Goal: Task Accomplishment & Management: Complete application form

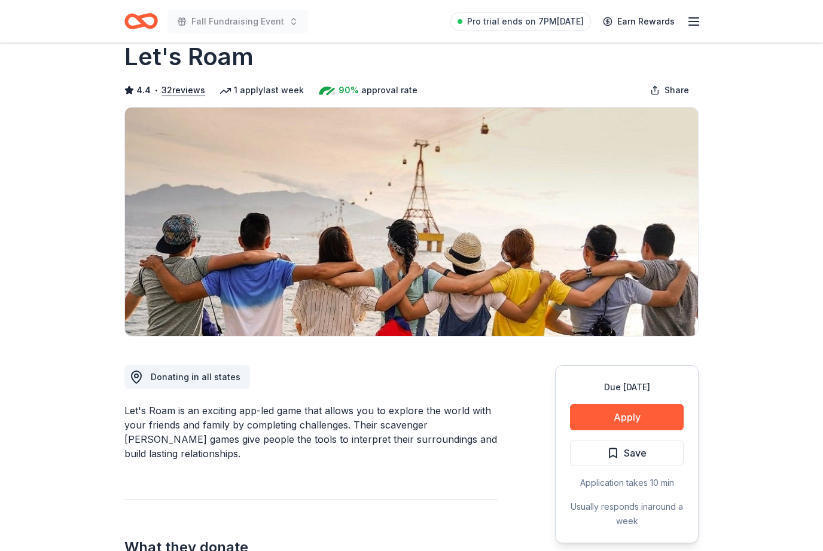
scroll to position [30, 0]
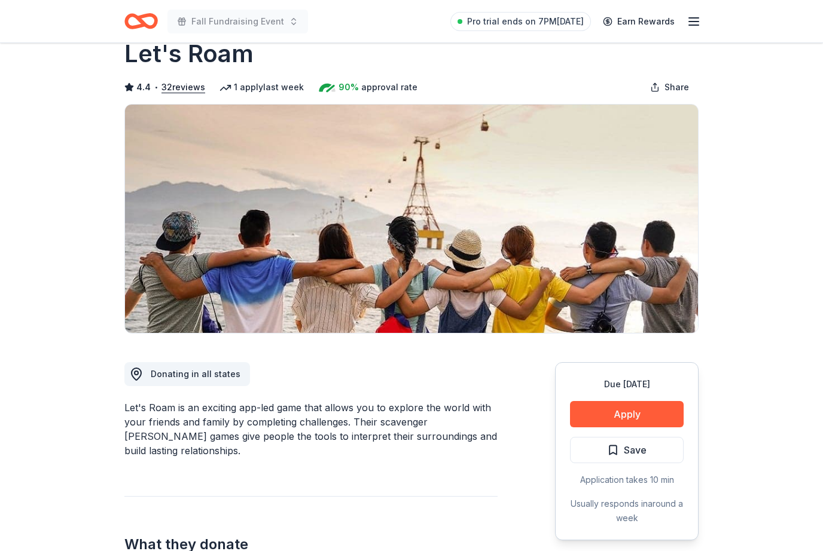
click at [652, 414] on button "Apply" at bounding box center [627, 414] width 114 height 26
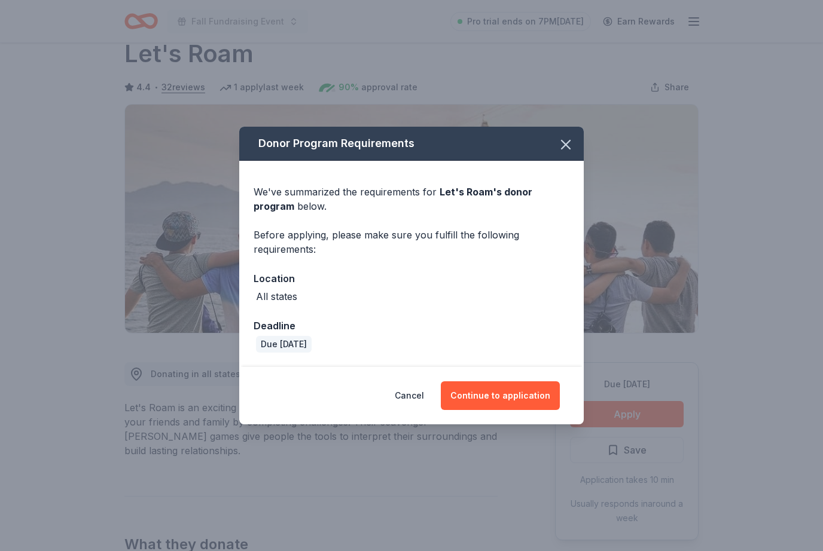
click at [514, 410] on button "Continue to application" at bounding box center [500, 395] width 119 height 29
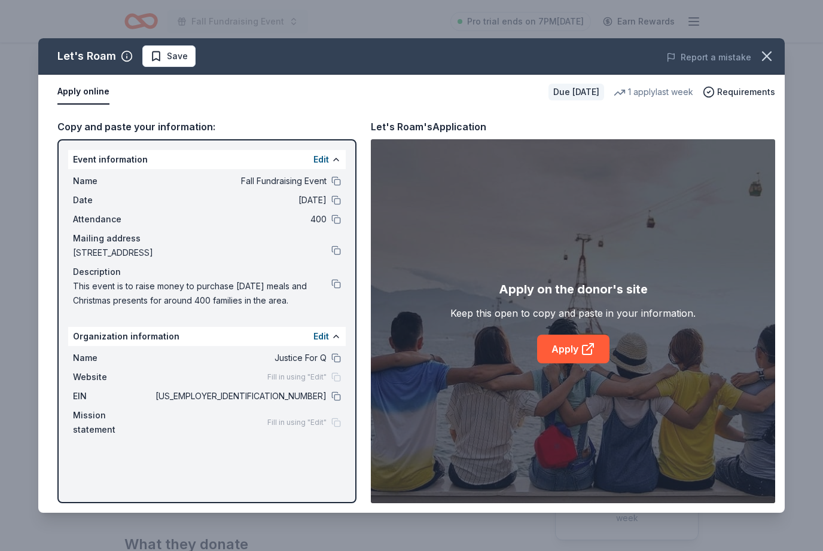
click at [591, 364] on link "Apply" at bounding box center [573, 349] width 72 height 29
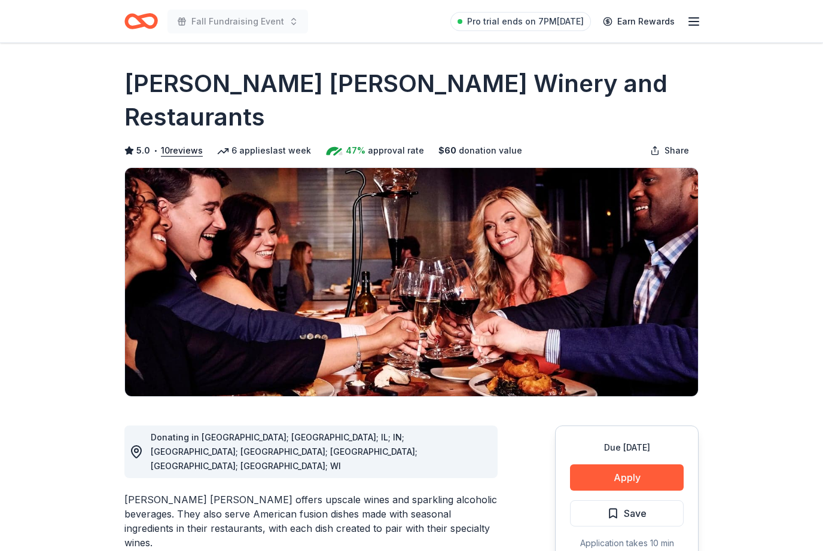
click at [634, 465] on button "Apply" at bounding box center [627, 478] width 114 height 26
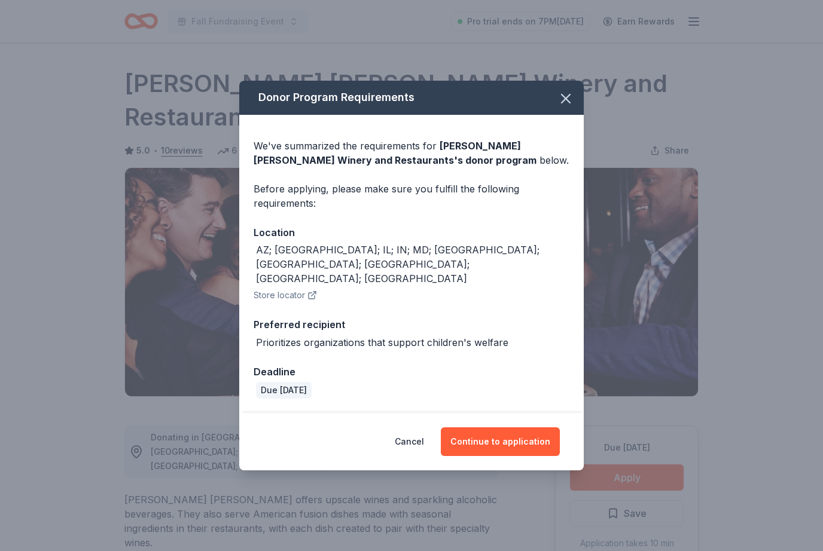
click at [526, 430] on button "Continue to application" at bounding box center [500, 441] width 119 height 29
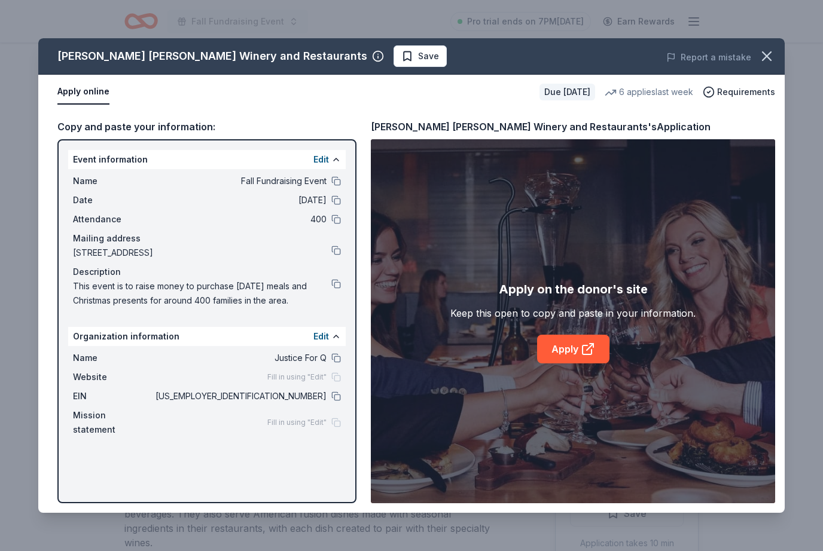
click at [579, 347] on link "Apply" at bounding box center [573, 349] width 72 height 29
click at [768, 57] on icon "button" at bounding box center [766, 56] width 8 height 8
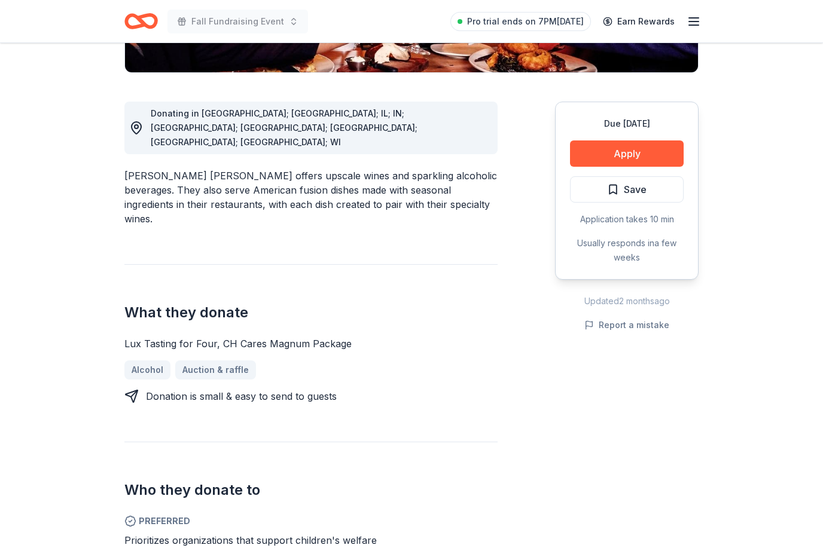
scroll to position [325, 0]
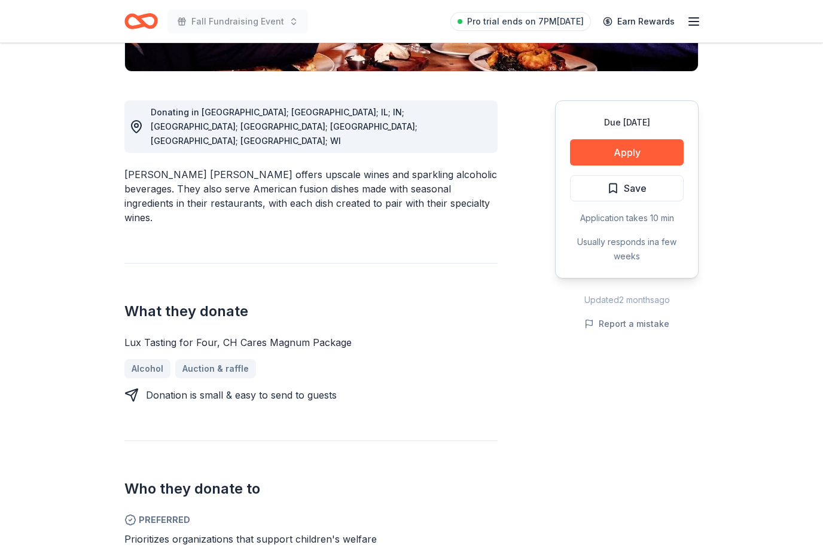
click at [133, 335] on div "Lux Tasting for Four, CH Cares Magnum Package" at bounding box center [310, 342] width 373 height 14
click at [136, 335] on div "Lux Tasting for Four, CH Cares Magnum Package" at bounding box center [310, 342] width 373 height 14
click at [135, 335] on div "Lux Tasting for Four, CH Cares Magnum Package" at bounding box center [310, 342] width 373 height 14
click at [135, 335] on div "Lux Tasting for Four, CH Cares Magnum Package Alcohol Auction & raffle Donation…" at bounding box center [310, 368] width 373 height 67
click at [139, 335] on div "Lux Tasting for Four, CH Cares Magnum Package" at bounding box center [310, 342] width 373 height 14
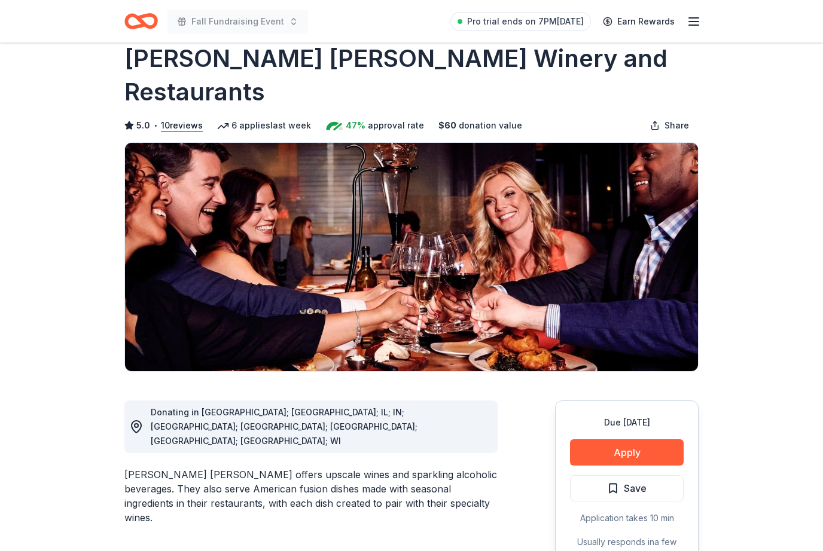
scroll to position [0, 0]
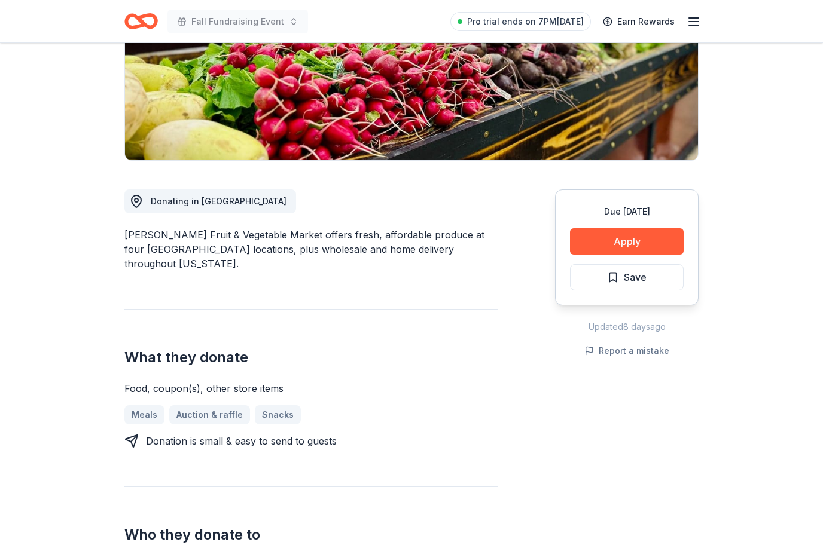
scroll to position [205, 0]
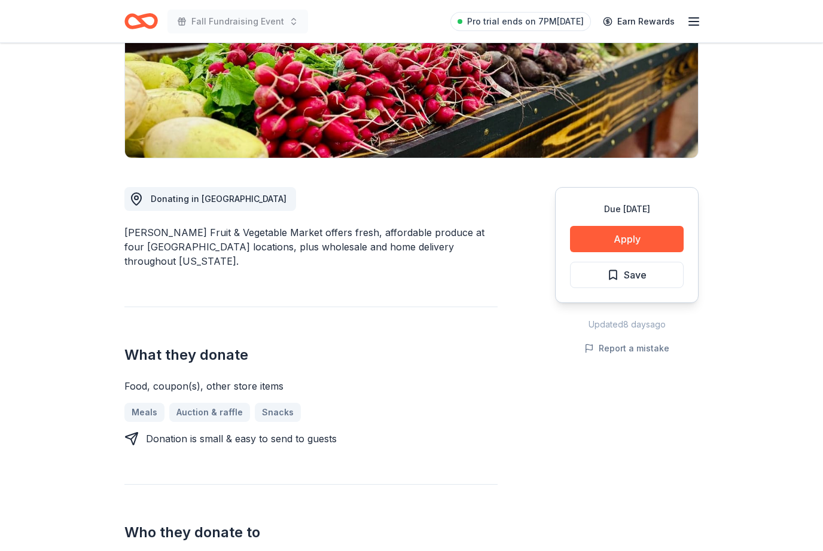
click at [655, 235] on button "Apply" at bounding box center [627, 239] width 114 height 26
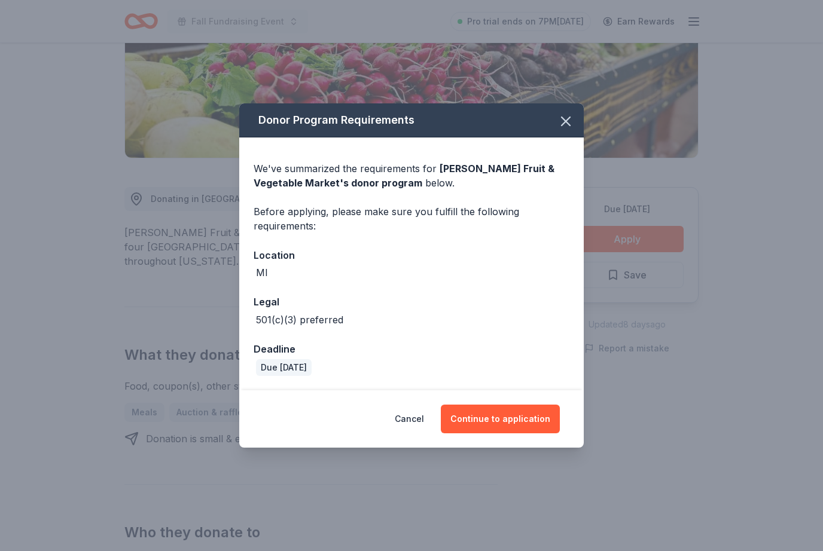
click at [523, 427] on button "Continue to application" at bounding box center [500, 419] width 119 height 29
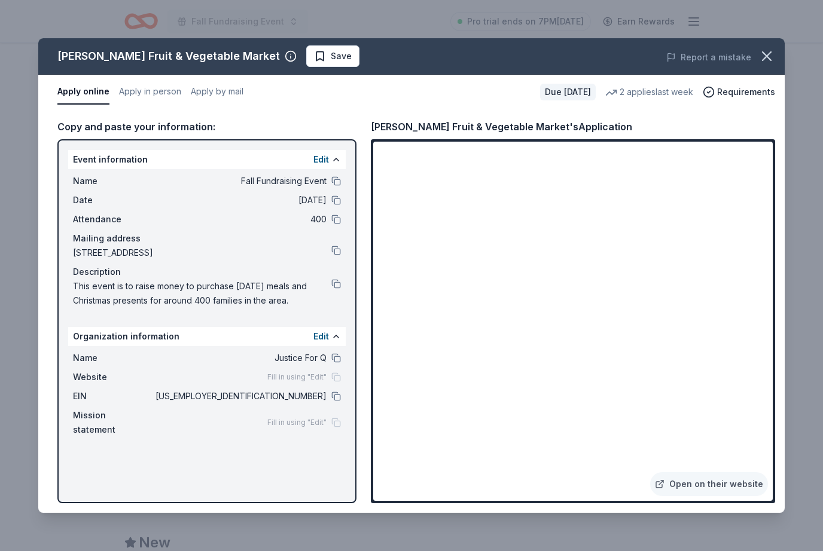
scroll to position [521, 0]
click at [757, 60] on button "button" at bounding box center [766, 56] width 26 height 26
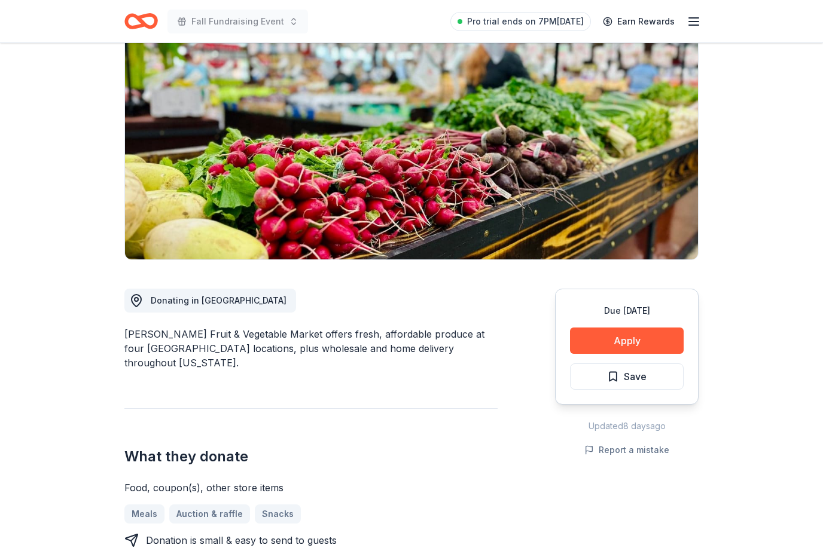
scroll to position [0, 0]
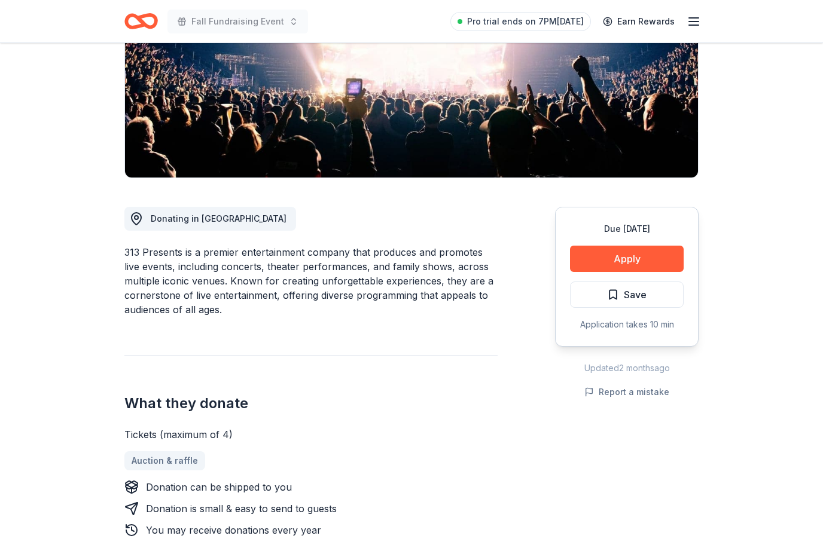
scroll to position [186, 0]
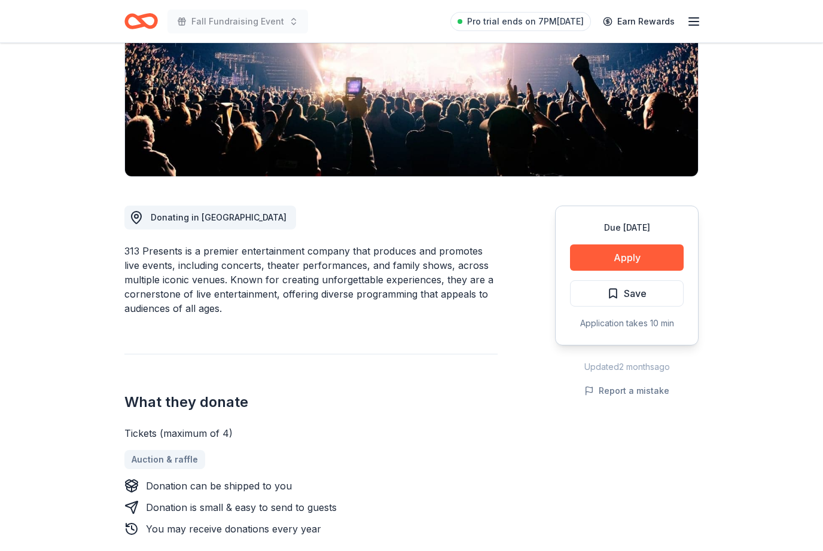
click at [653, 266] on button "Apply" at bounding box center [627, 258] width 114 height 26
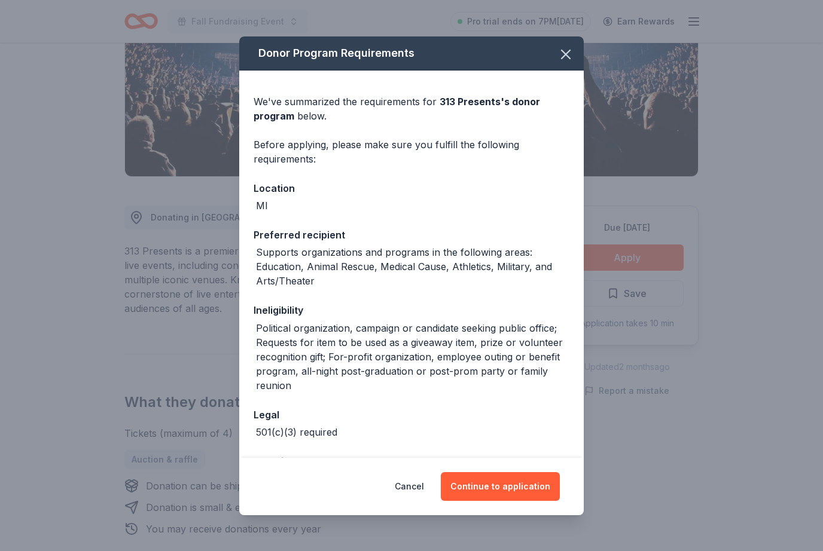
click at [512, 501] on button "Continue to application" at bounding box center [500, 486] width 119 height 29
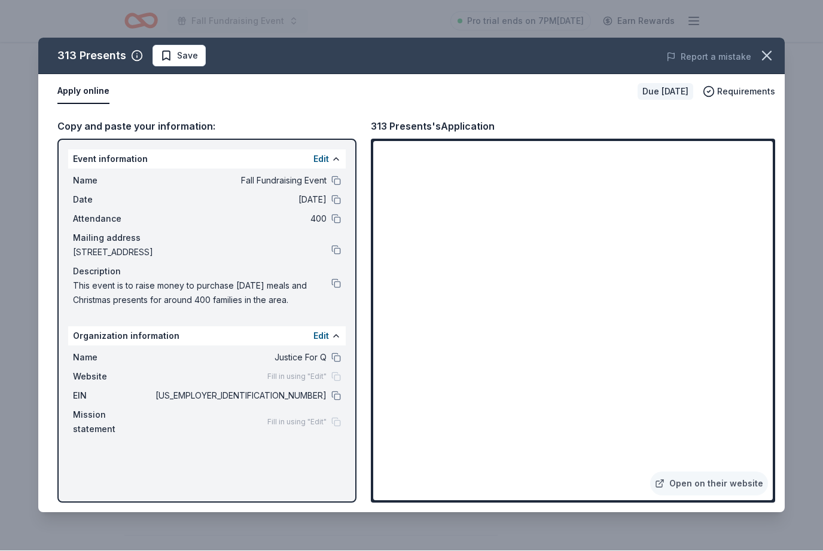
scroll to position [226, 0]
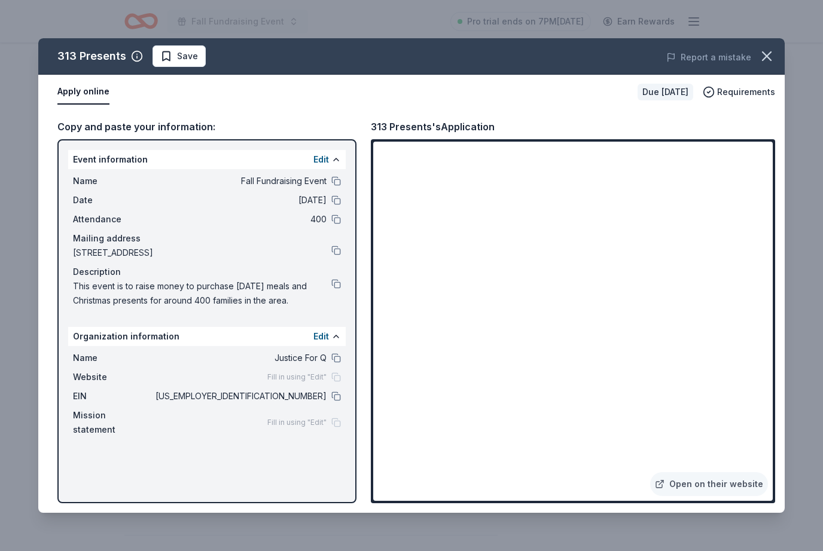
click at [769, 50] on icon "button" at bounding box center [766, 56] width 17 height 17
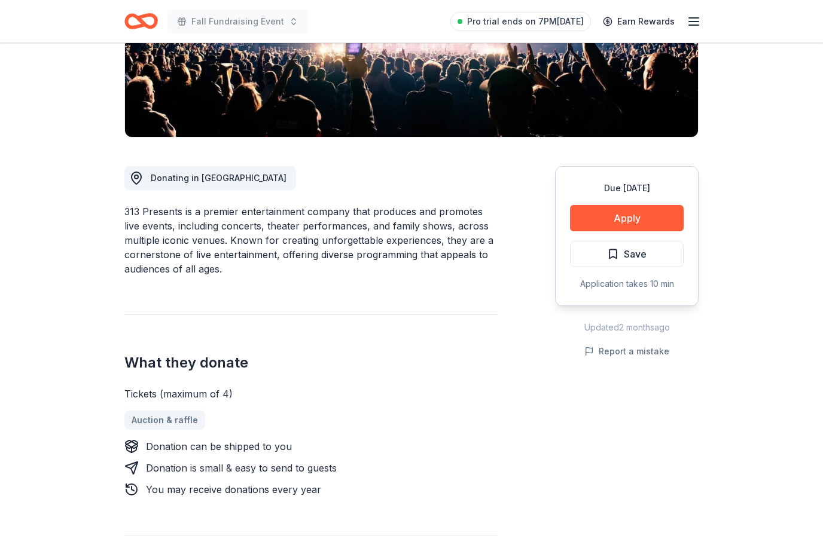
scroll to position [187, 0]
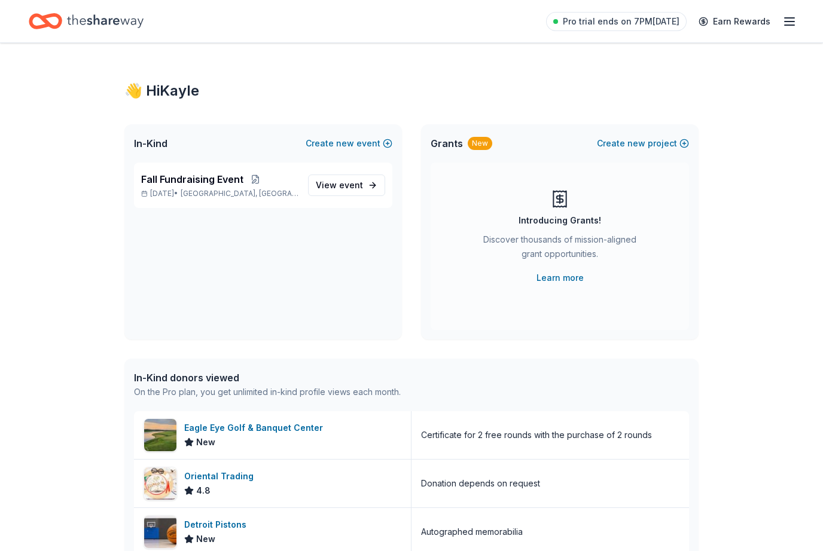
scroll to position [130, 0]
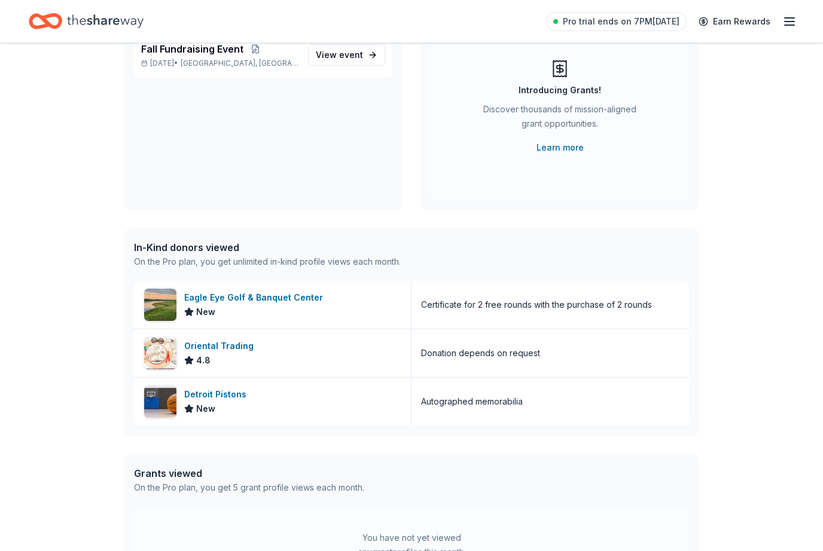
click at [389, 1] on div "Pro trial ends on 7PM, 8/31 Earn Rewards" at bounding box center [411, 21] width 823 height 42
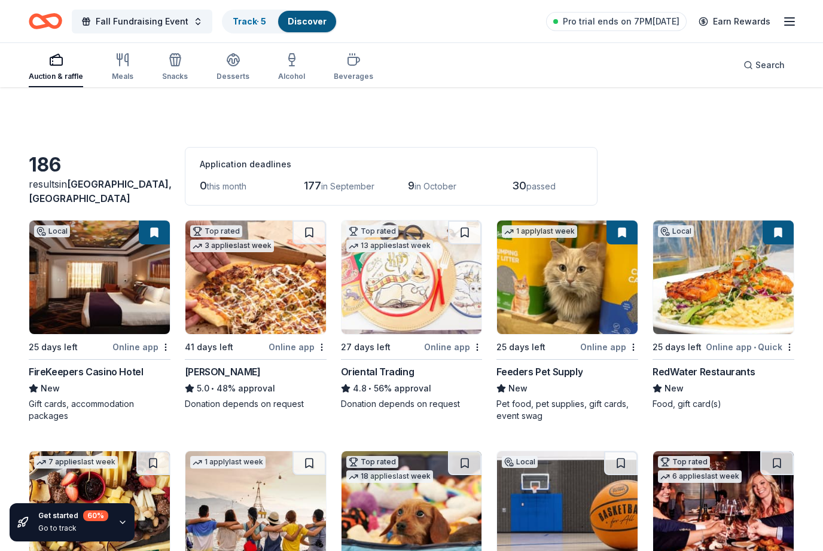
scroll to position [1519, 0]
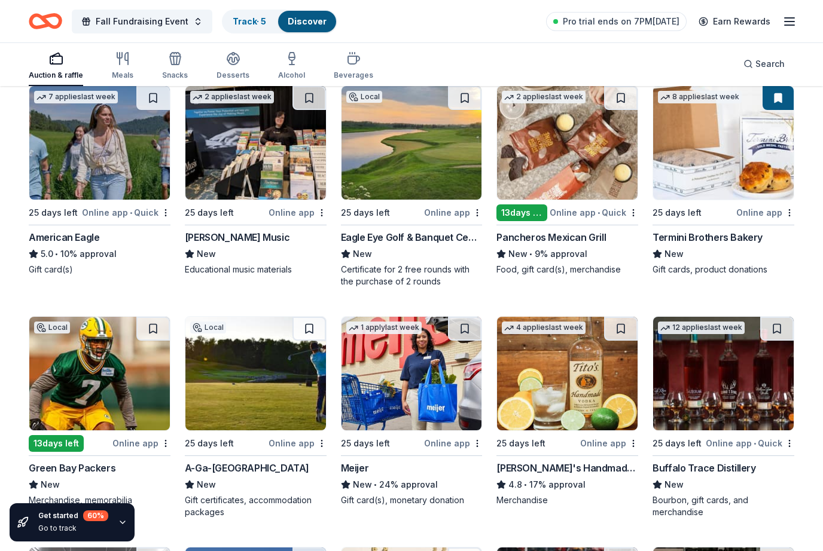
click at [264, 91] on div "2 applies last week" at bounding box center [232, 97] width 84 height 13
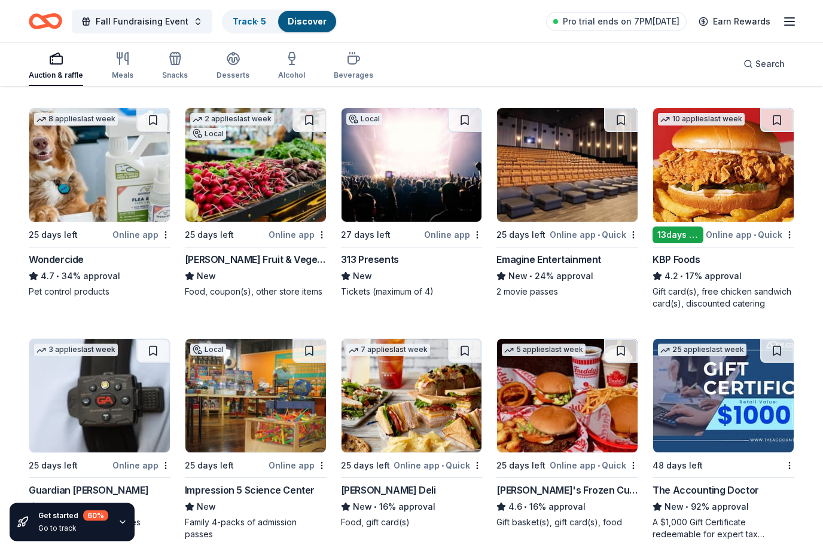
scroll to position [587, 0]
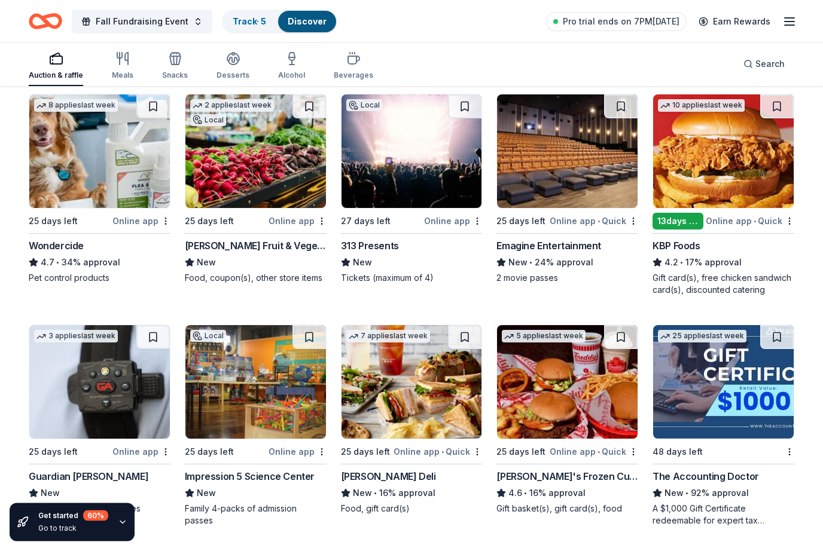
click at [574, 175] on img at bounding box center [567, 152] width 141 height 114
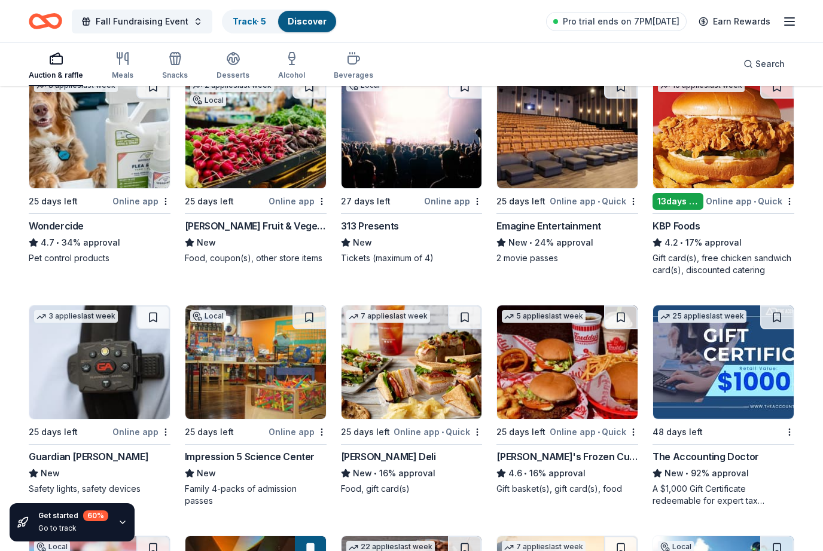
click at [757, 177] on img at bounding box center [723, 132] width 141 height 114
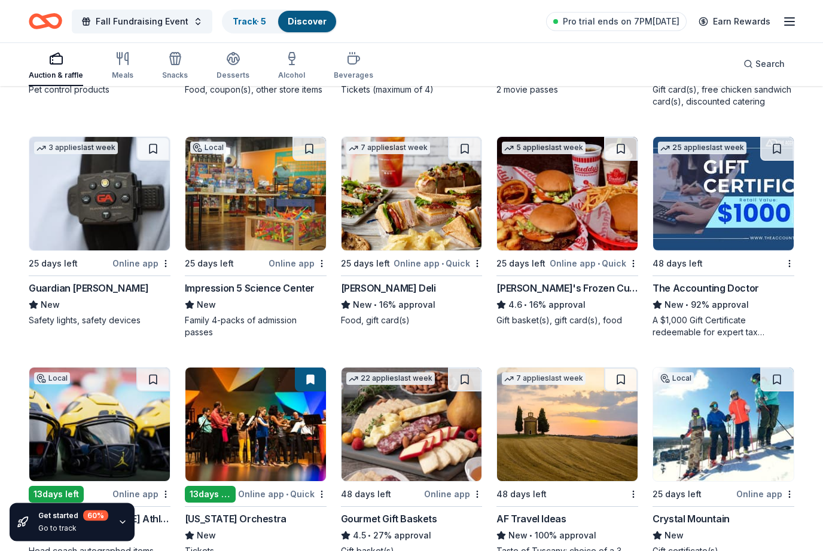
scroll to position [795, 0]
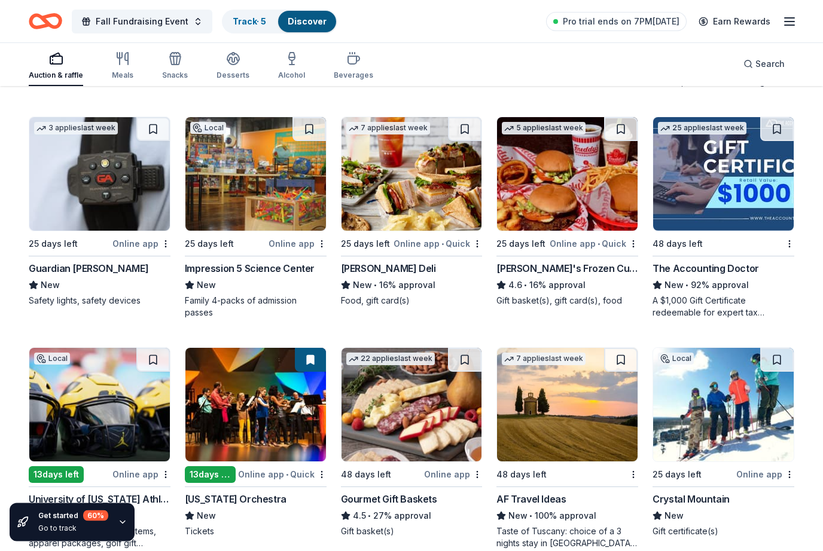
click at [438, 210] on img at bounding box center [411, 175] width 141 height 114
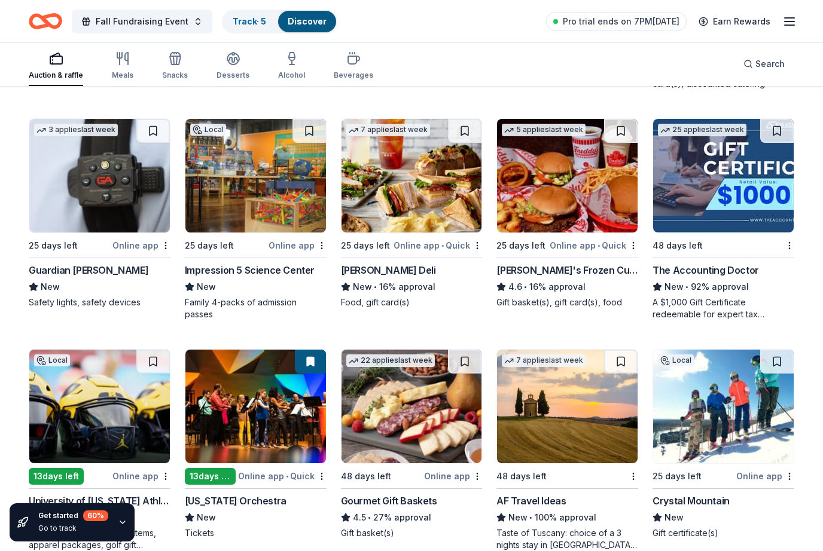
scroll to position [792, 0]
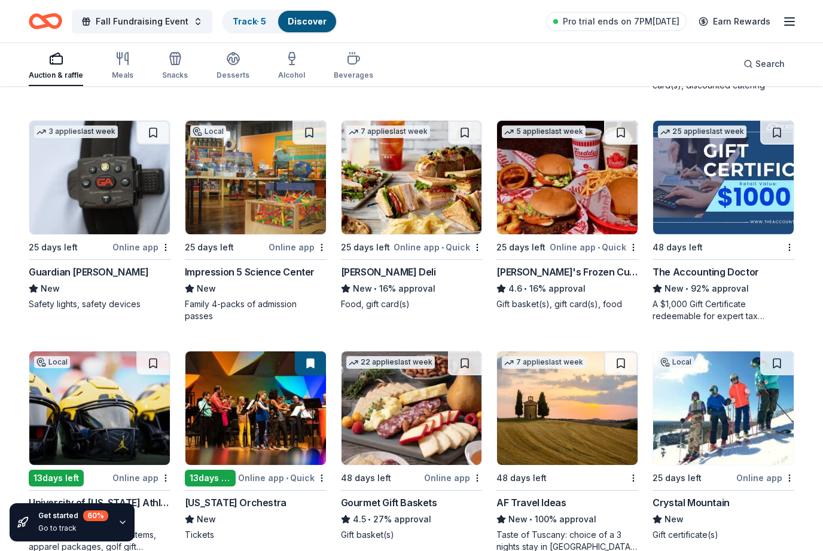
click at [565, 206] on img at bounding box center [567, 178] width 141 height 114
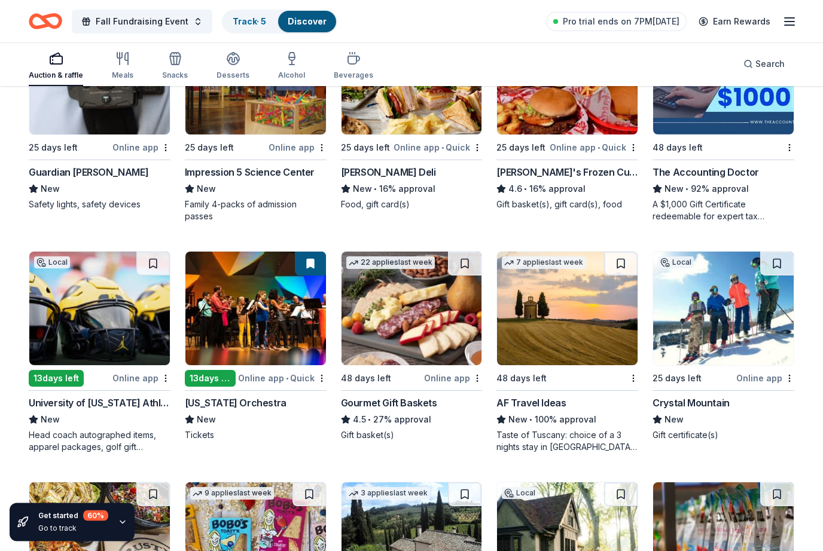
scroll to position [893, 0]
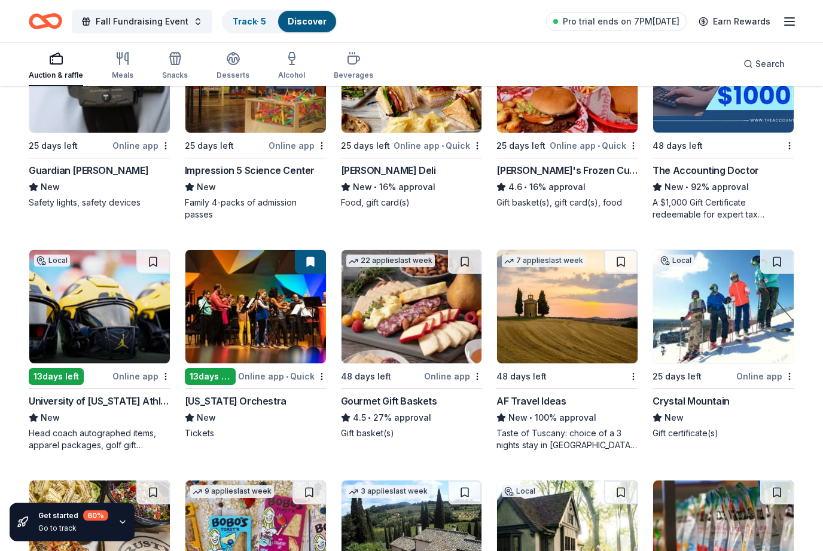
click at [144, 354] on img at bounding box center [99, 308] width 141 height 114
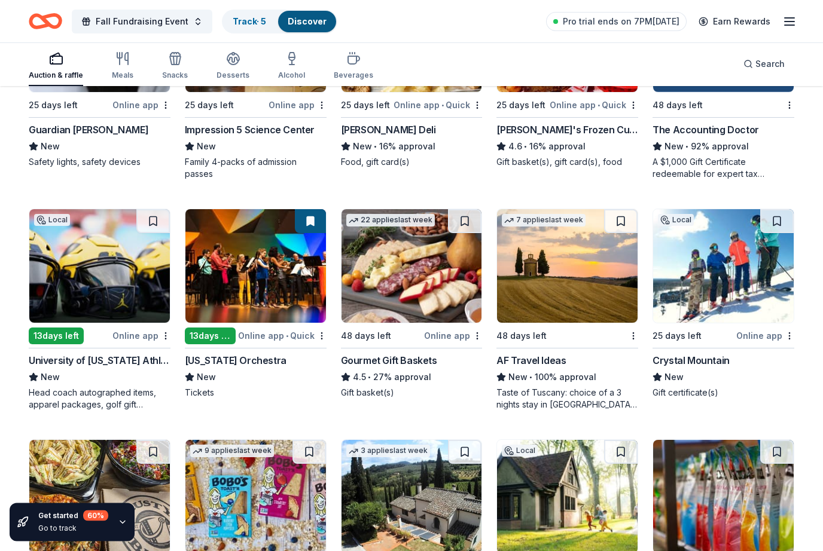
scroll to position [935, 0]
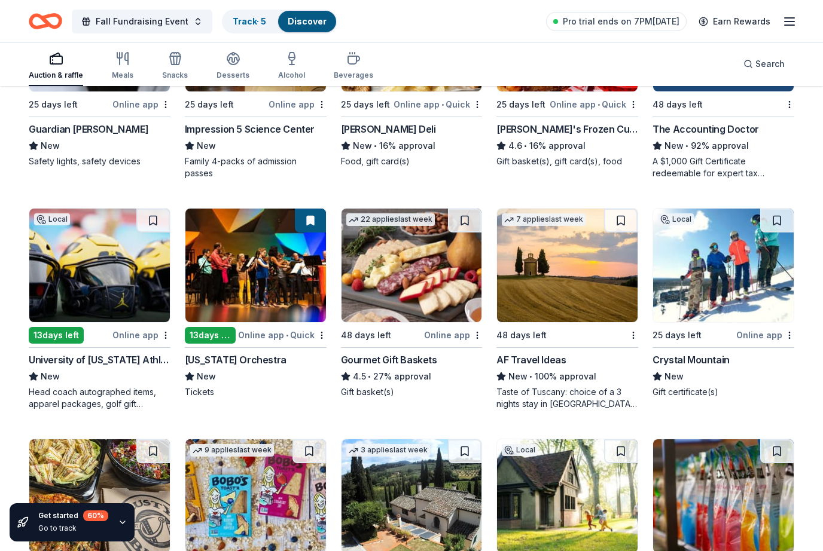
click at [267, 308] on img at bounding box center [255, 266] width 141 height 114
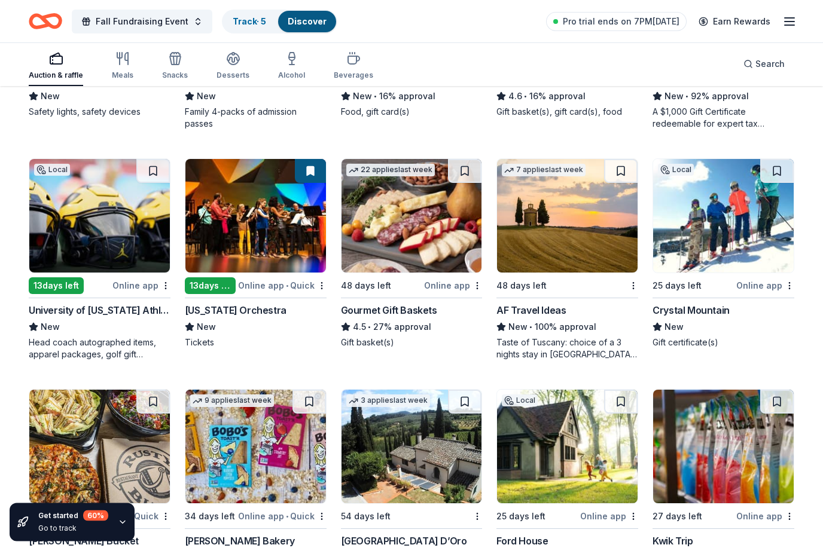
scroll to position [985, 0]
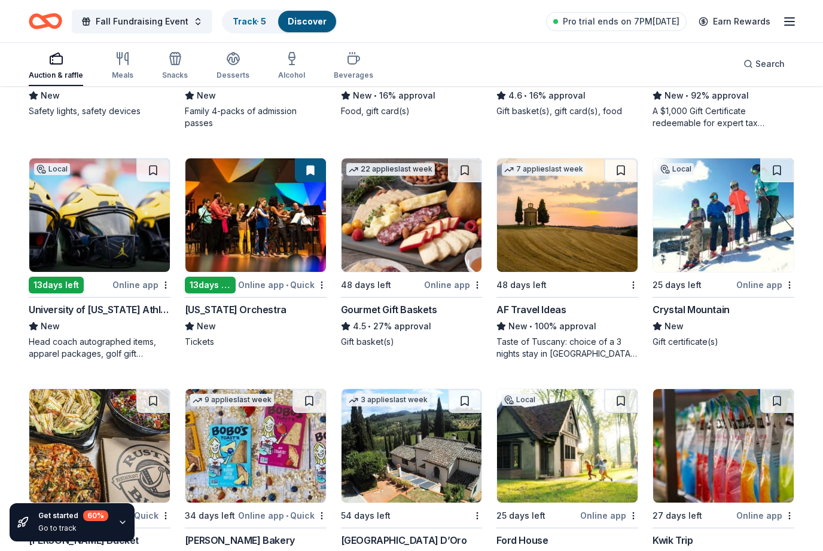
click at [418, 264] on img at bounding box center [411, 215] width 141 height 114
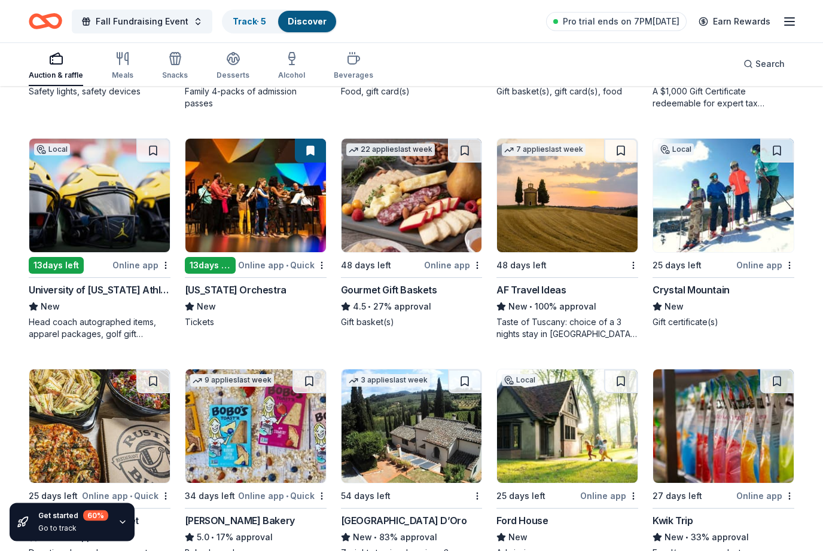
scroll to position [1005, 0]
click at [609, 230] on img at bounding box center [567, 196] width 141 height 114
click at [736, 251] on img at bounding box center [723, 196] width 141 height 114
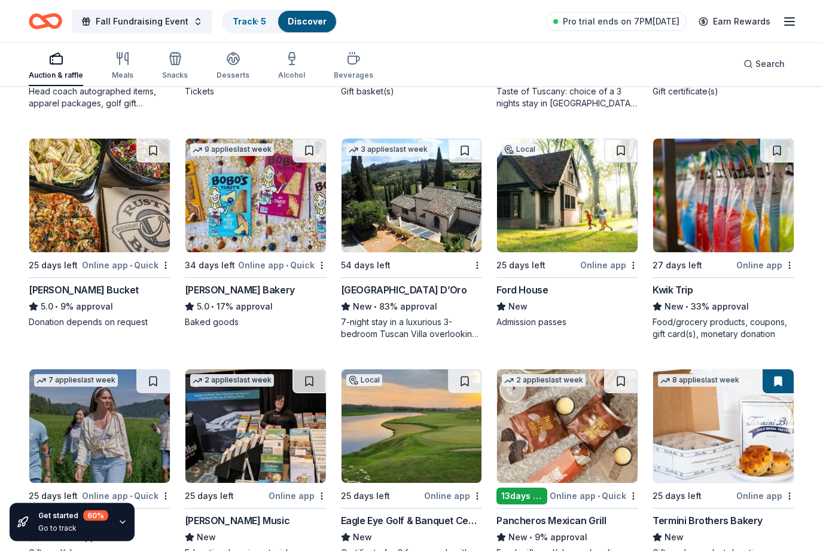
scroll to position [1250, 0]
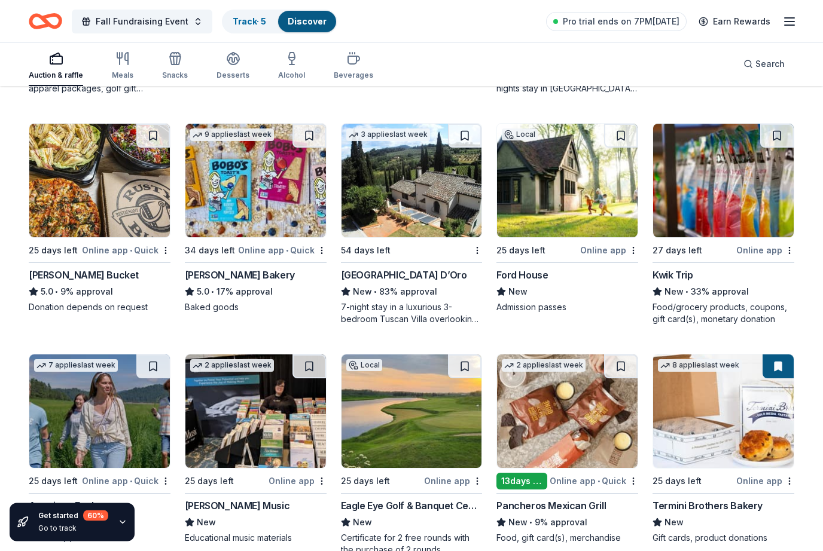
click at [131, 231] on img at bounding box center [99, 181] width 141 height 114
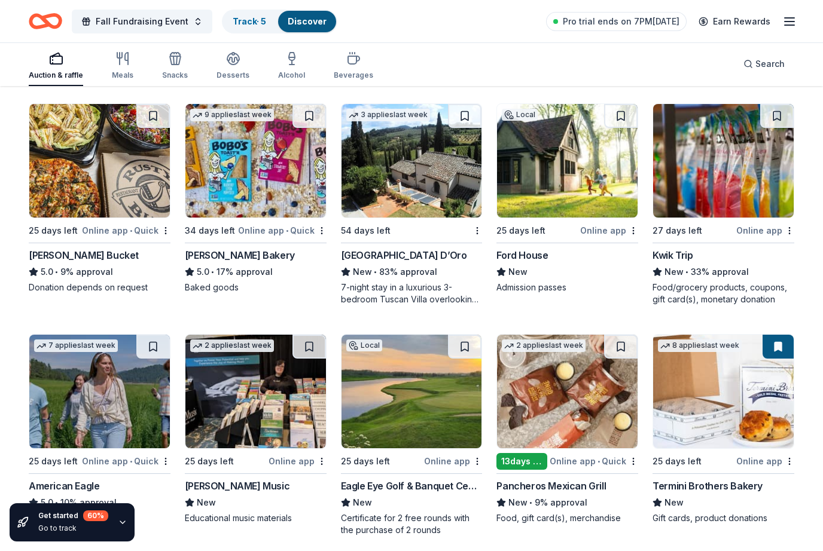
click at [254, 194] on img at bounding box center [255, 161] width 141 height 114
click at [404, 258] on div "Villa Sogni D’Oro" at bounding box center [404, 255] width 126 height 14
click at [590, 210] on img at bounding box center [567, 161] width 141 height 114
click at [685, 239] on div "27 days left Online app Kwik Trip New • 33% approval Food/grocery products, cou…" at bounding box center [723, 204] width 142 height 202
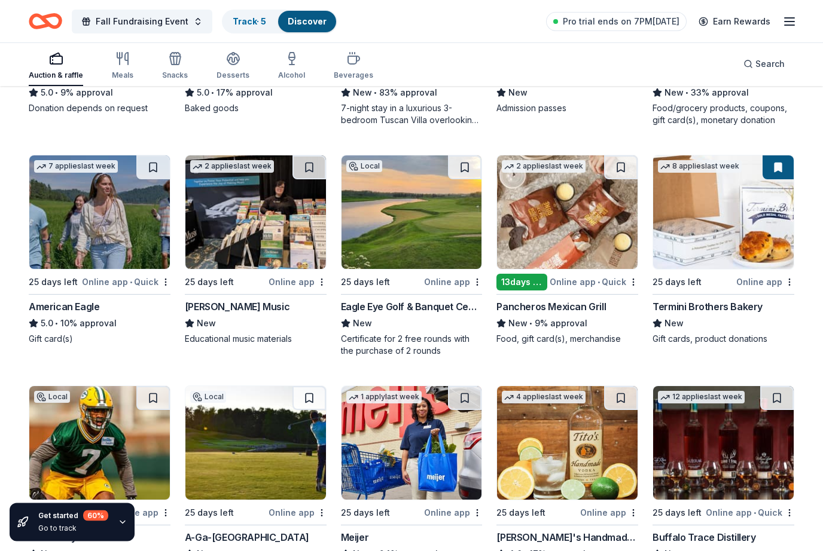
scroll to position [1450, 0]
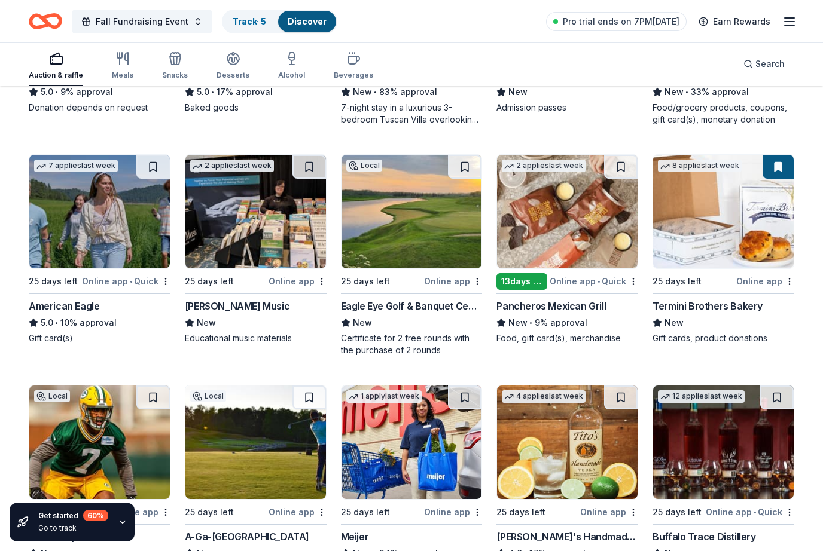
click at [131, 260] on img at bounding box center [99, 212] width 141 height 114
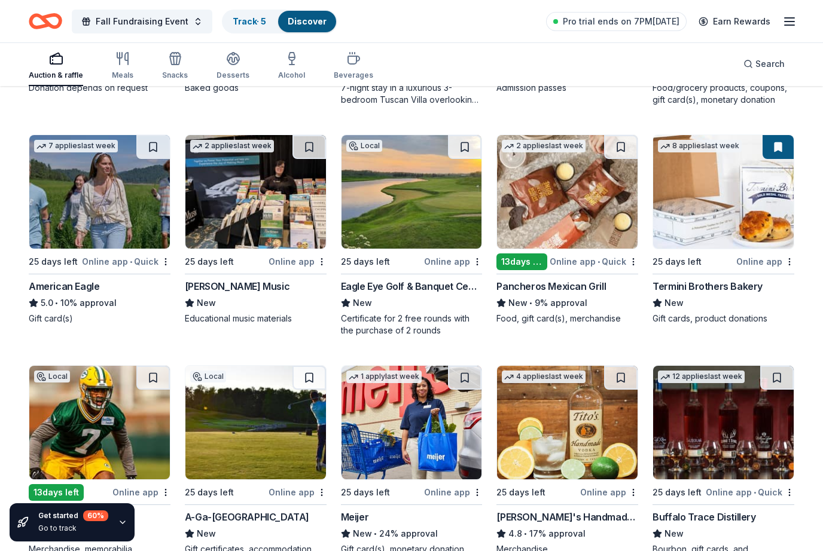
click at [236, 260] on div "25 days left" at bounding box center [225, 261] width 81 height 15
click at [595, 248] on img at bounding box center [567, 192] width 141 height 114
click at [723, 248] on img at bounding box center [723, 192] width 141 height 114
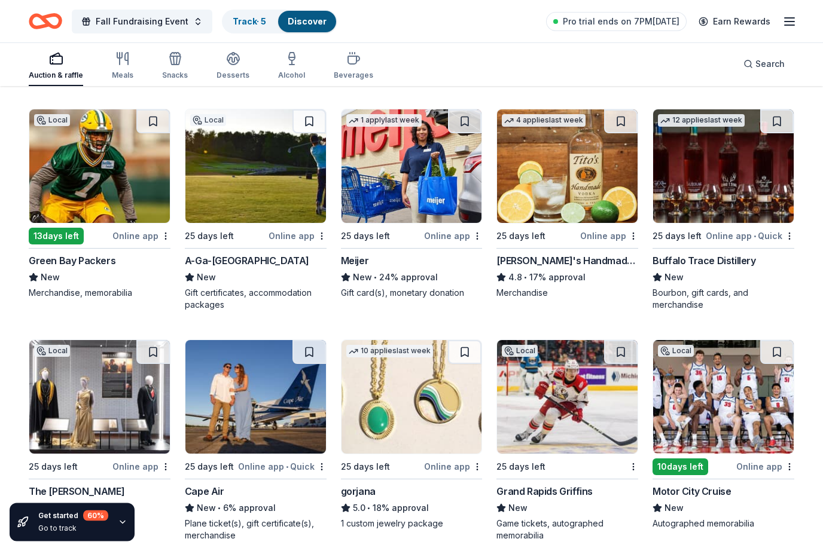
scroll to position [1727, 0]
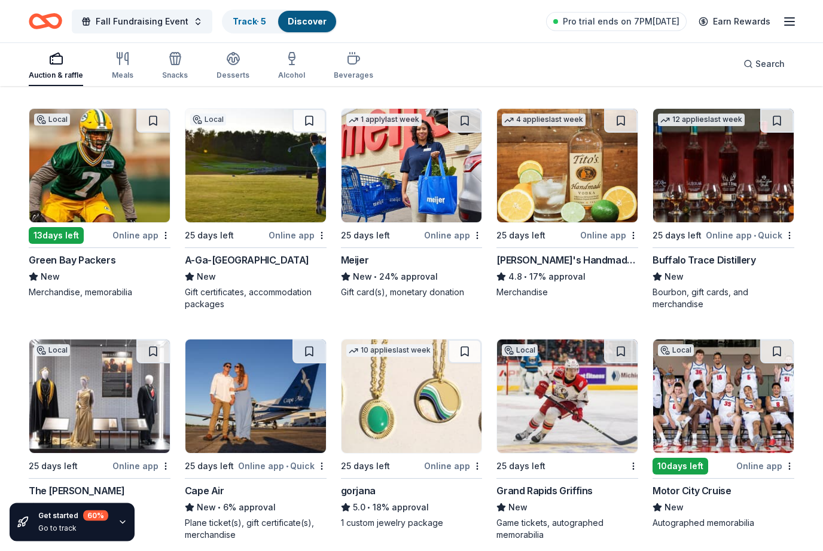
click at [99, 220] on img at bounding box center [99, 166] width 141 height 114
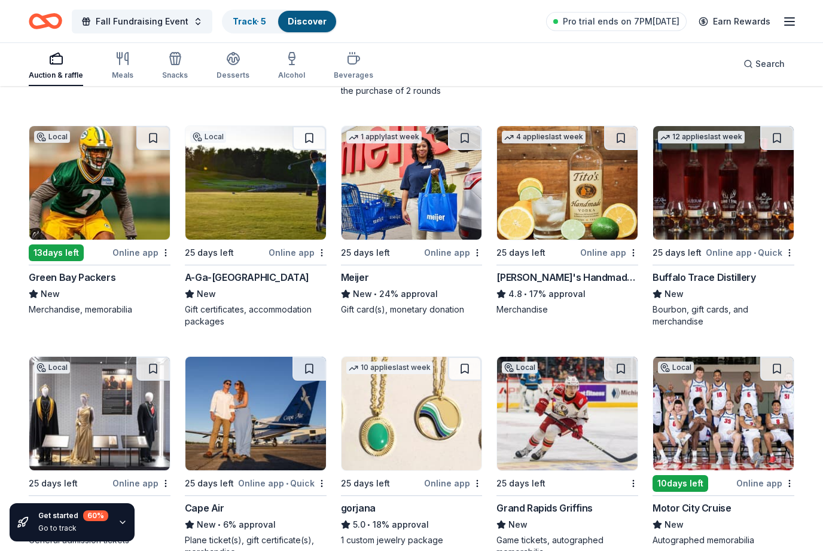
scroll to position [1706, 0]
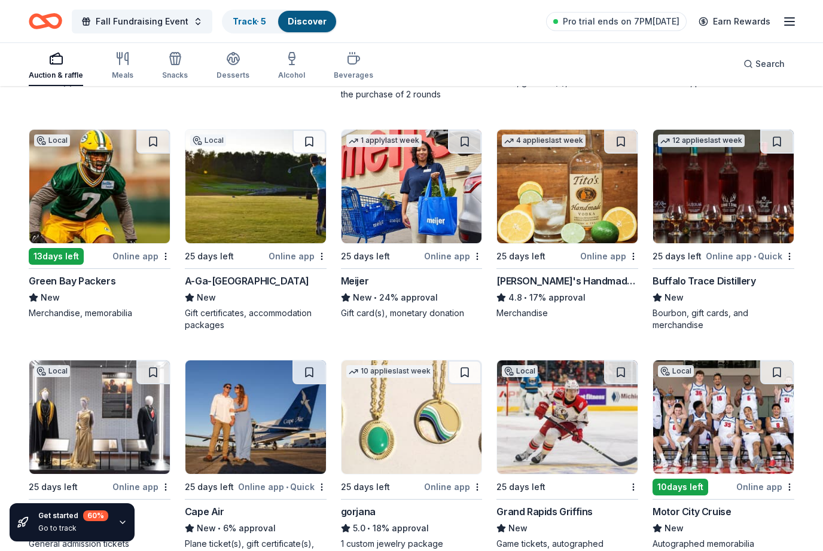
click at [273, 254] on div "Online app" at bounding box center [297, 256] width 58 height 15
click at [576, 282] on div "Tito's Handmade Vodka" at bounding box center [567, 281] width 142 height 14
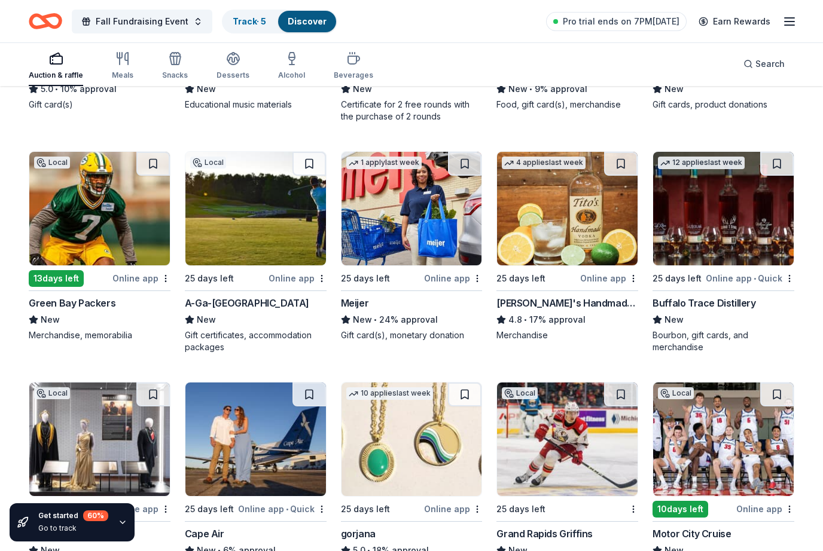
scroll to position [1724, 0]
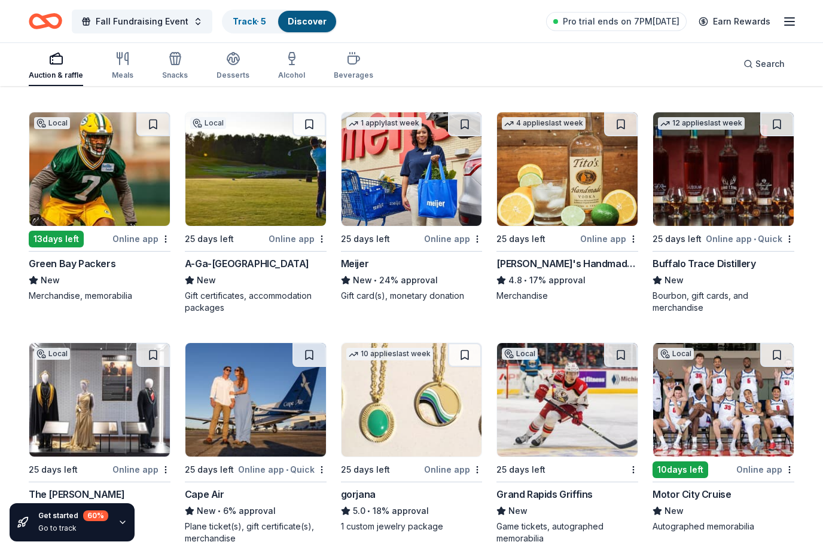
click at [723, 251] on hr at bounding box center [723, 251] width 142 height 1
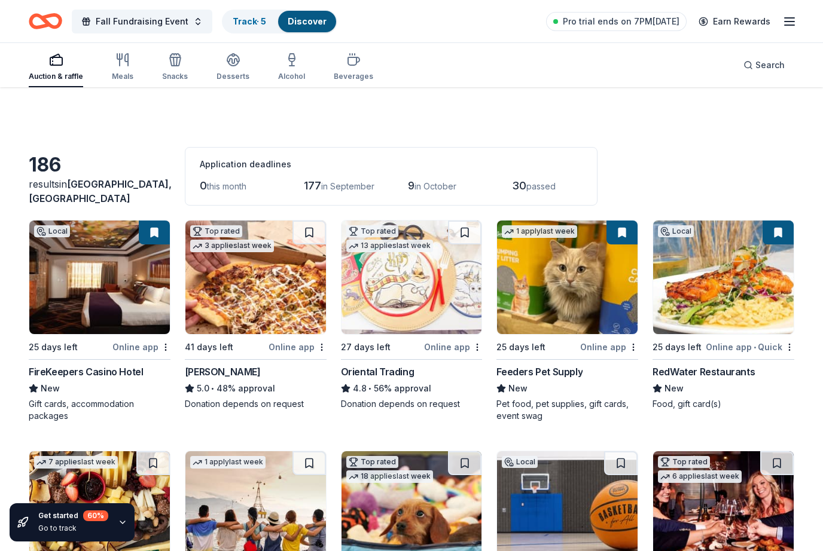
scroll to position [132, 0]
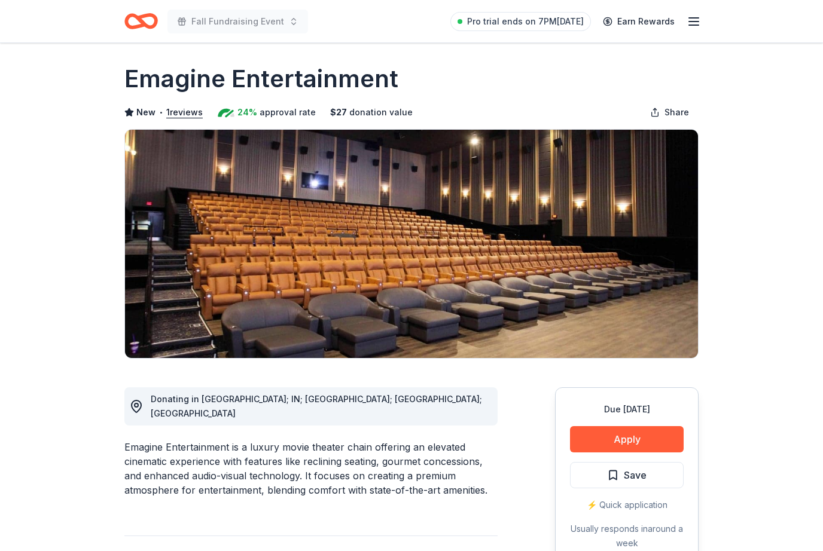
scroll to position [30, 0]
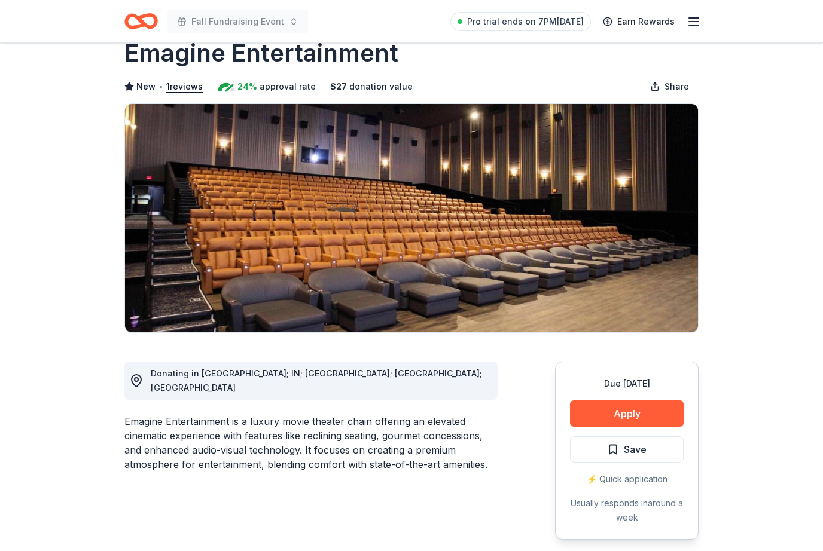
click at [655, 416] on button "Apply" at bounding box center [627, 414] width 114 height 26
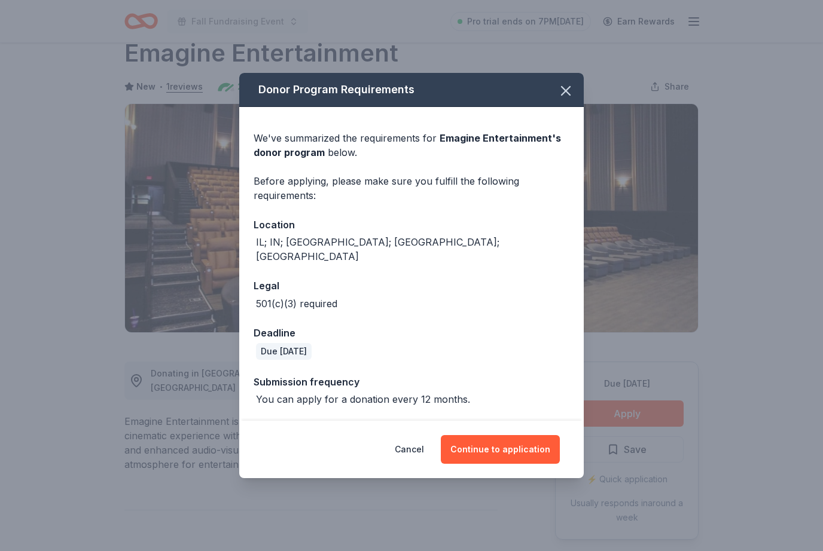
click at [536, 462] on button "Continue to application" at bounding box center [500, 449] width 119 height 29
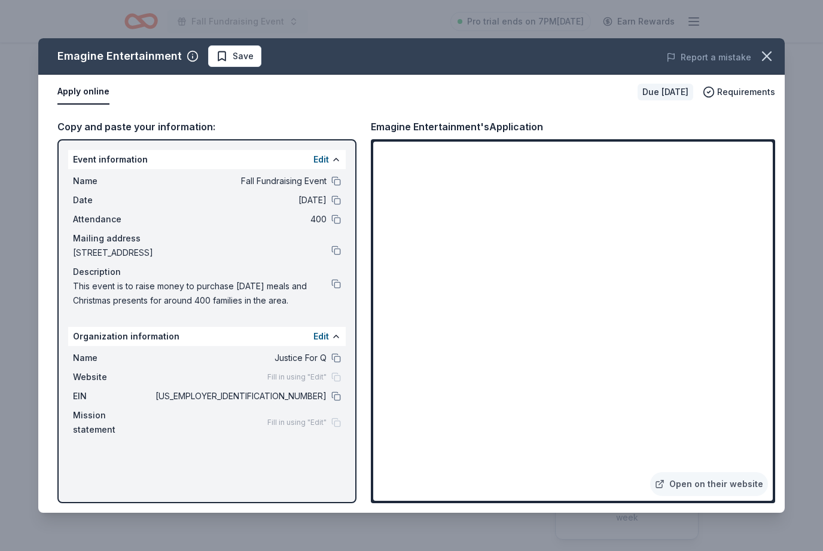
click at [753, 89] on span "Requirements" at bounding box center [746, 92] width 58 height 14
click at [761, 49] on icon "button" at bounding box center [766, 56] width 17 height 17
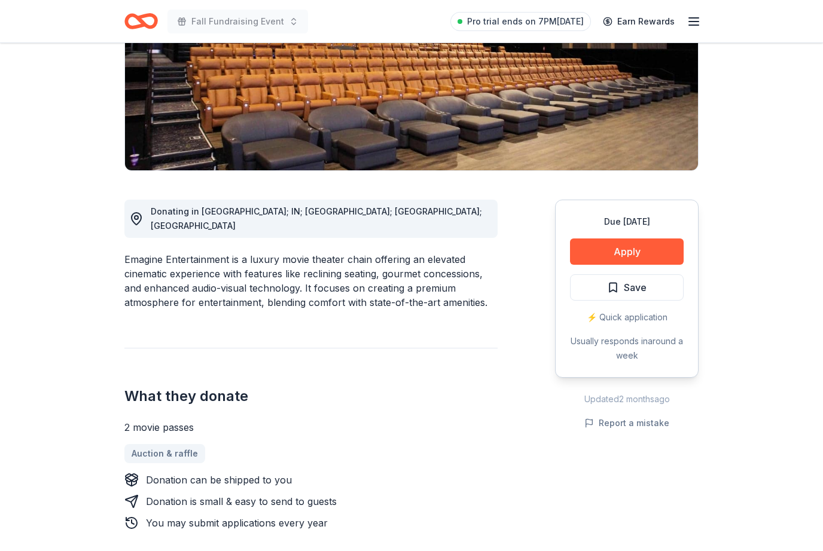
scroll to position [193, 0]
click at [651, 261] on button "Apply" at bounding box center [627, 252] width 114 height 26
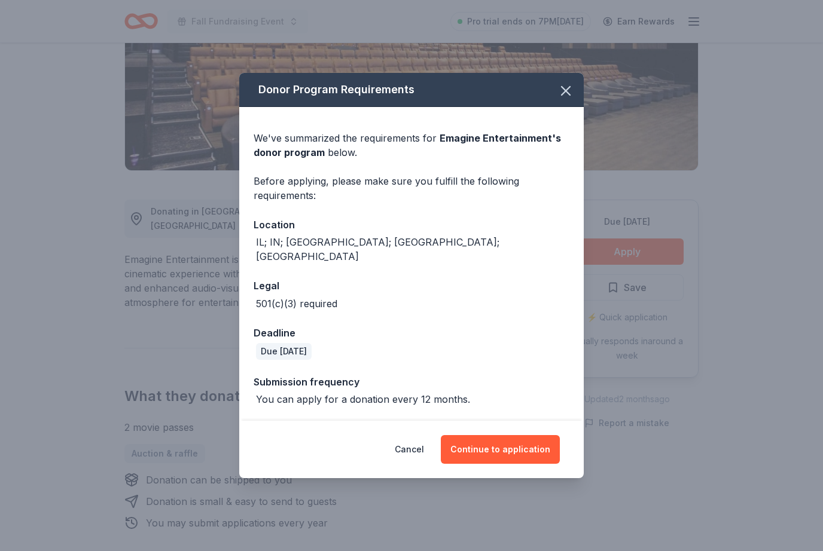
click at [493, 464] on button "Continue to application" at bounding box center [500, 449] width 119 height 29
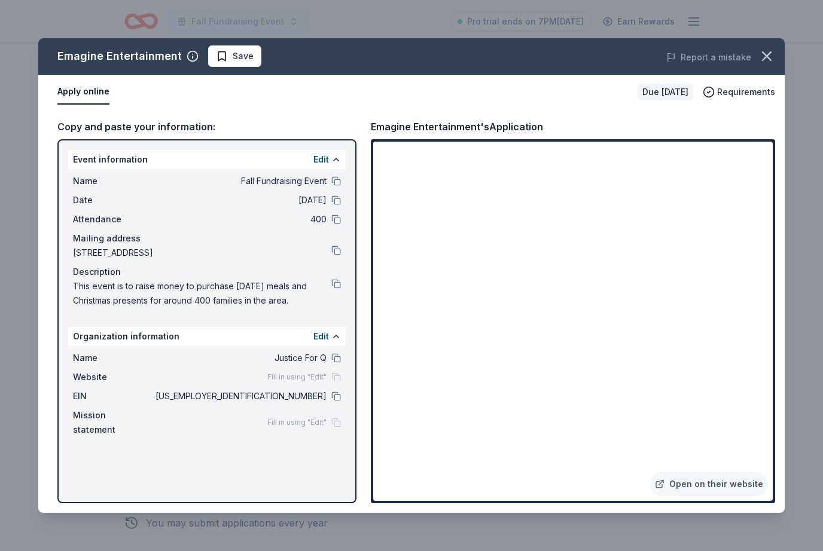
click at [763, 53] on icon "button" at bounding box center [766, 56] width 8 height 8
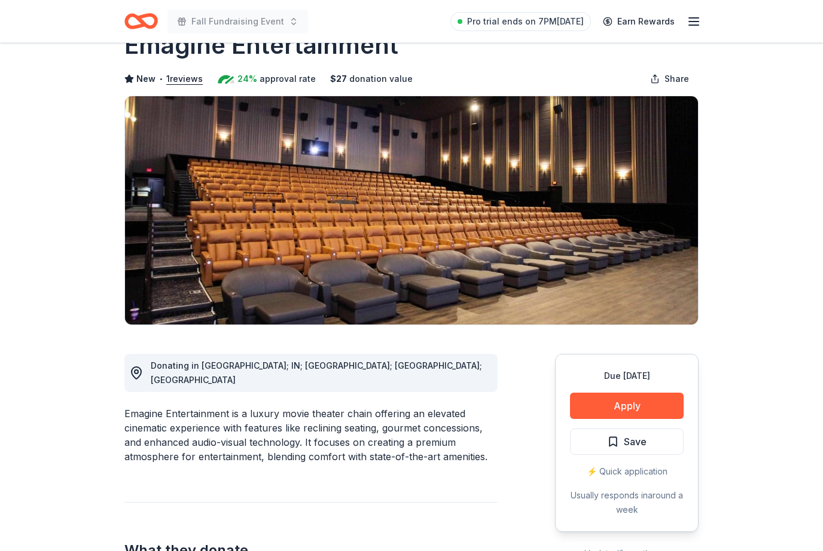
scroll to position [0, 0]
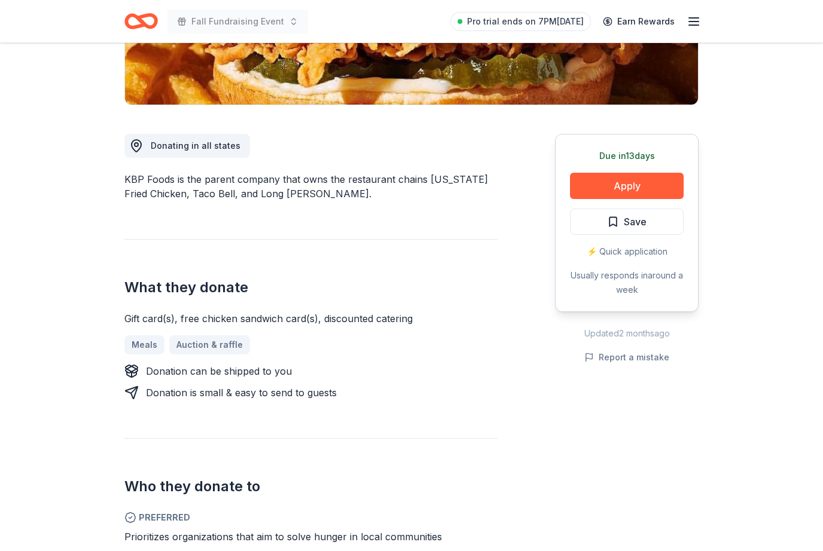
scroll to position [231, 0]
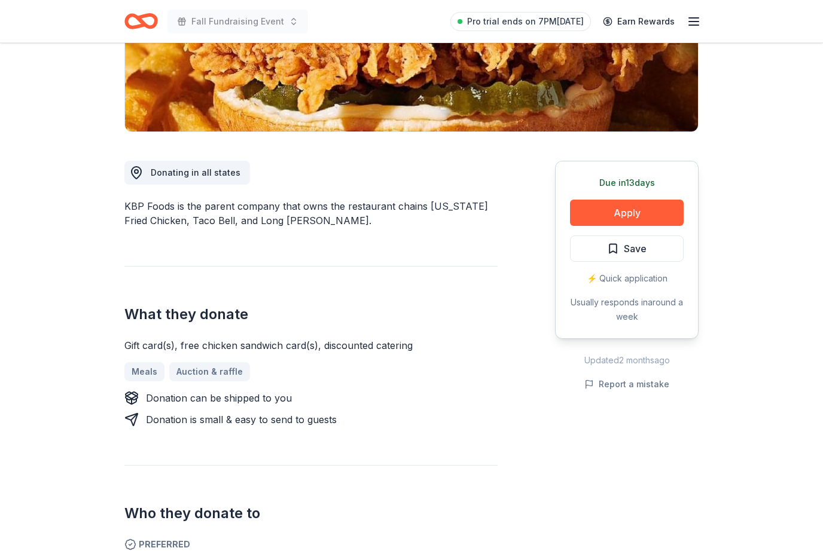
click at [653, 208] on button "Apply" at bounding box center [627, 213] width 114 height 26
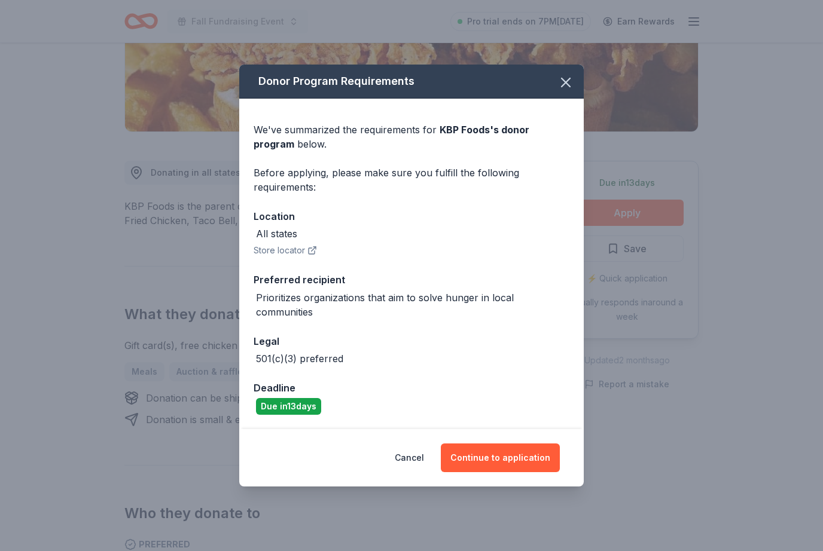
click at [535, 472] on button "Continue to application" at bounding box center [500, 458] width 119 height 29
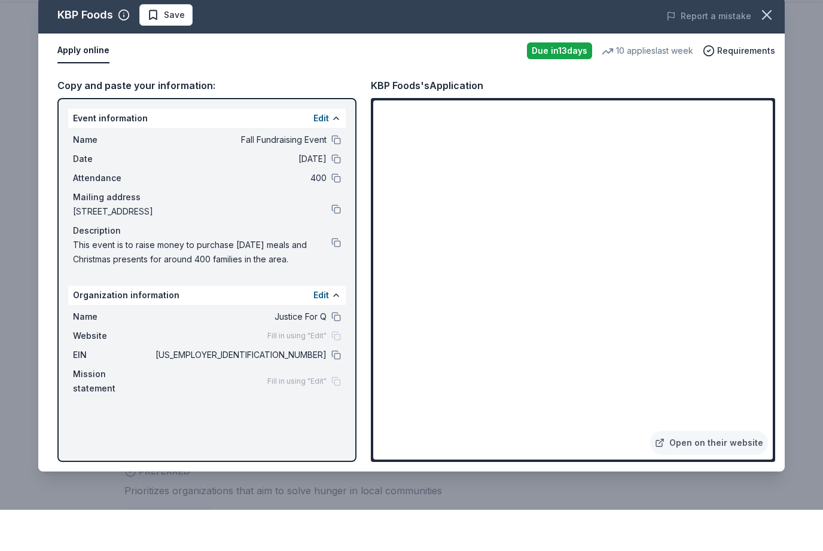
scroll to position [305, 0]
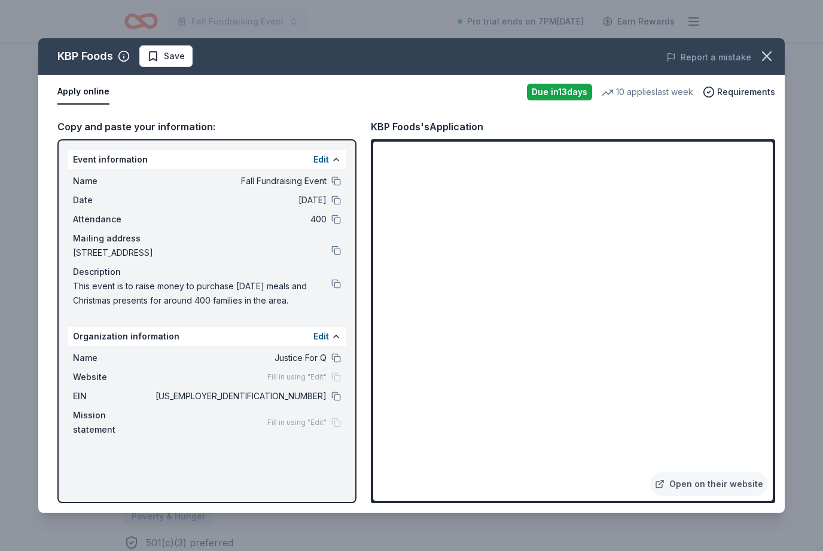
click at [772, 61] on icon "button" at bounding box center [766, 56] width 17 height 17
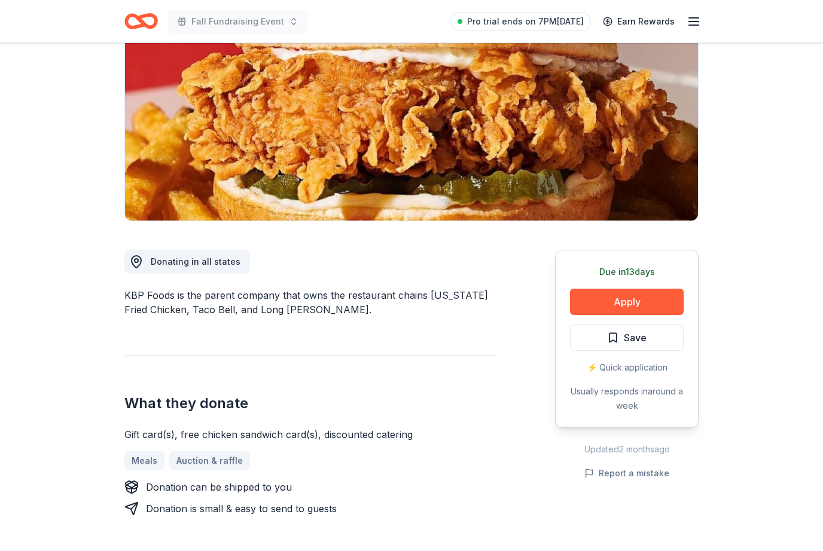
scroll to position [0, 0]
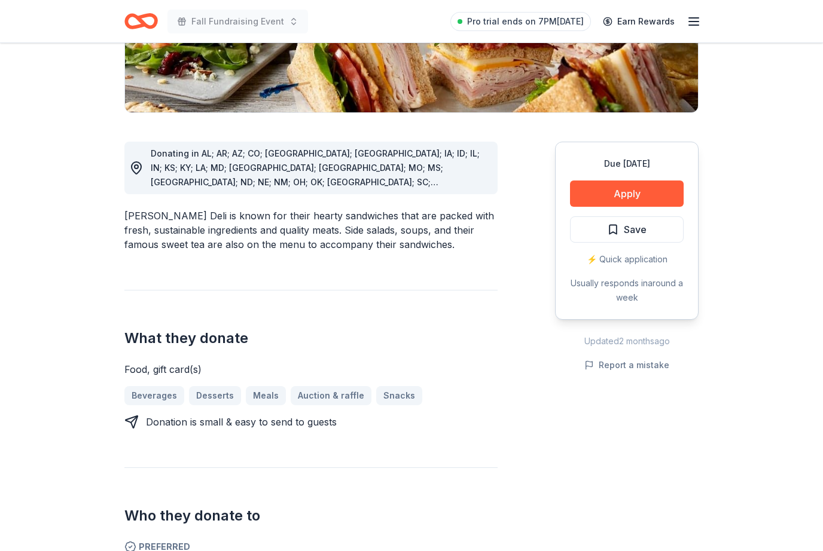
scroll to position [251, 0]
click at [682, 192] on button "Apply" at bounding box center [627, 194] width 114 height 26
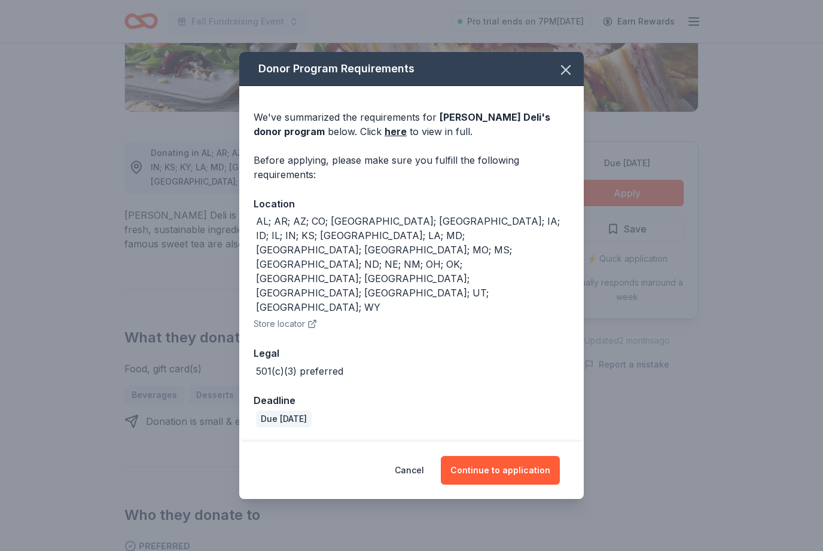
click at [524, 456] on button "Continue to application" at bounding box center [500, 470] width 119 height 29
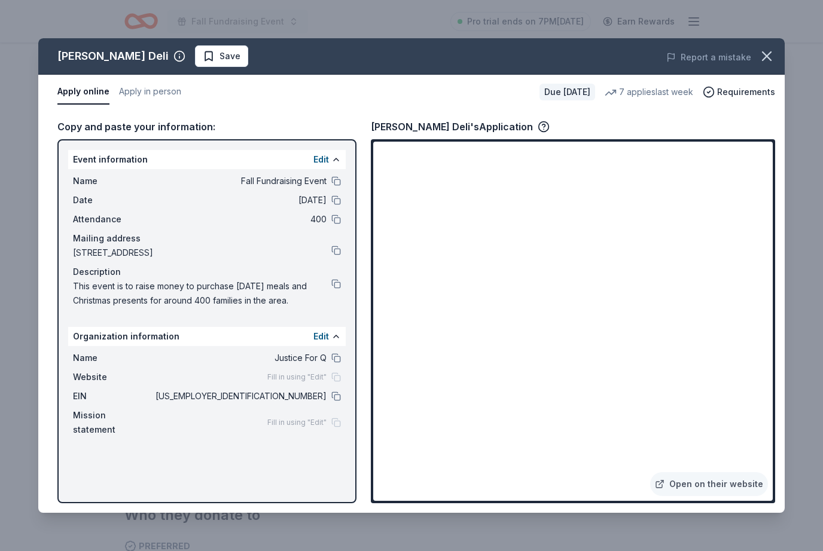
click at [772, 56] on icon "button" at bounding box center [766, 56] width 17 height 17
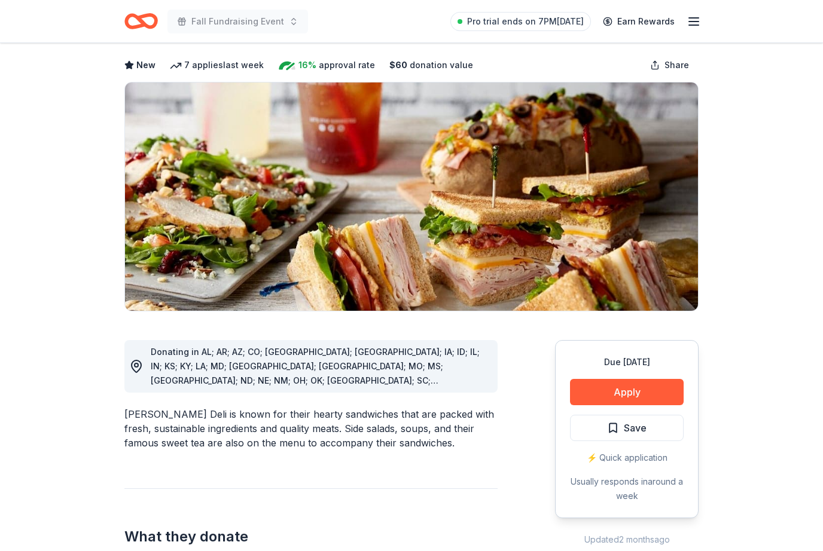
scroll to position [54, 0]
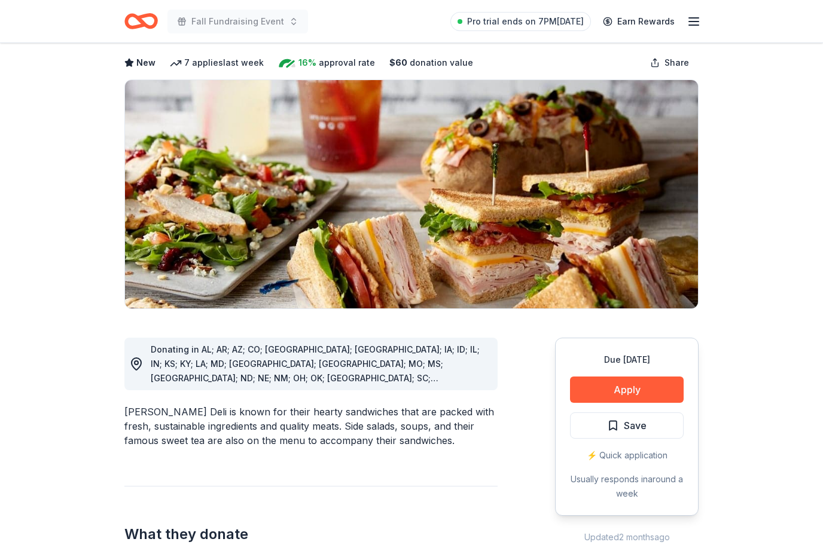
click at [646, 381] on button "Apply" at bounding box center [627, 390] width 114 height 26
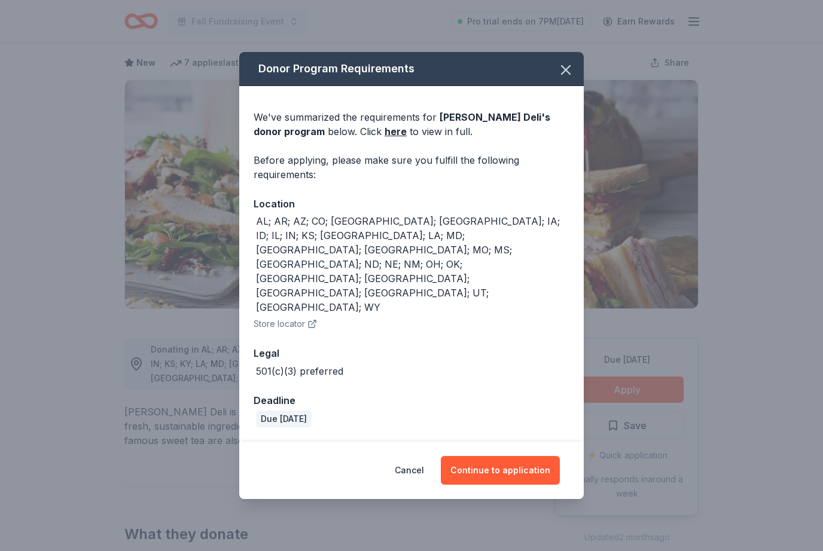
click at [533, 459] on button "Continue to application" at bounding box center [500, 470] width 119 height 29
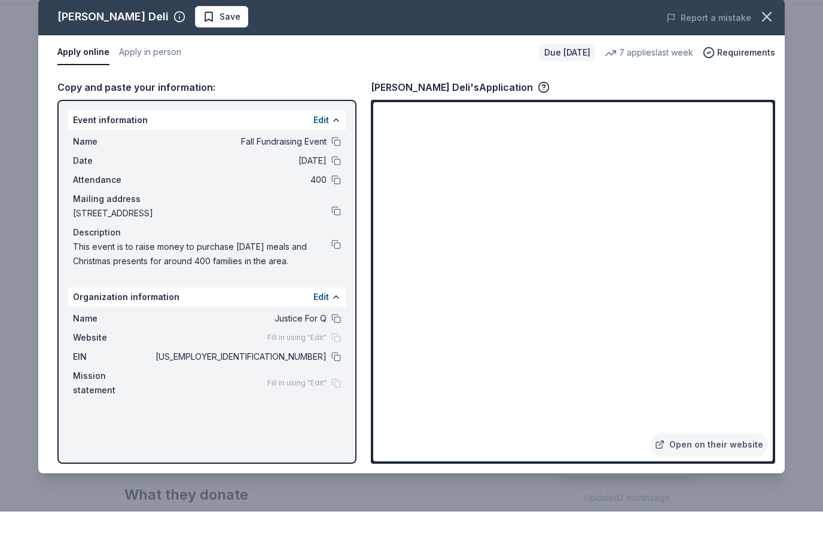
click at [530, 38] on div "McAlister's Deli Save Report a mistake" at bounding box center [411, 56] width 746 height 36
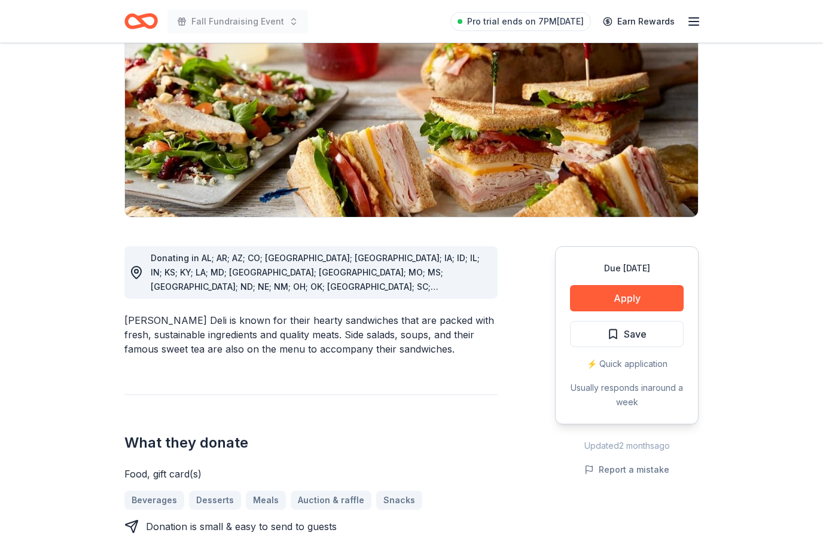
click at [650, 287] on button "Apply" at bounding box center [627, 299] width 114 height 26
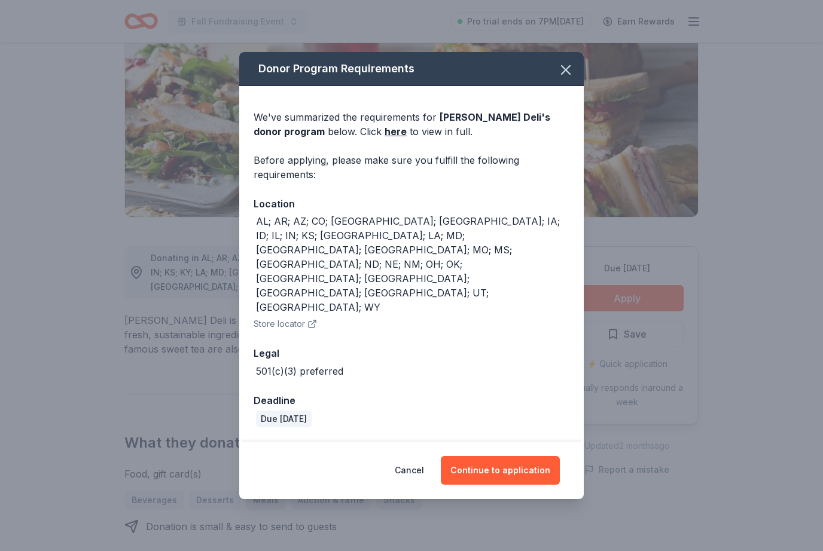
click at [531, 456] on button "Continue to application" at bounding box center [500, 470] width 119 height 29
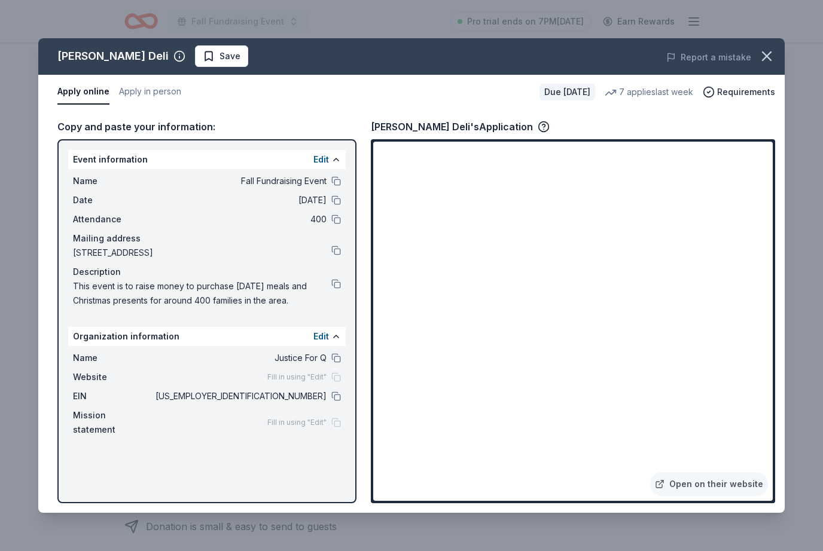
click at [764, 57] on icon "button" at bounding box center [766, 56] width 17 height 17
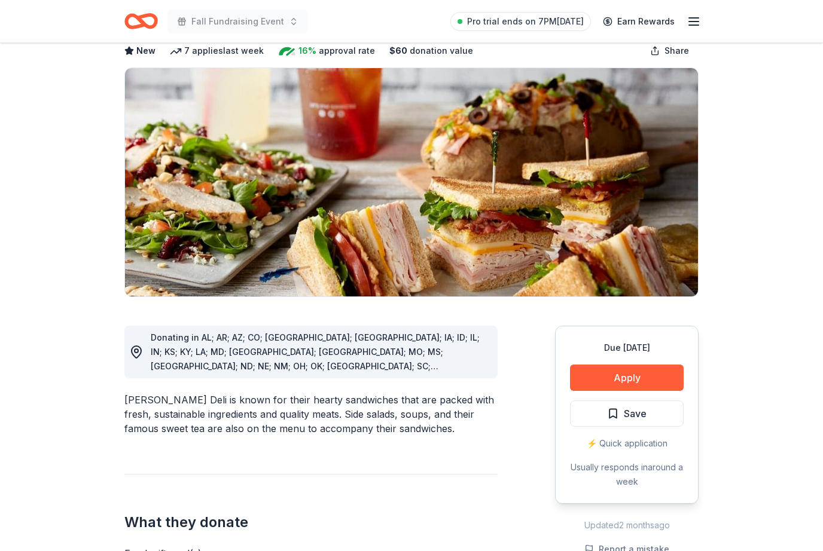
scroll to position [0, 0]
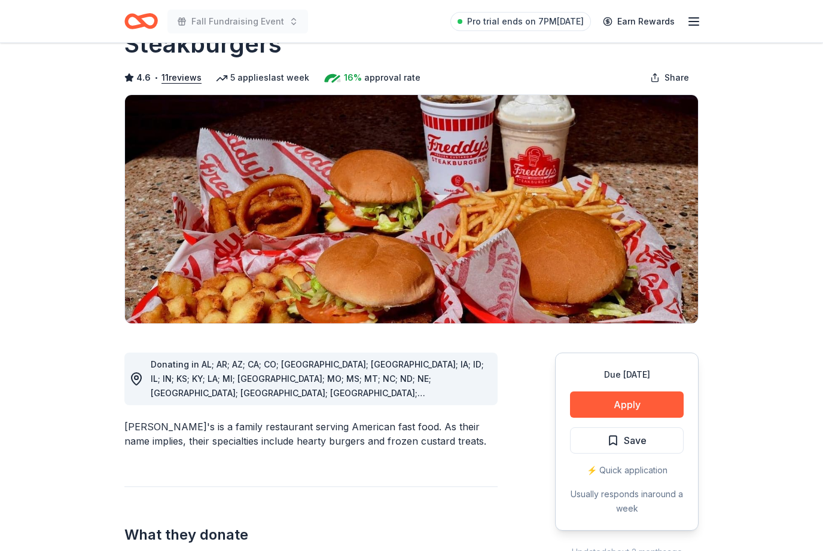
scroll to position [80, 0]
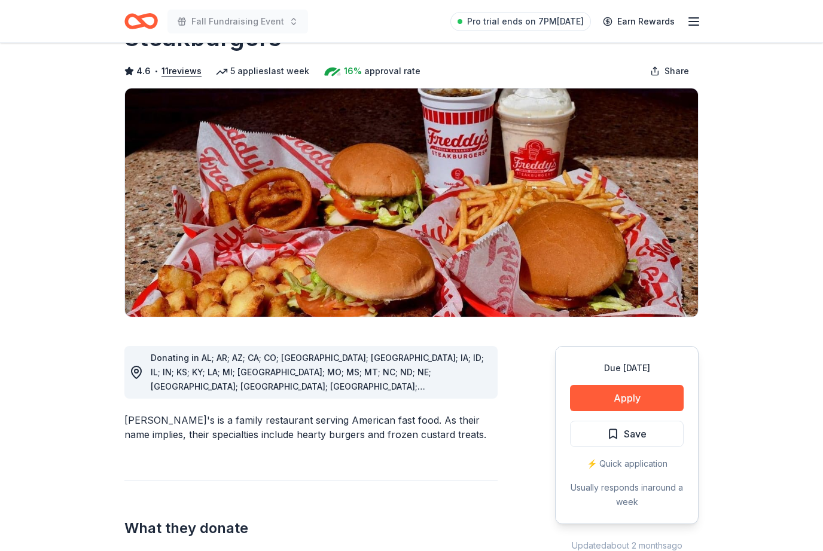
click at [634, 385] on button "Apply" at bounding box center [627, 398] width 114 height 26
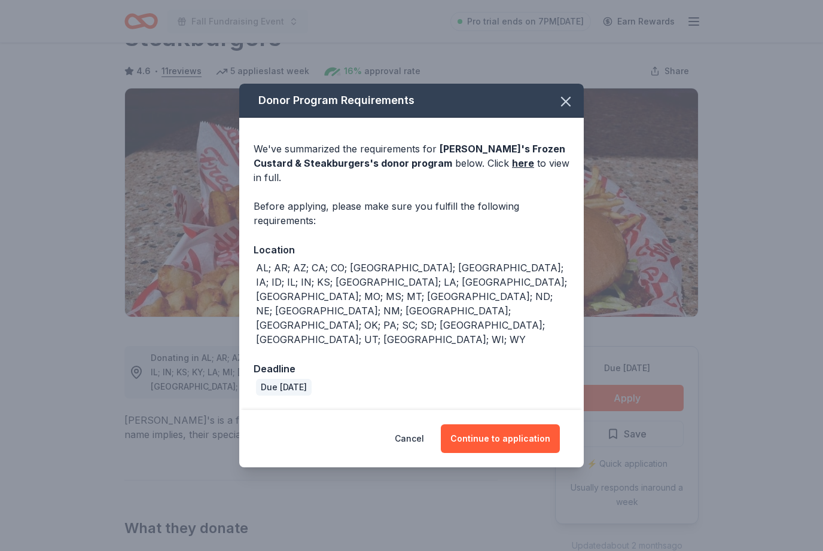
click at [526, 429] on button "Continue to application" at bounding box center [500, 439] width 119 height 29
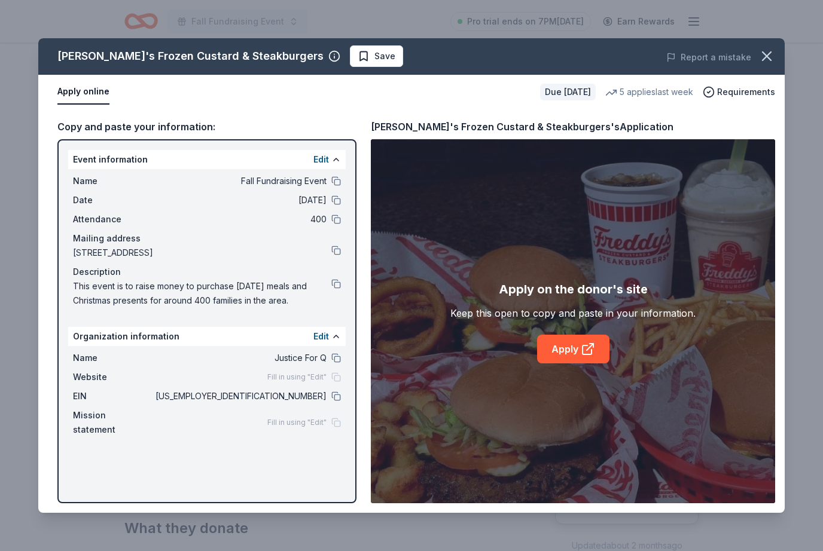
click at [576, 364] on link "Apply" at bounding box center [573, 349] width 72 height 29
click at [761, 57] on icon "button" at bounding box center [766, 56] width 17 height 17
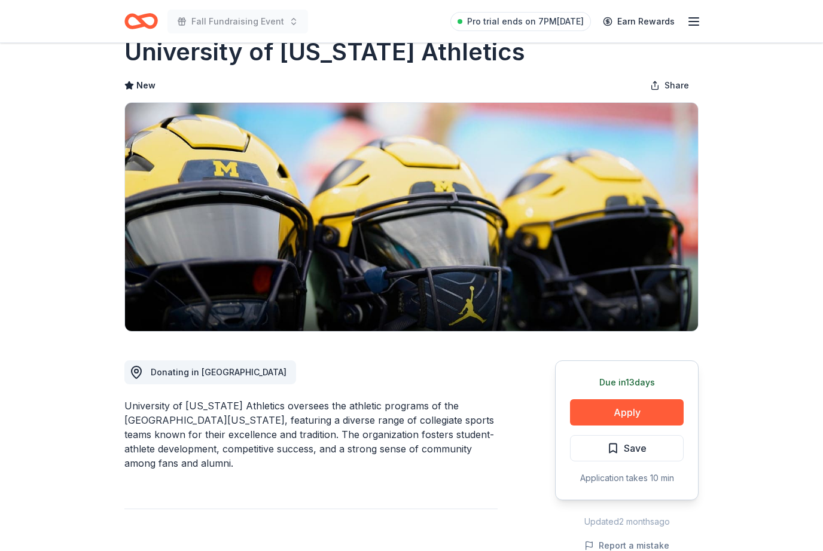
scroll to position [62, 0]
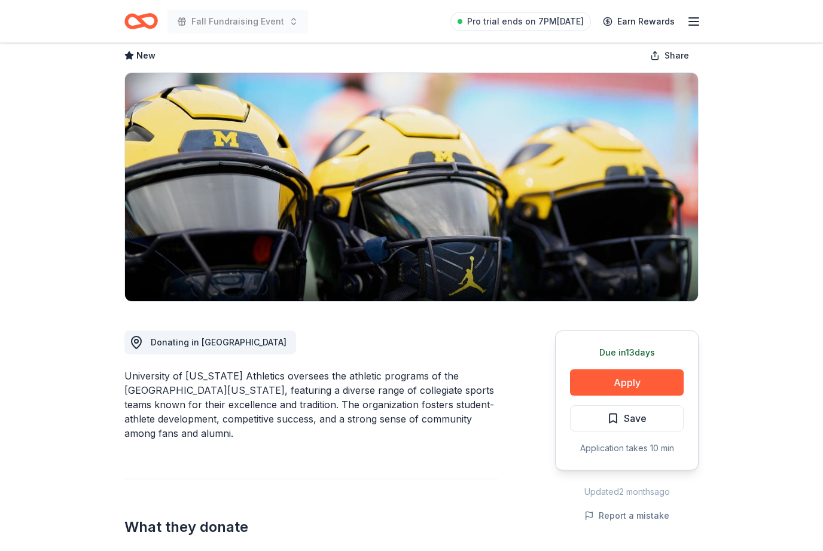
click at [647, 374] on button "Apply" at bounding box center [627, 382] width 114 height 26
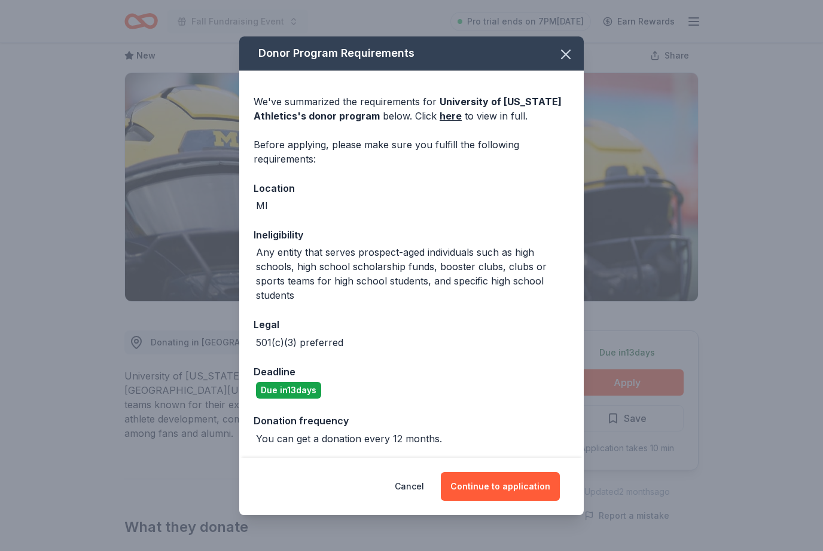
click at [514, 501] on button "Continue to application" at bounding box center [500, 486] width 119 height 29
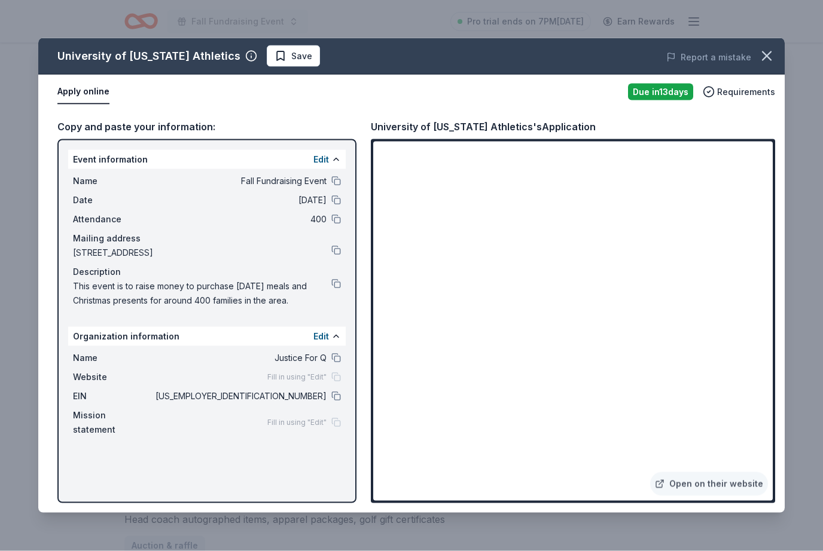
scroll to position [101, 0]
click at [763, 51] on icon "button" at bounding box center [766, 56] width 17 height 17
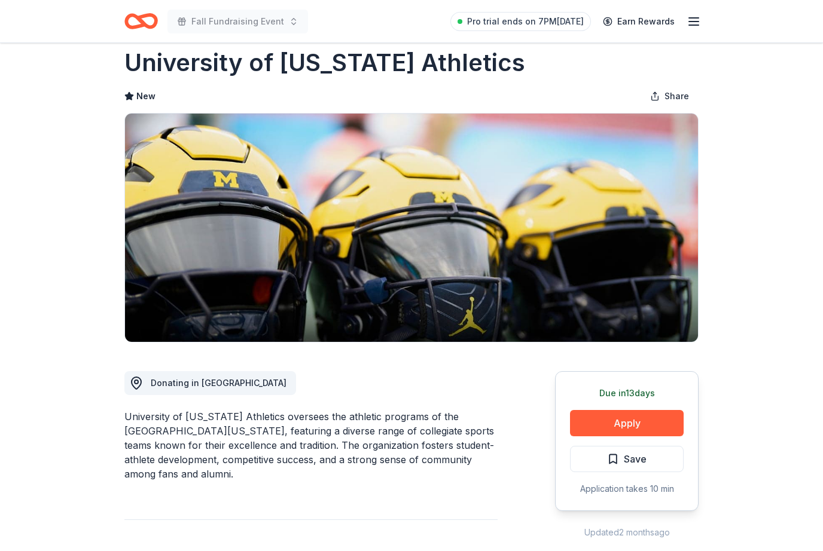
scroll to position [0, 0]
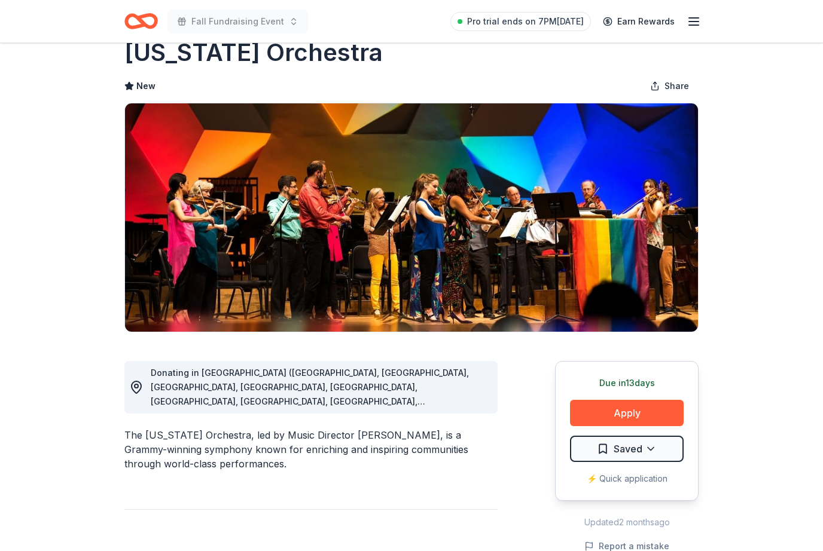
scroll to position [31, 0]
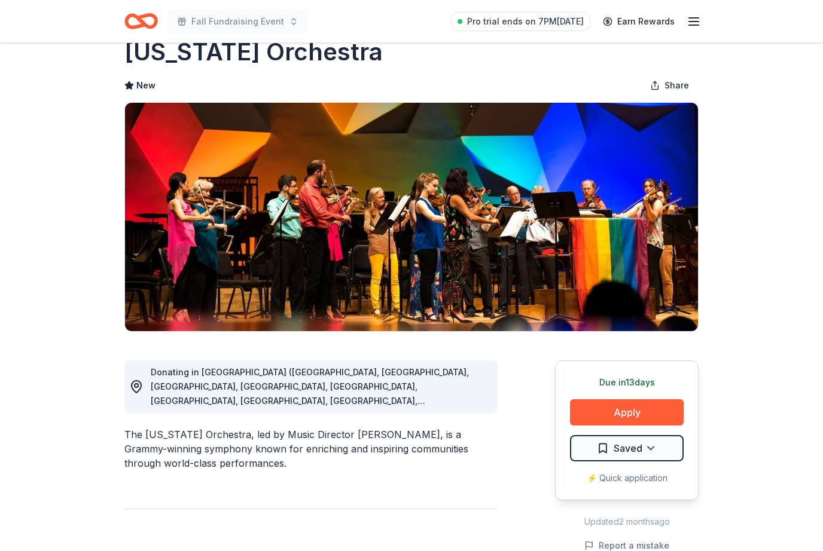
click at [652, 417] on button "Apply" at bounding box center [627, 413] width 114 height 26
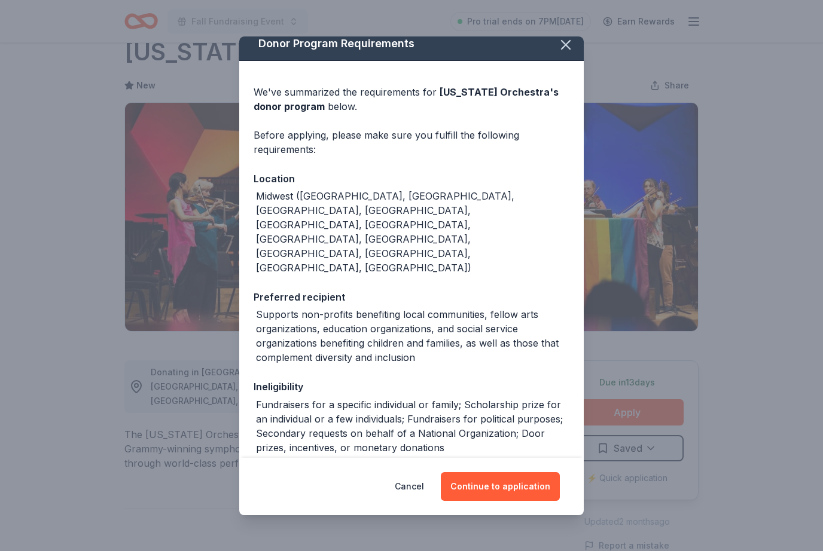
scroll to position [9, 0]
click at [526, 501] on button "Continue to application" at bounding box center [500, 486] width 119 height 29
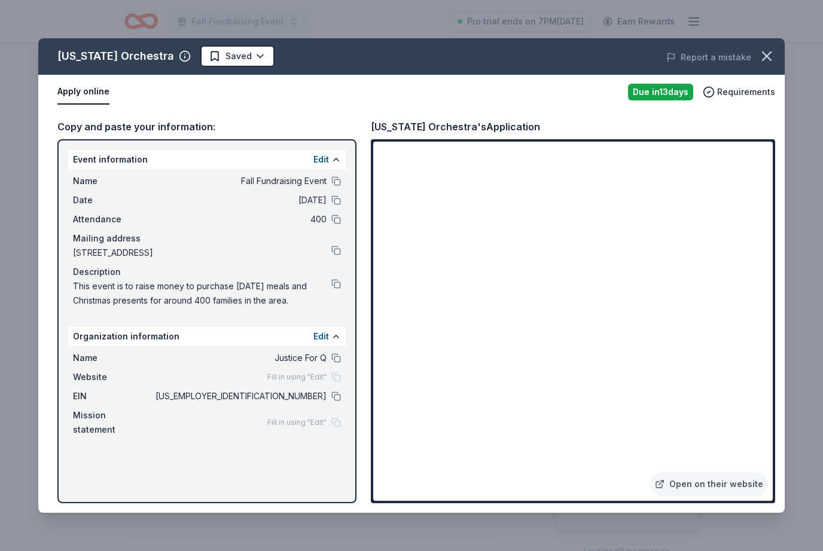
scroll to position [34, 0]
click at [766, 57] on icon "button" at bounding box center [766, 56] width 8 height 8
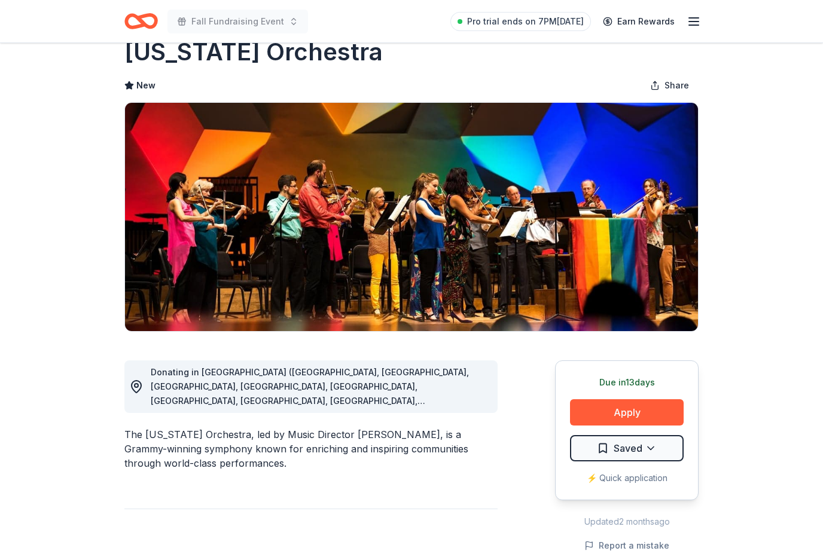
click at [639, 424] on button "Apply" at bounding box center [627, 412] width 114 height 26
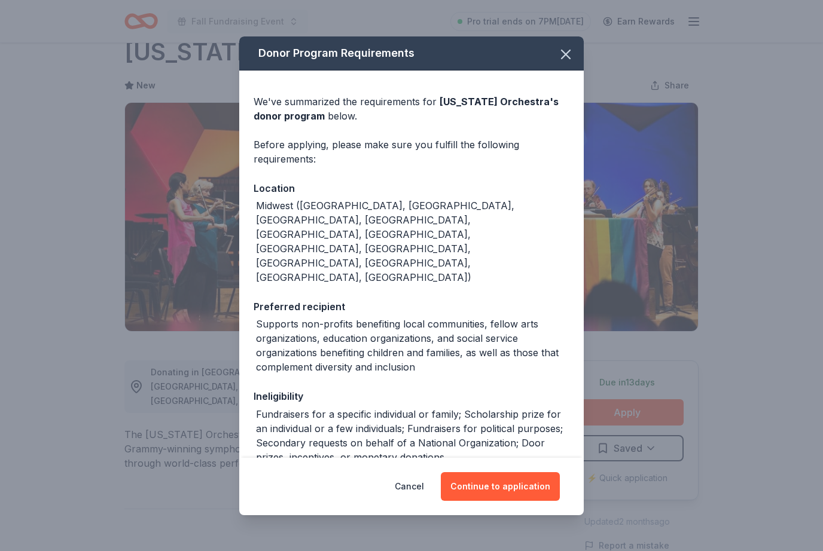
click at [532, 486] on button "Continue to application" at bounding box center [500, 486] width 119 height 29
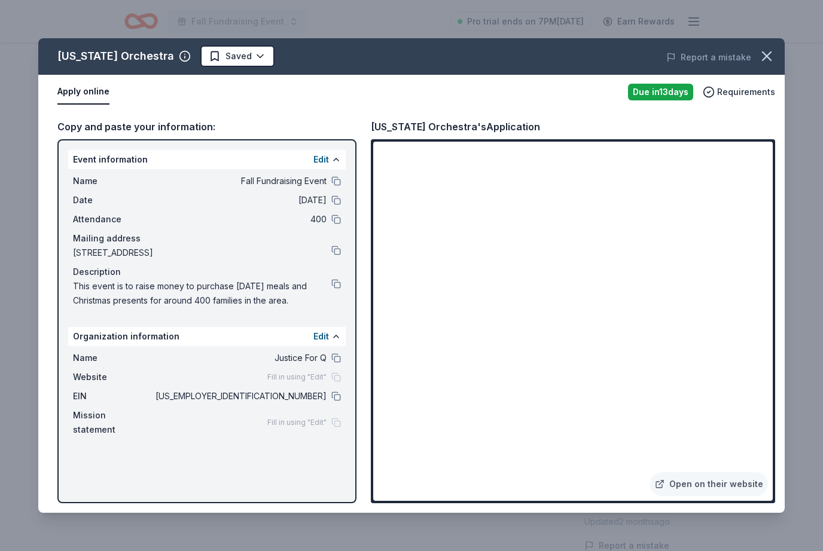
click at [725, 491] on link "Open on their website" at bounding box center [709, 484] width 118 height 24
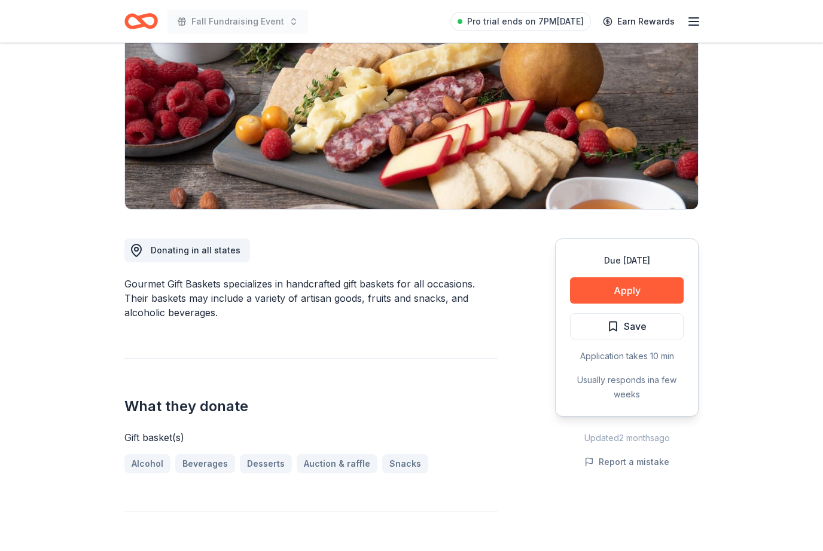
scroll to position [154, 0]
click at [652, 300] on button "Apply" at bounding box center [627, 290] width 114 height 26
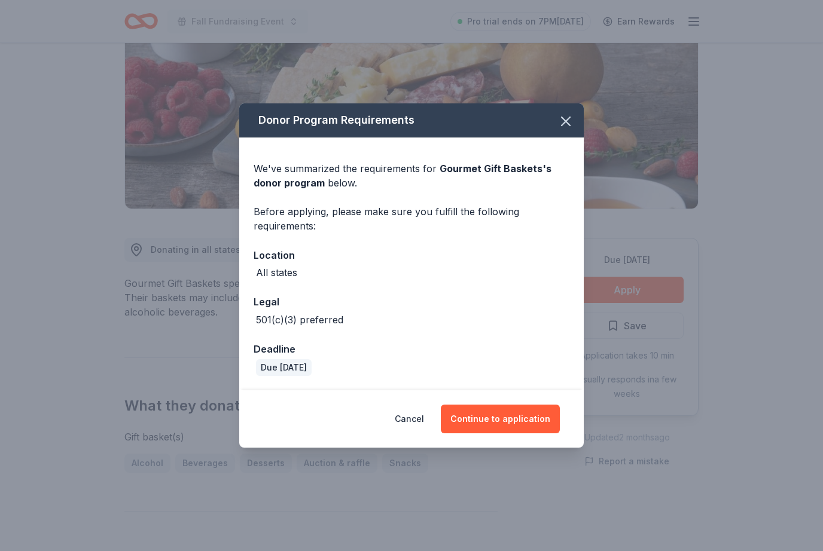
click at [535, 433] on button "Continue to application" at bounding box center [500, 419] width 119 height 29
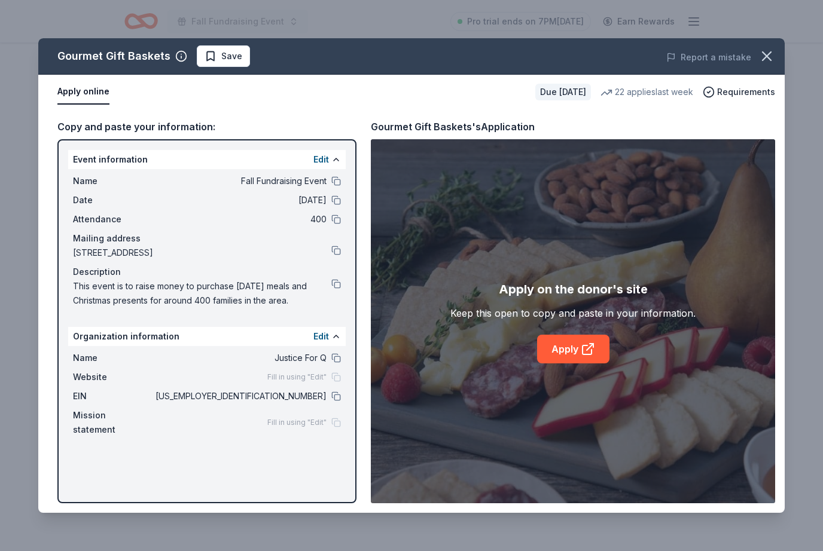
click at [581, 356] on icon at bounding box center [588, 349] width 14 height 14
click at [337, 399] on button at bounding box center [336, 397] width 10 height 10
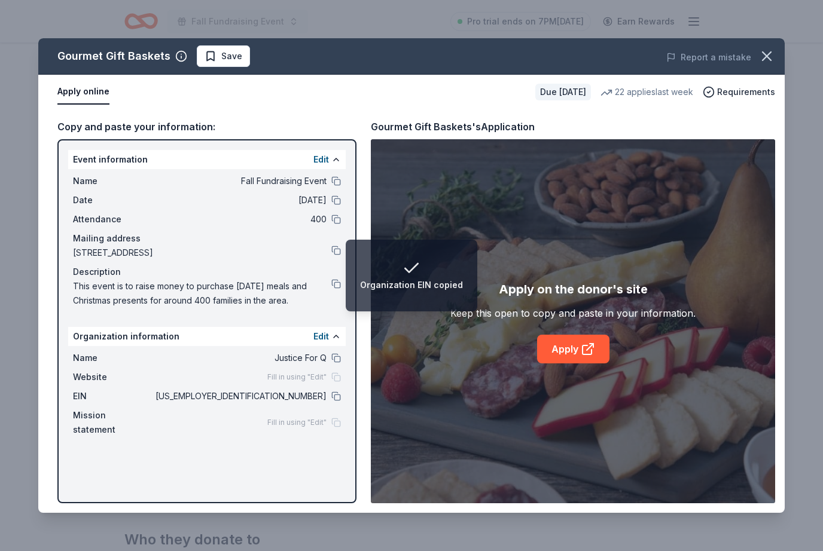
click at [766, 66] on button "button" at bounding box center [766, 56] width 26 height 26
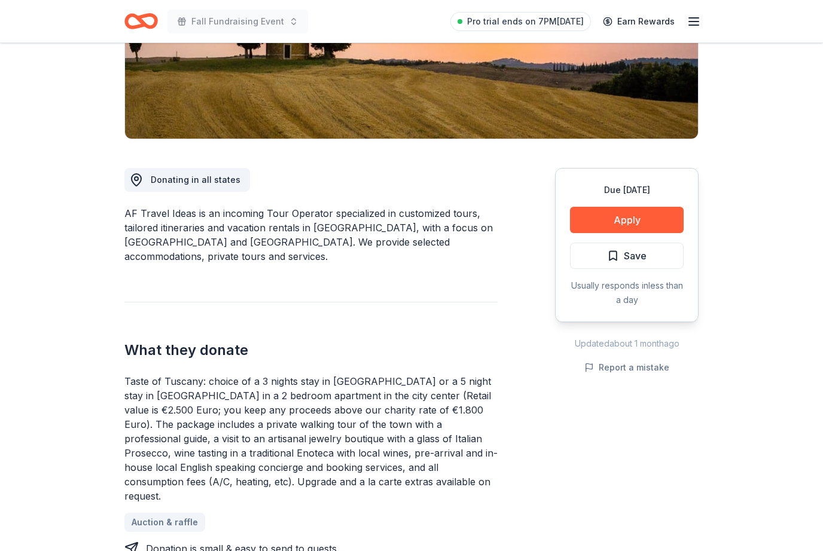
scroll to position [227, 0]
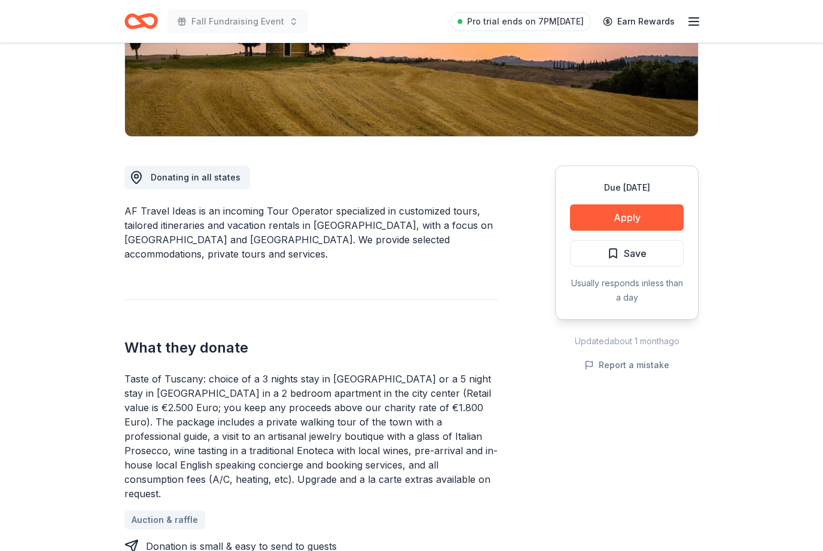
click at [641, 230] on button "Apply" at bounding box center [627, 217] width 114 height 26
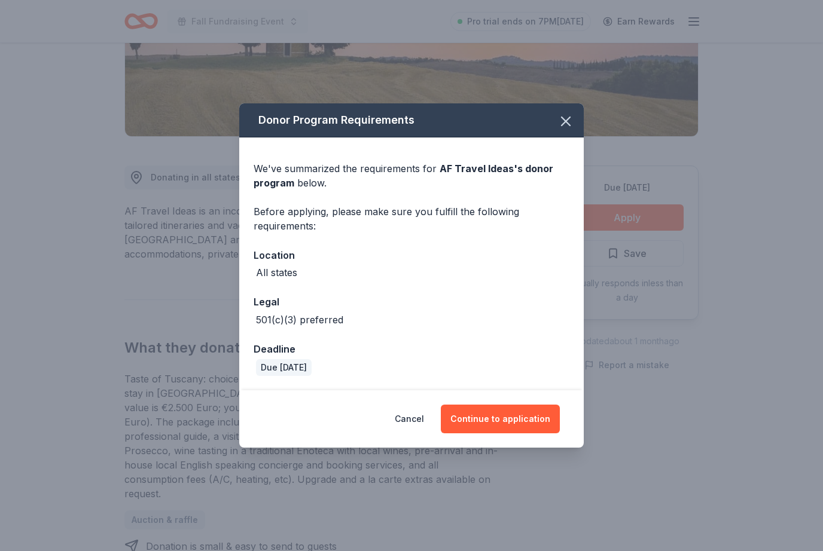
click at [496, 433] on button "Continue to application" at bounding box center [500, 419] width 119 height 29
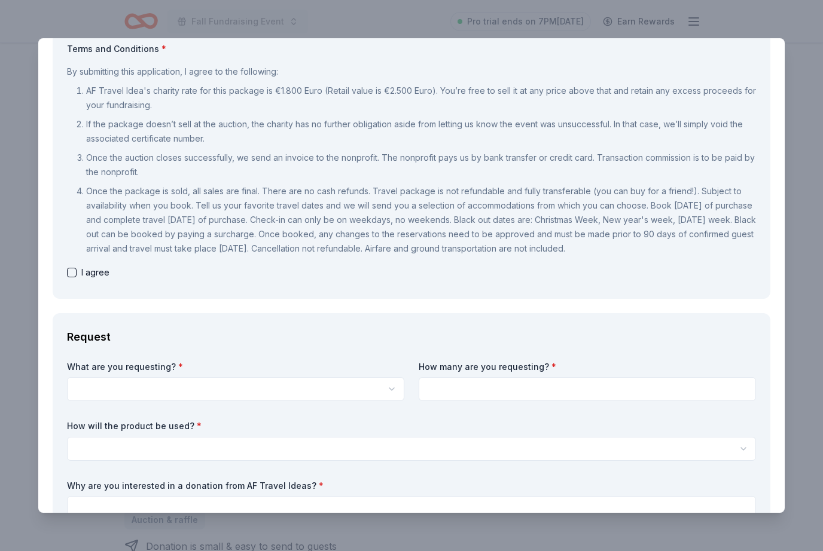
scroll to position [121, 0]
click at [355, 396] on button "button" at bounding box center [235, 389] width 337 height 24
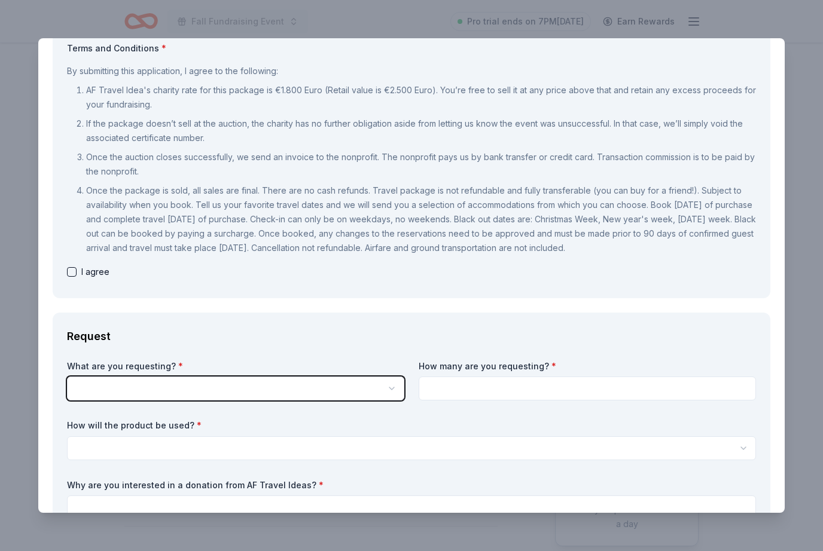
scroll to position [1, 0]
click at [381, 390] on button "button" at bounding box center [235, 389] width 337 height 24
click at [348, 426] on label "How will the product be used? *" at bounding box center [411, 426] width 689 height 12
click at [351, 382] on button "button" at bounding box center [235, 389] width 337 height 24
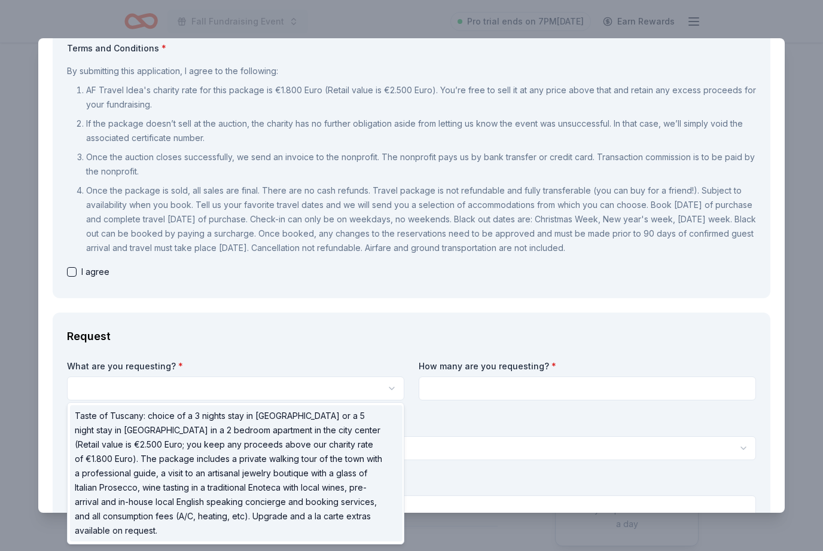
click at [342, 450] on span "Taste of Tuscany: choice of a 3 nights stay in Florence or a 5 night stay in Co…" at bounding box center [229, 473] width 309 height 129
select select "Taste of Tuscany: choice of a 3 nights stay in Florence or a 5 night stay in Co…"
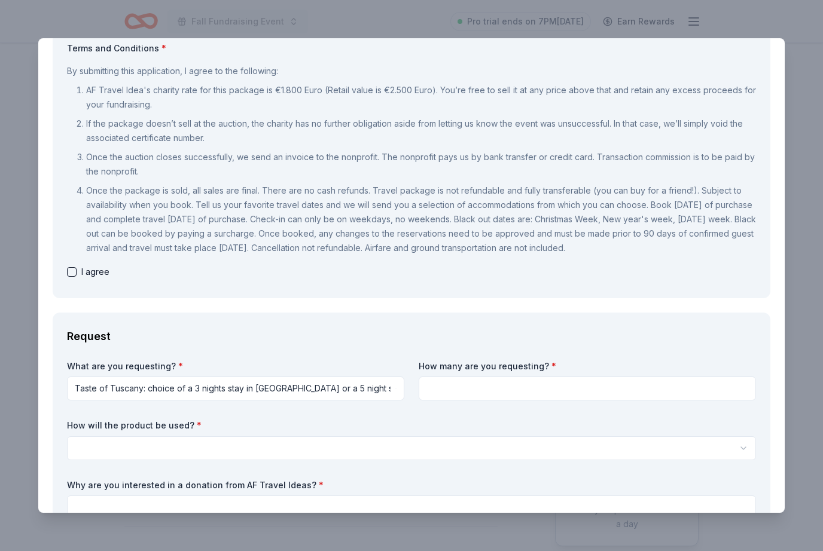
click at [84, 273] on span "I agree" at bounding box center [95, 272] width 28 height 14
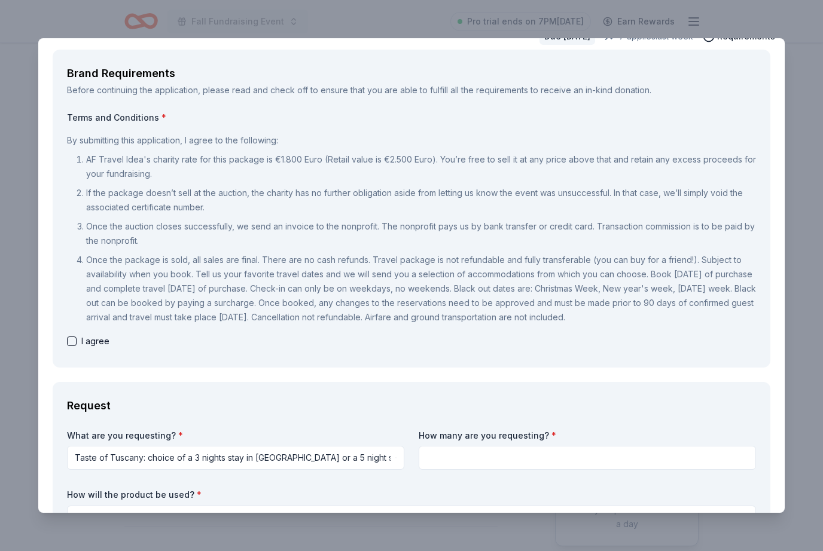
scroll to position [42, 0]
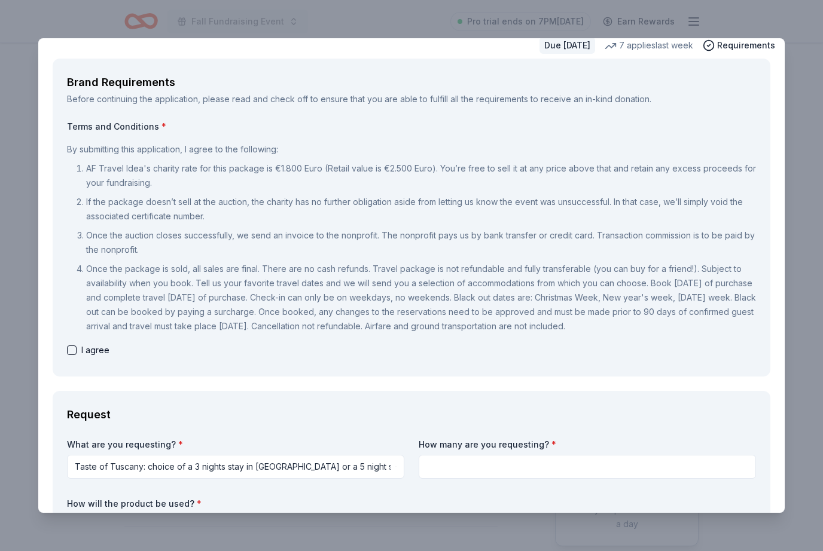
click at [62, 354] on div "Brand Requirements Before continuing the application, please read and check off…" at bounding box center [411, 218] width 717 height 318
click at [71, 352] on button "button" at bounding box center [72, 351] width 10 height 10
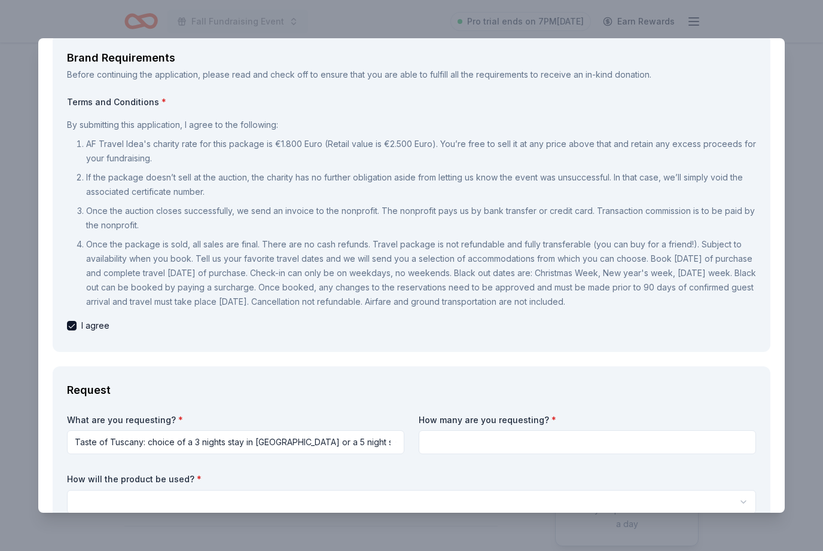
scroll to position [59, 0]
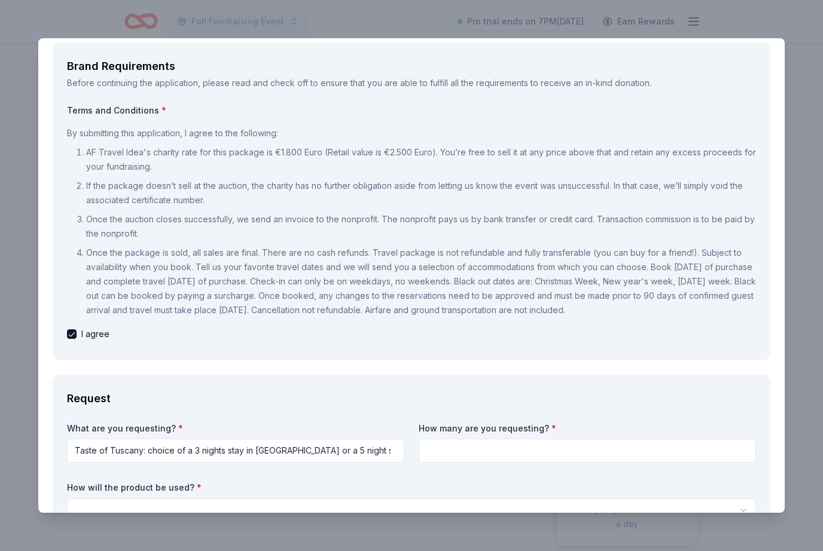
click at [71, 337] on button "button" at bounding box center [72, 334] width 10 height 10
checkbox input "false"
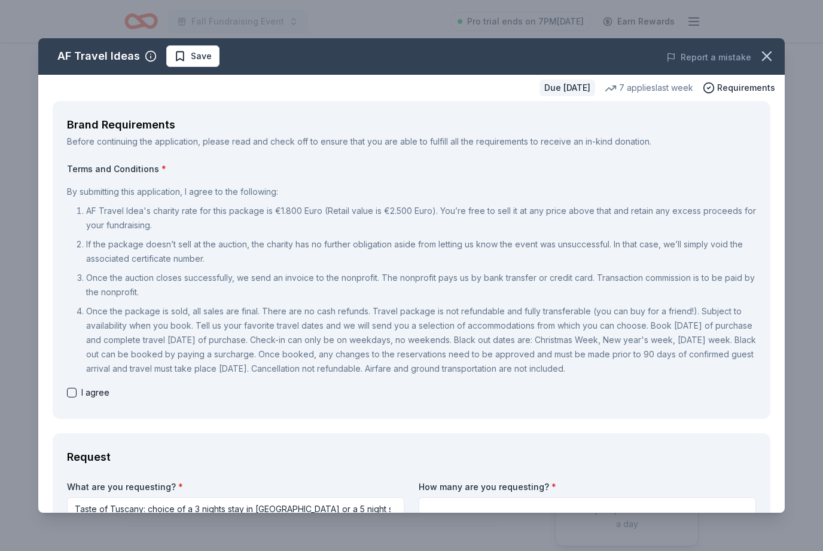
scroll to position [0, 0]
click at [771, 60] on icon "button" at bounding box center [766, 56] width 8 height 8
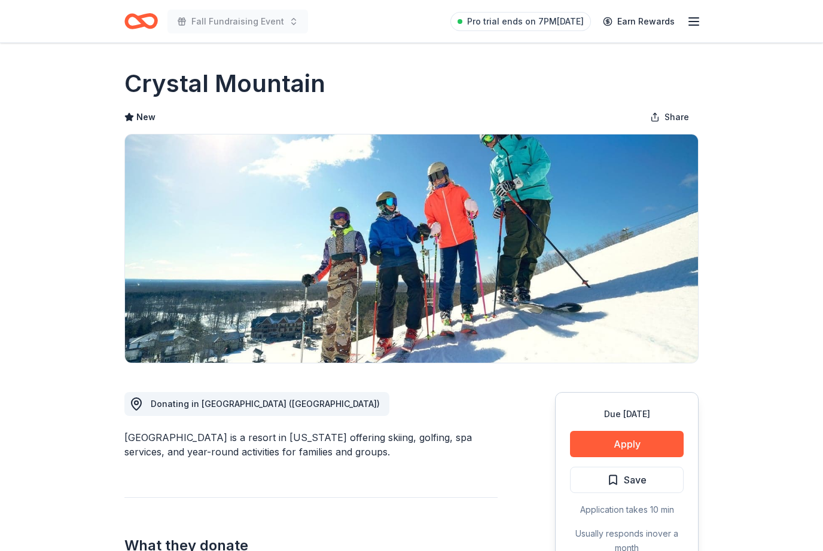
click at [634, 447] on button "Apply" at bounding box center [627, 444] width 114 height 26
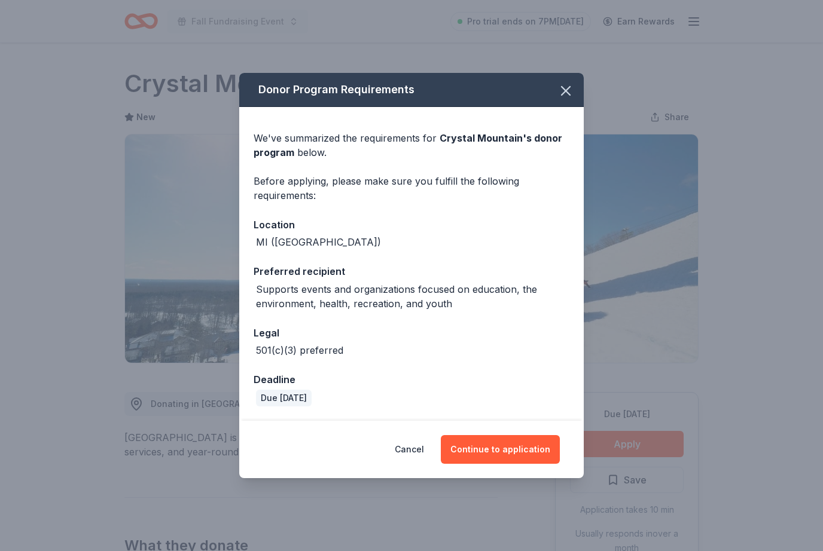
click at [579, 108] on div "We've summarized the requirements for Crystal Mountain 's donor program below. …" at bounding box center [411, 264] width 344 height 314
click at [562, 104] on button "button" at bounding box center [565, 91] width 26 height 26
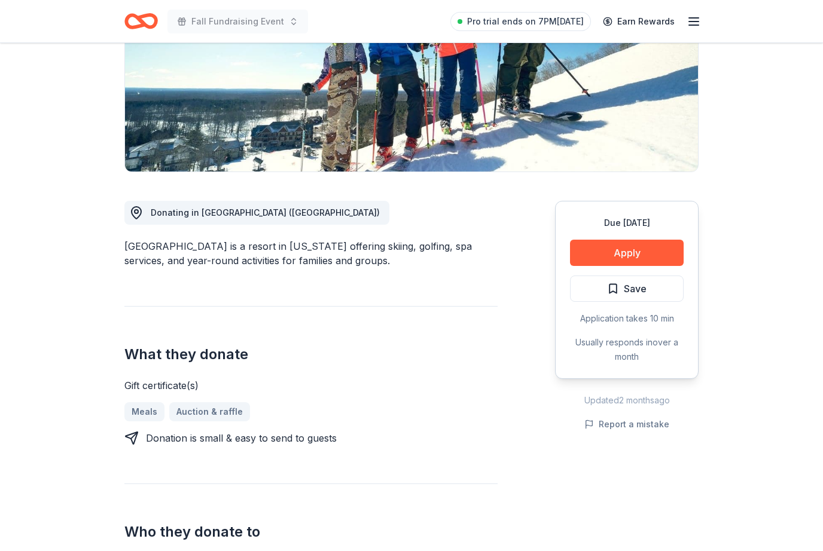
scroll to position [191, 0]
click at [655, 251] on button "Apply" at bounding box center [627, 253] width 114 height 26
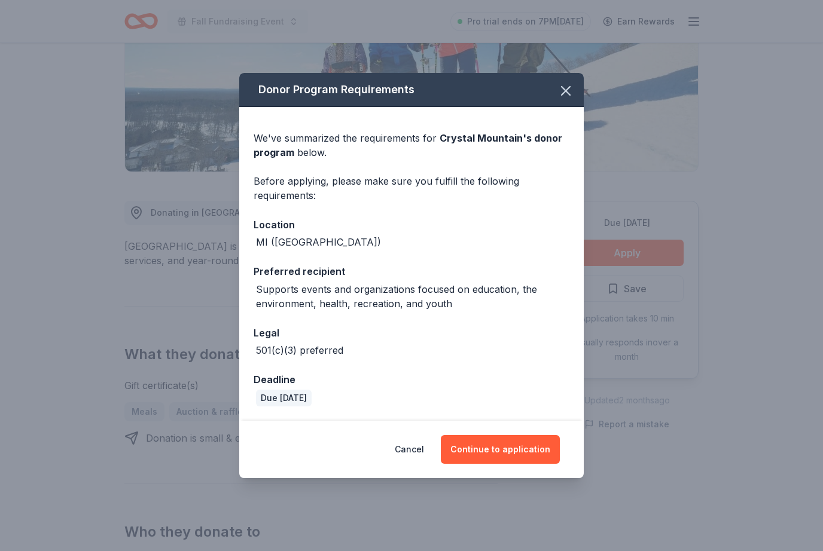
click at [520, 461] on button "Continue to application" at bounding box center [500, 449] width 119 height 29
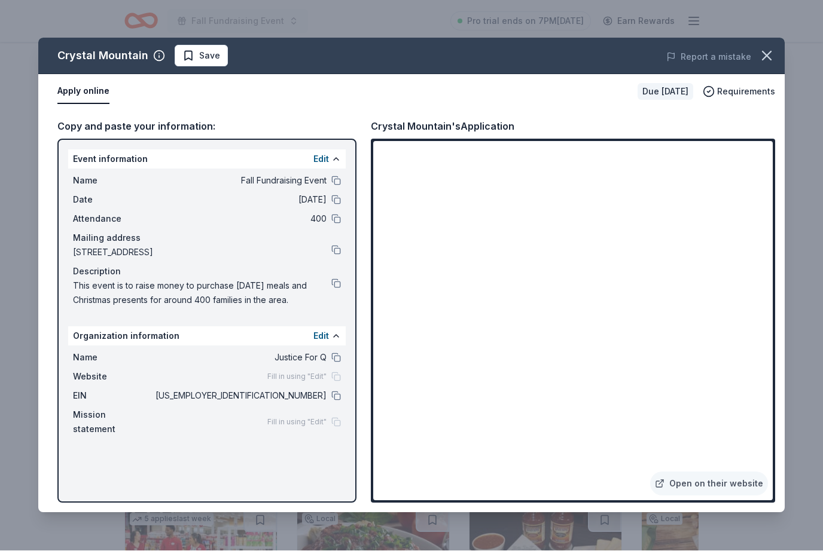
scroll to position [801, 0]
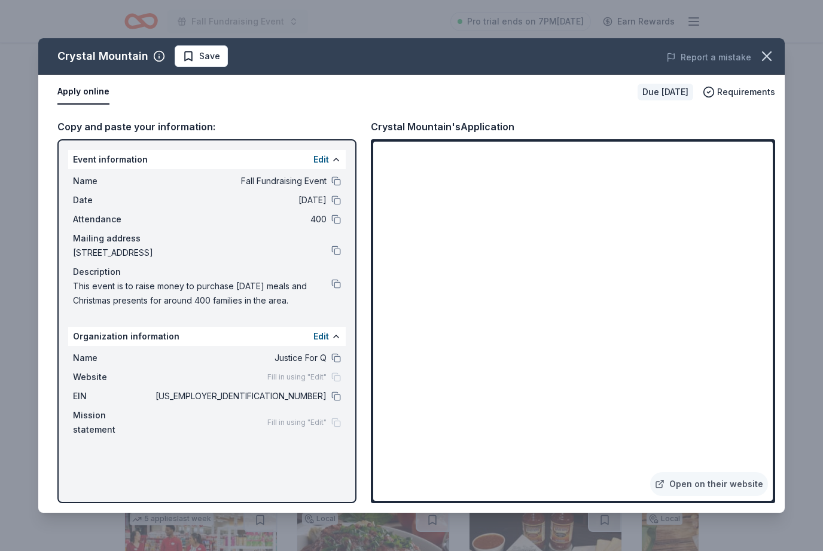
click at [771, 49] on icon "button" at bounding box center [766, 56] width 17 height 17
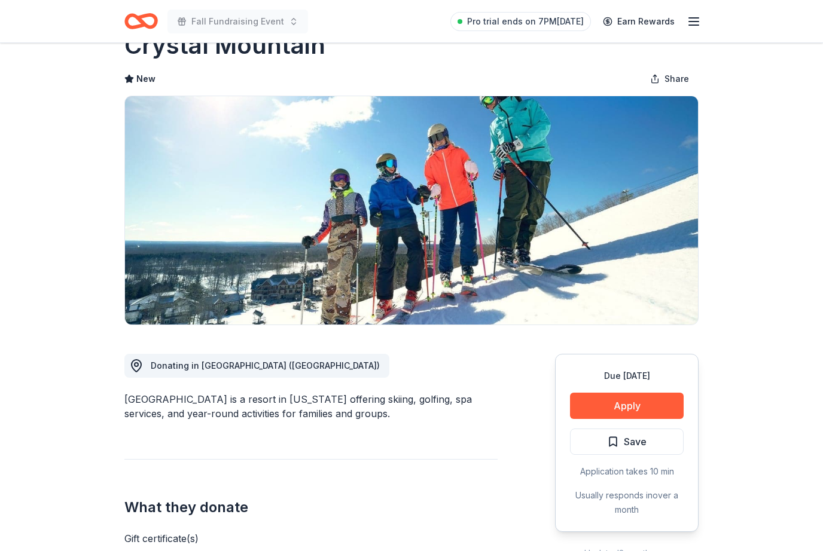
scroll to position [0, 0]
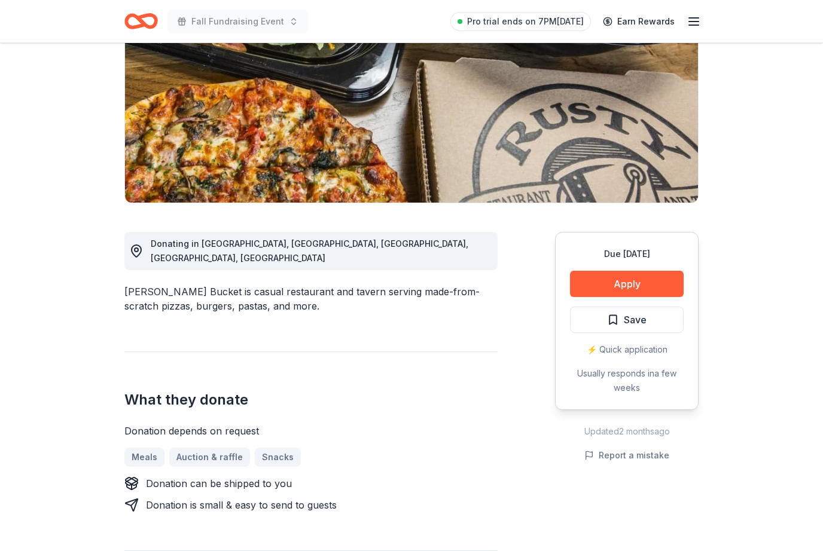
scroll to position [162, 0]
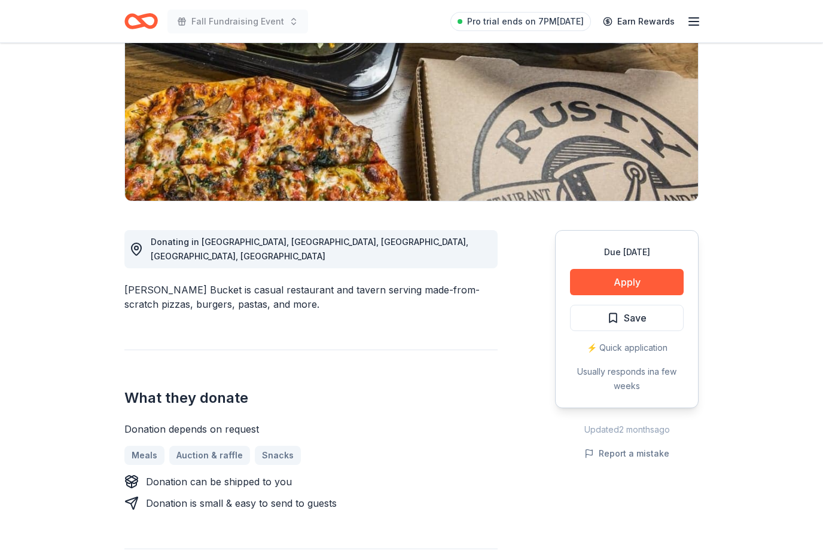
click at [651, 288] on button "Apply" at bounding box center [627, 282] width 114 height 26
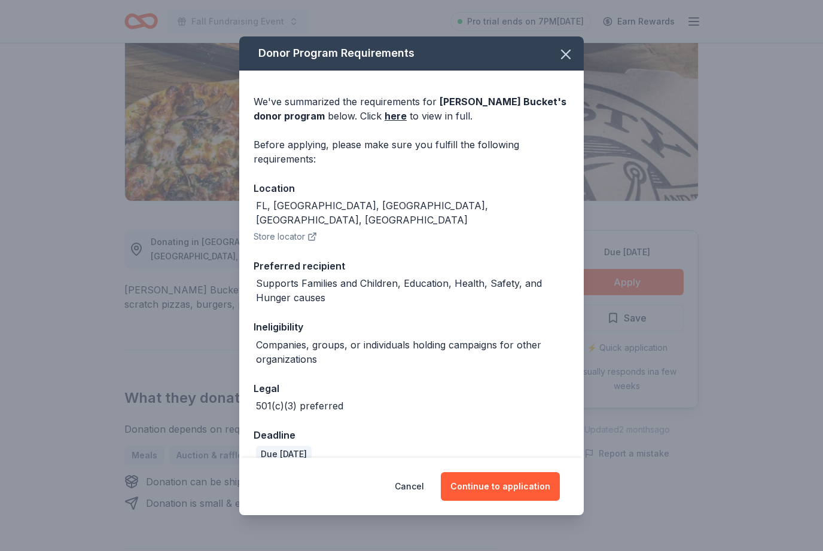
click at [517, 494] on button "Continue to application" at bounding box center [500, 486] width 119 height 29
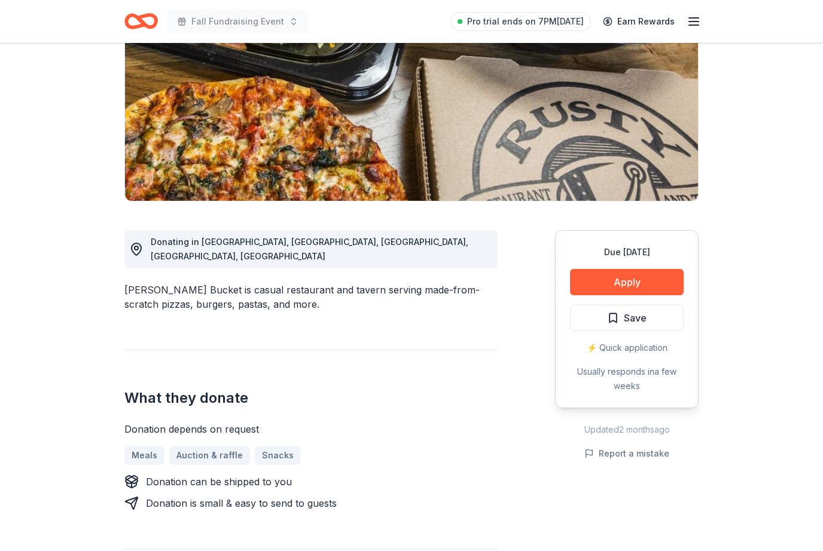
click at [641, 279] on button "Apply" at bounding box center [627, 282] width 114 height 26
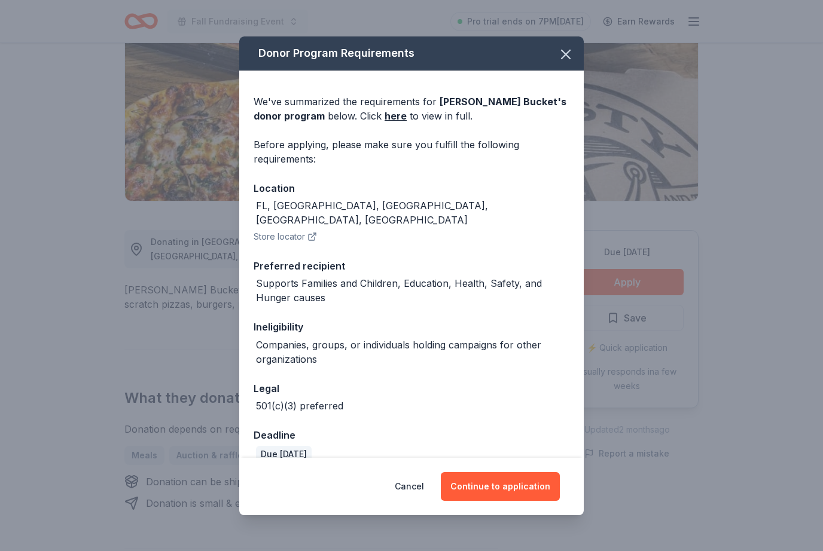
click at [572, 52] on icon "button" at bounding box center [565, 54] width 17 height 17
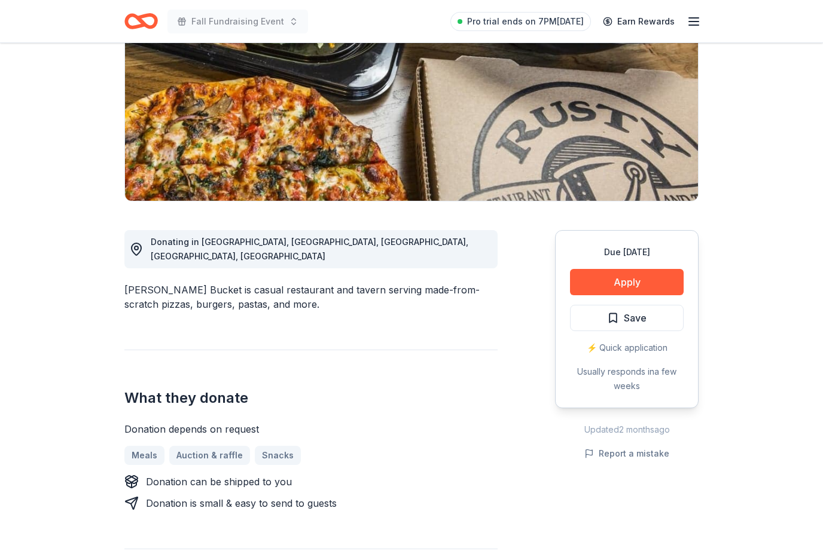
click at [642, 280] on button "Apply" at bounding box center [627, 282] width 114 height 26
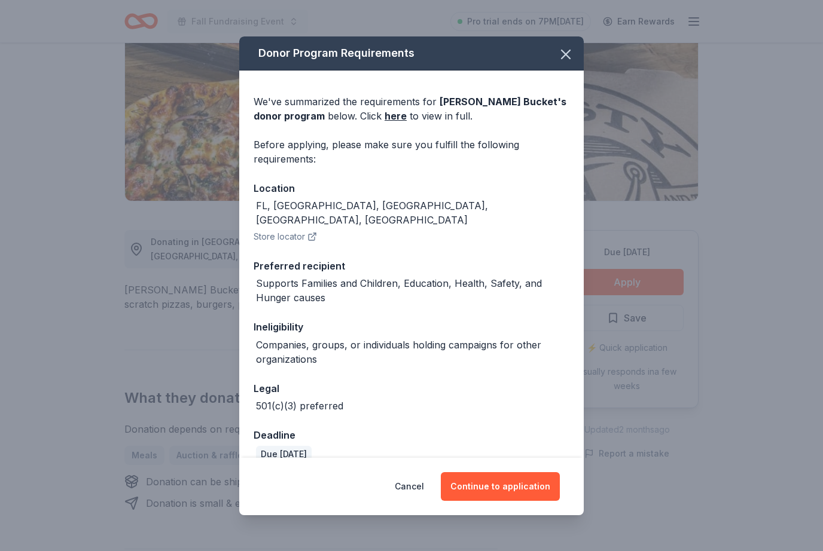
click at [502, 488] on button "Continue to application" at bounding box center [500, 486] width 119 height 29
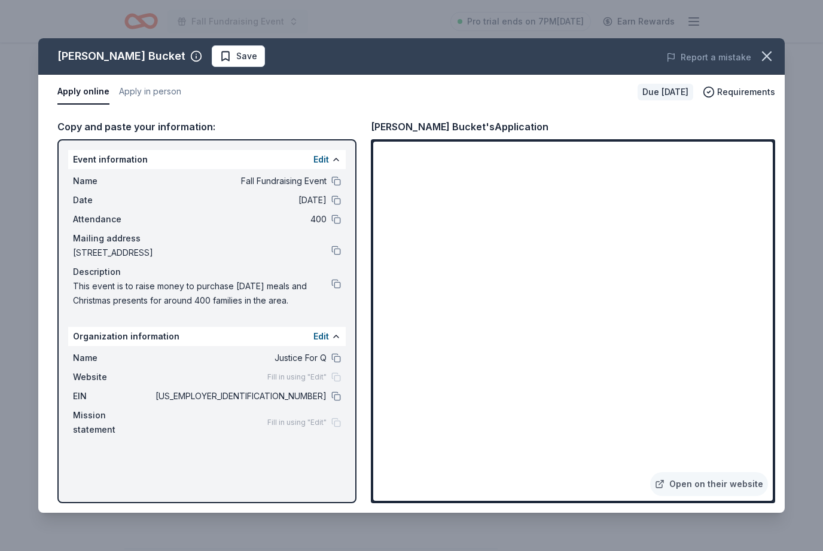
click at [770, 58] on icon "button" at bounding box center [766, 56] width 17 height 17
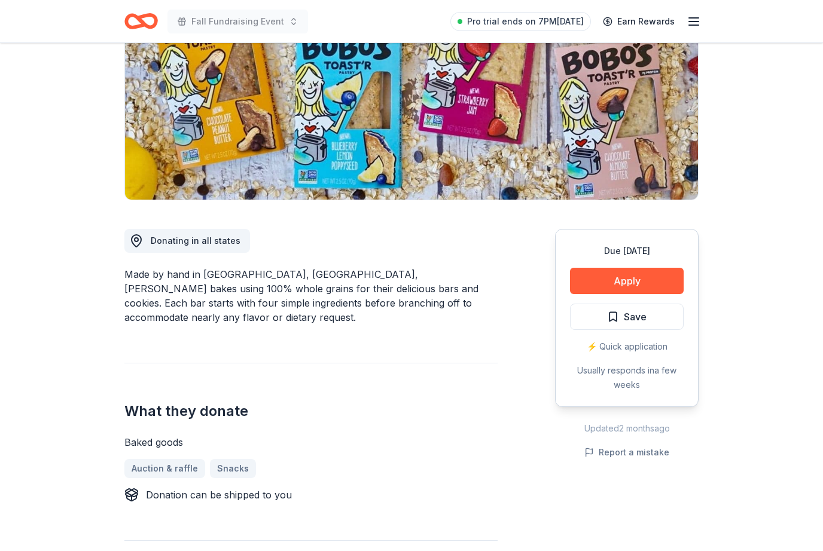
scroll to position [175, 0]
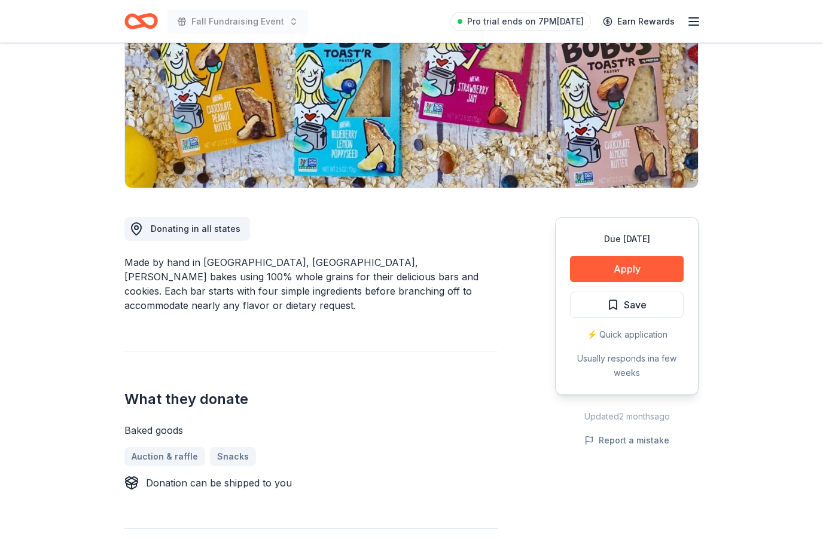
click at [637, 262] on button "Apply" at bounding box center [627, 269] width 114 height 26
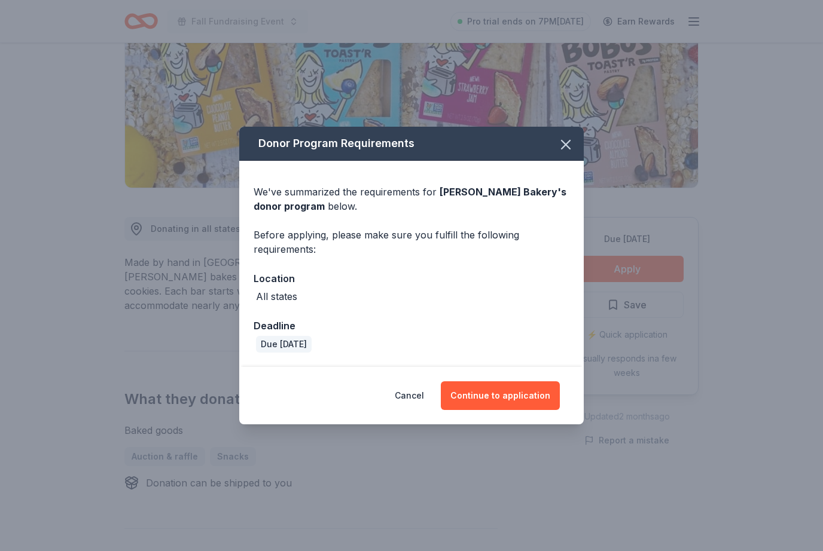
click at [535, 410] on button "Continue to application" at bounding box center [500, 395] width 119 height 29
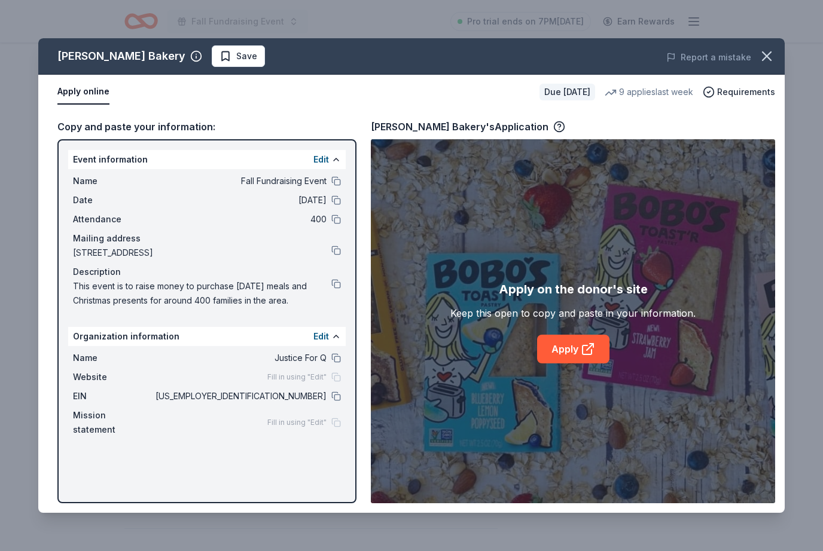
click at [569, 364] on link "Apply" at bounding box center [573, 349] width 72 height 29
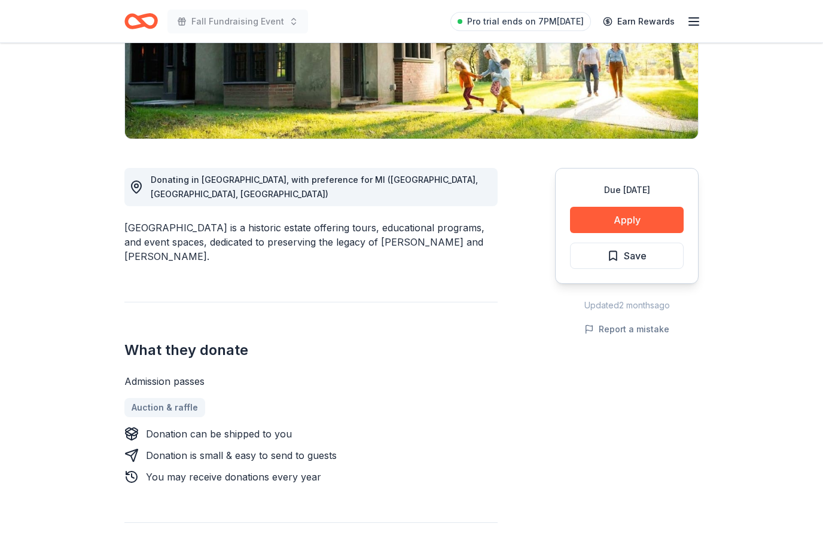
scroll to position [224, 0]
click at [658, 221] on button "Apply" at bounding box center [627, 220] width 114 height 26
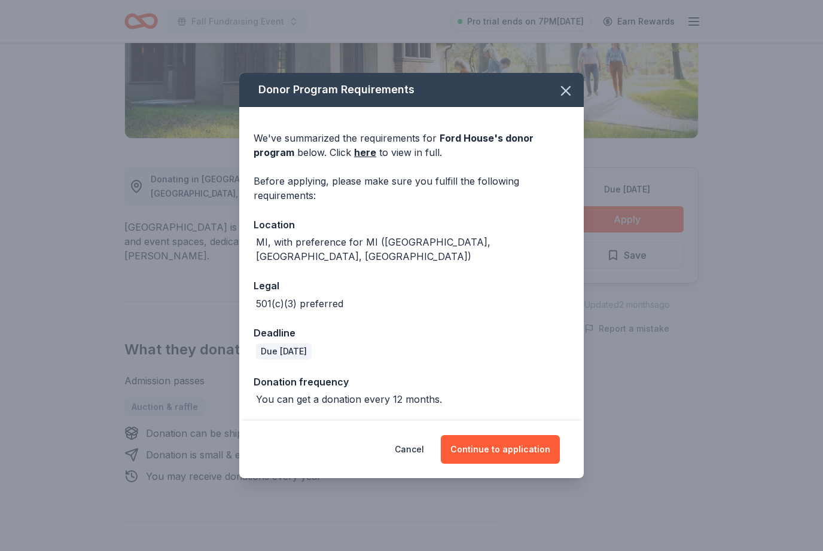
click at [514, 464] on button "Continue to application" at bounding box center [500, 449] width 119 height 29
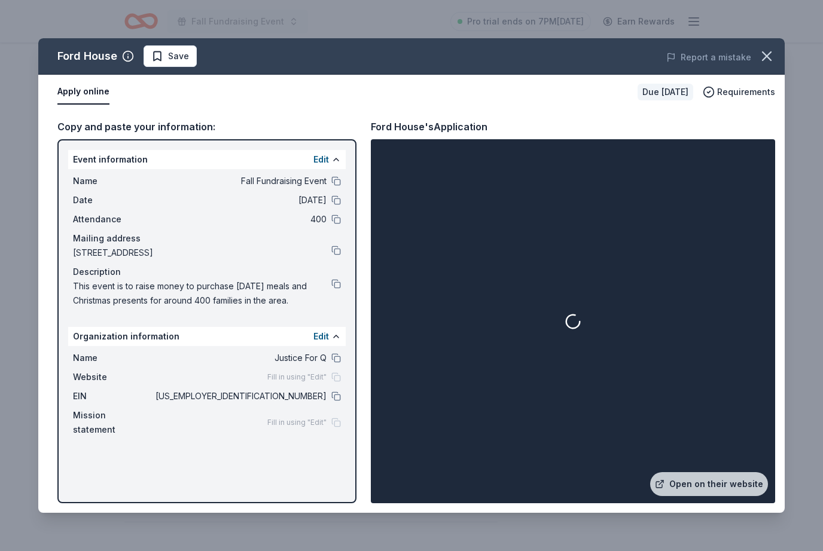
click at [720, 496] on link "Open on their website" at bounding box center [709, 484] width 118 height 24
click at [340, 394] on button at bounding box center [336, 397] width 10 height 10
click at [764, 48] on icon "button" at bounding box center [766, 56] width 17 height 17
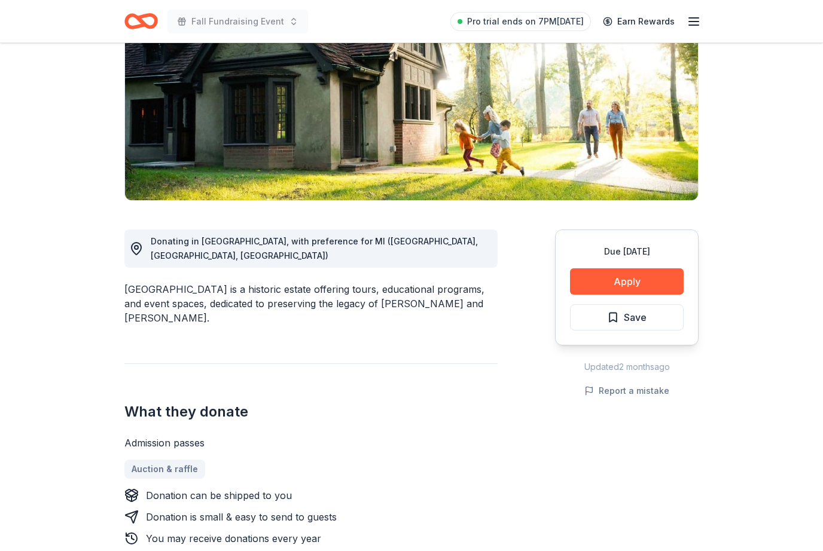
scroll to position [0, 0]
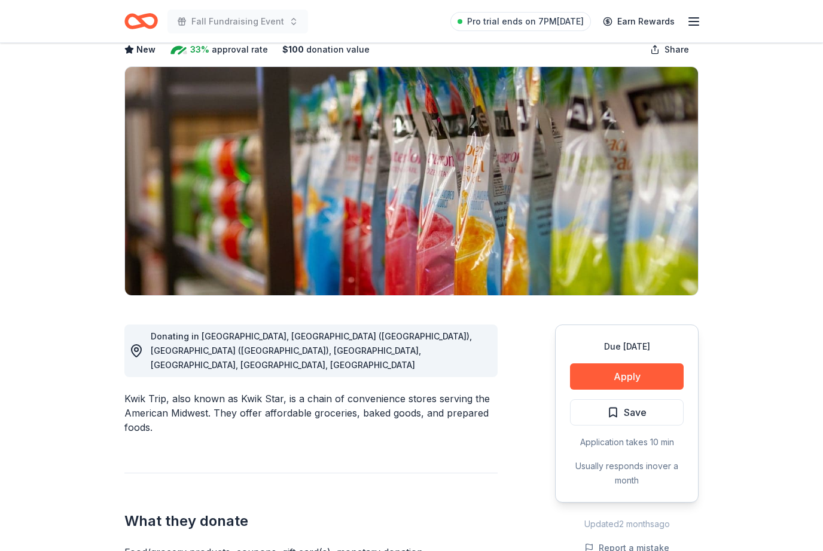
scroll to position [69, 0]
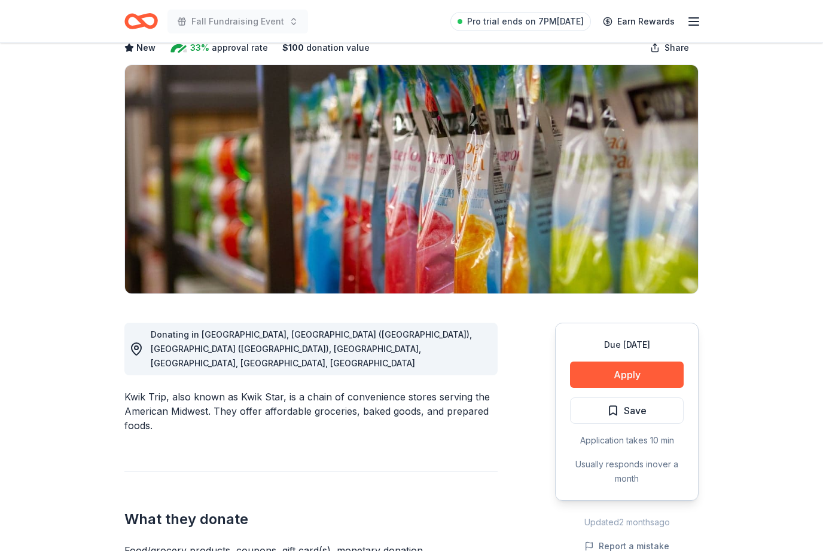
click at [640, 377] on button "Apply" at bounding box center [627, 375] width 114 height 26
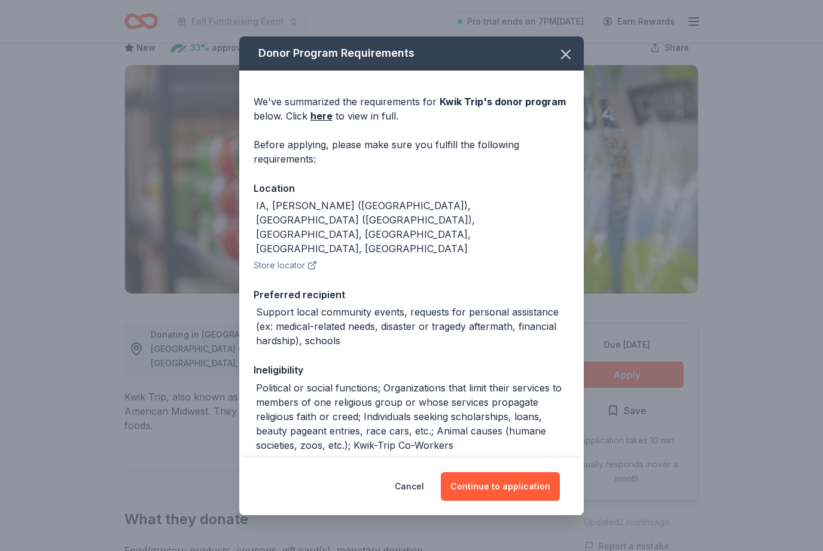
click at [521, 501] on button "Continue to application" at bounding box center [500, 486] width 119 height 29
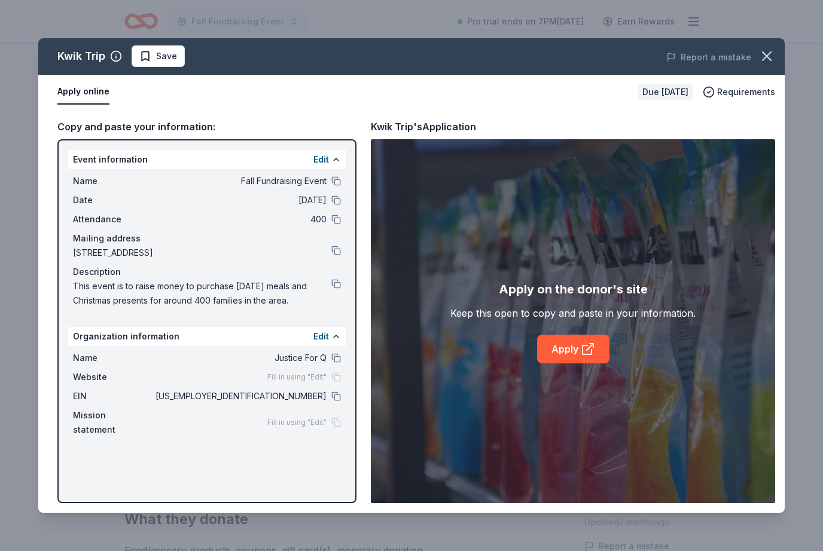
click at [575, 364] on link "Apply" at bounding box center [573, 349] width 72 height 29
click at [758, 59] on button "button" at bounding box center [766, 56] width 26 height 26
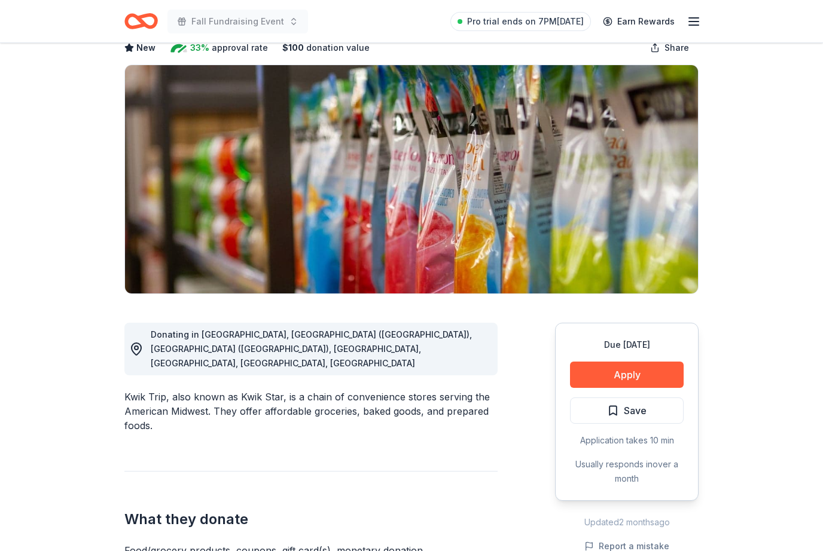
scroll to position [0, 0]
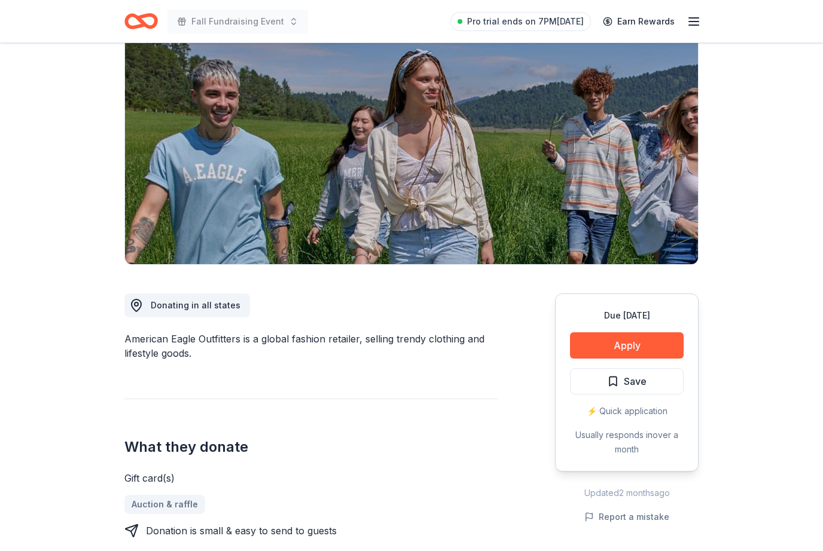
scroll to position [99, 0]
click at [637, 329] on div "Due [DATE] Apply Save ⚡️ Quick application Usually responds in over a month" at bounding box center [626, 382] width 143 height 178
click at [633, 336] on button "Apply" at bounding box center [627, 345] width 114 height 26
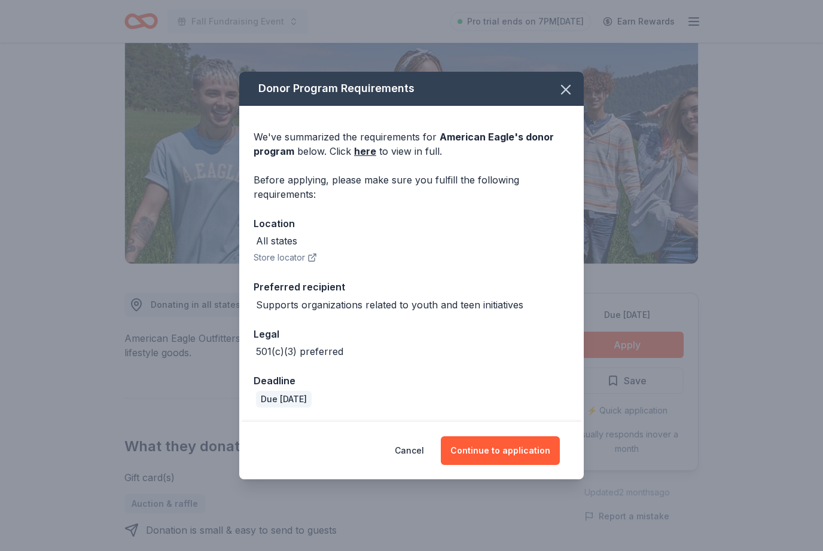
click at [538, 445] on div "Cancel Continue to application" at bounding box center [411, 450] width 344 height 57
click at [505, 465] on button "Continue to application" at bounding box center [500, 450] width 119 height 29
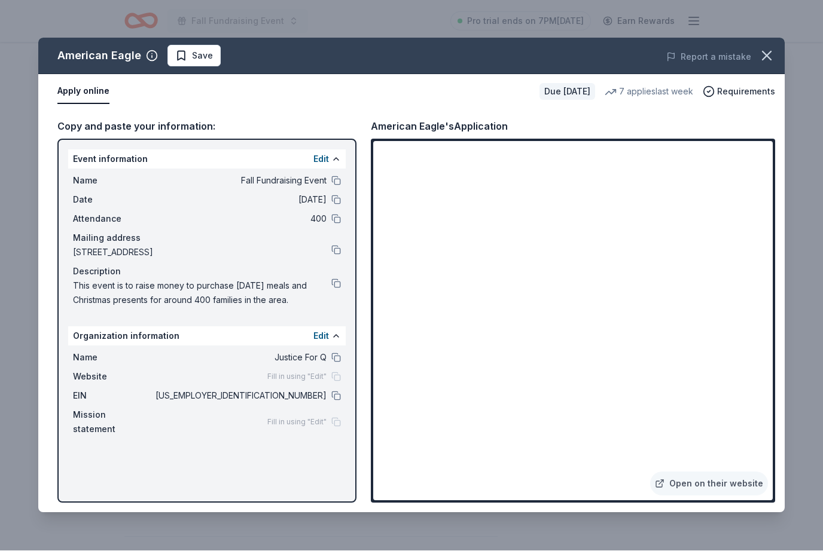
scroll to position [139, 0]
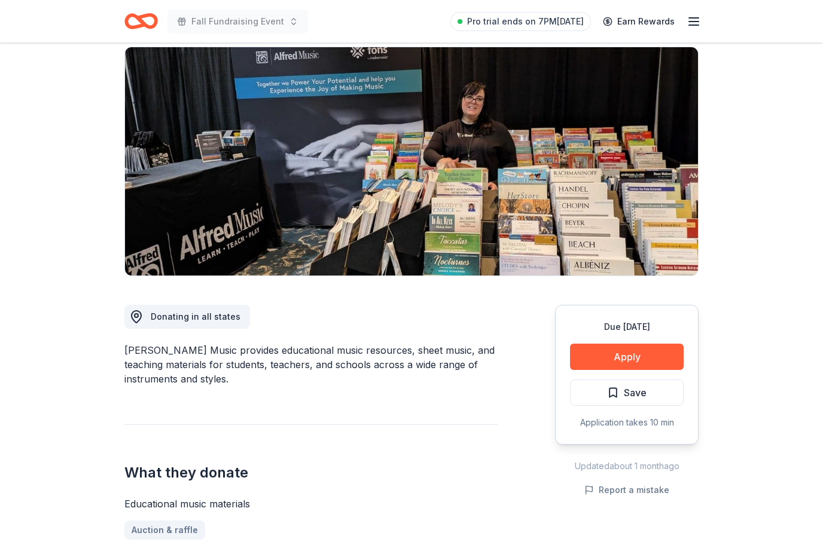
scroll to position [89, 0]
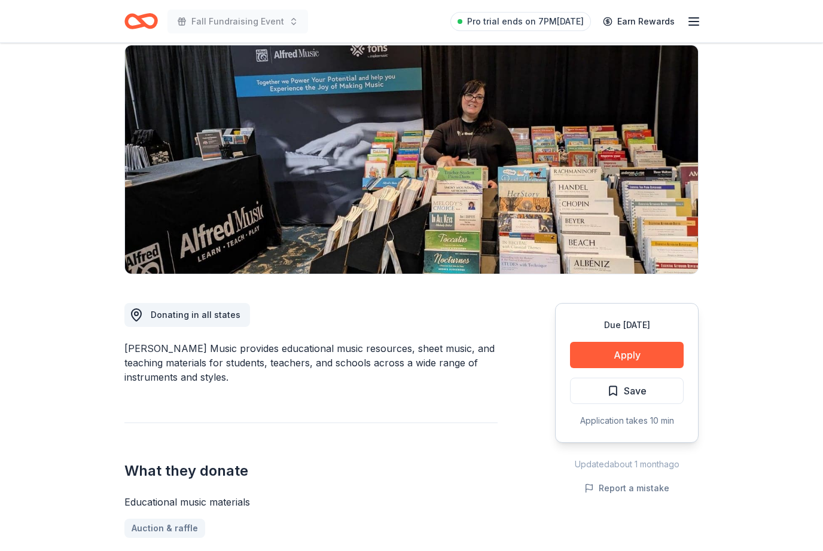
click at [645, 350] on button "Apply" at bounding box center [627, 355] width 114 height 26
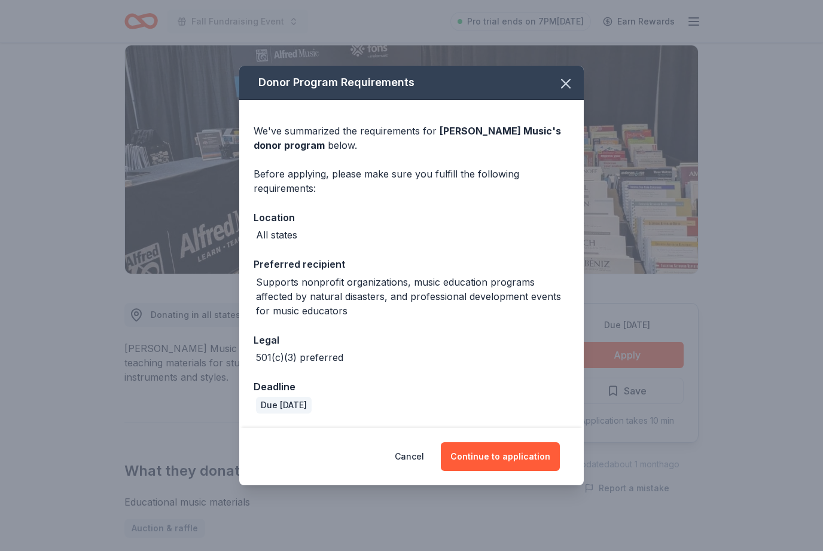
click at [532, 470] on button "Continue to application" at bounding box center [500, 456] width 119 height 29
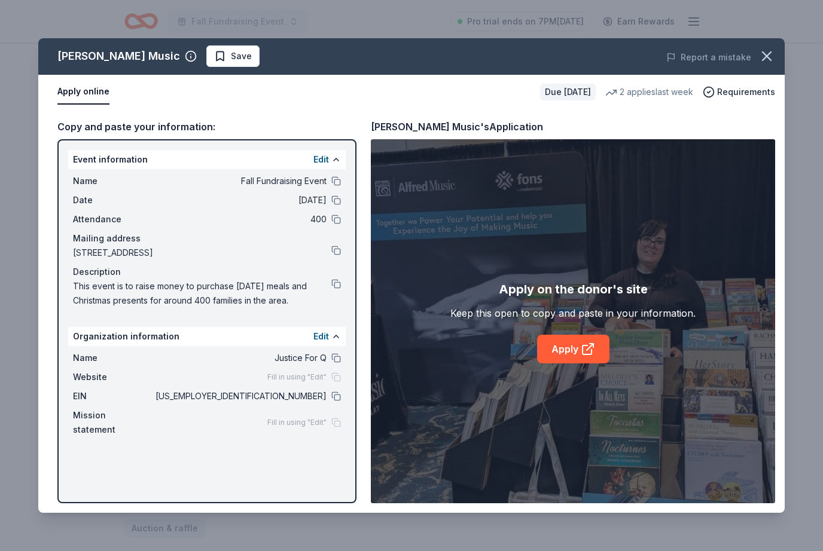
click at [575, 364] on link "Apply" at bounding box center [573, 349] width 72 height 29
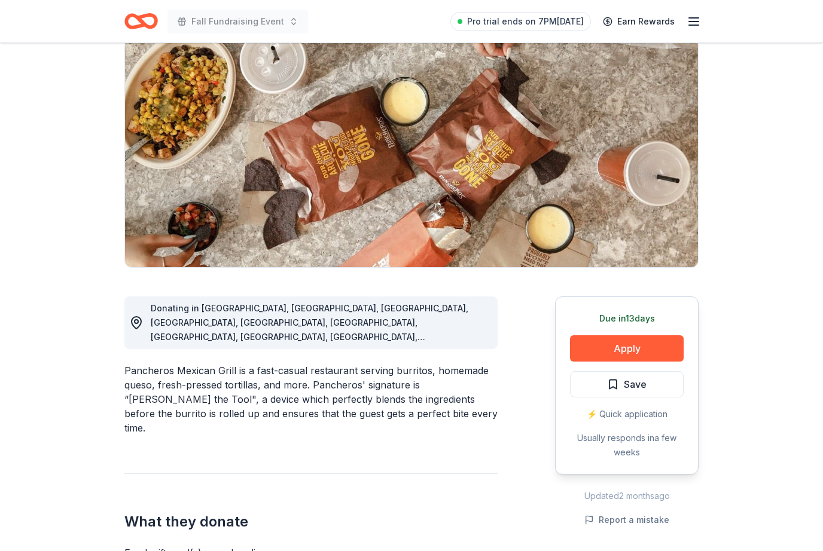
scroll to position [112, 0]
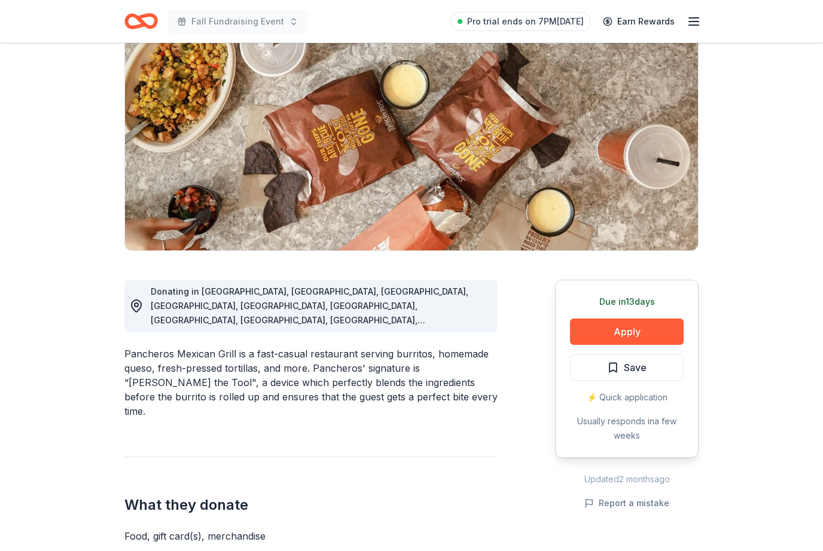
click at [649, 325] on button "Apply" at bounding box center [627, 332] width 114 height 26
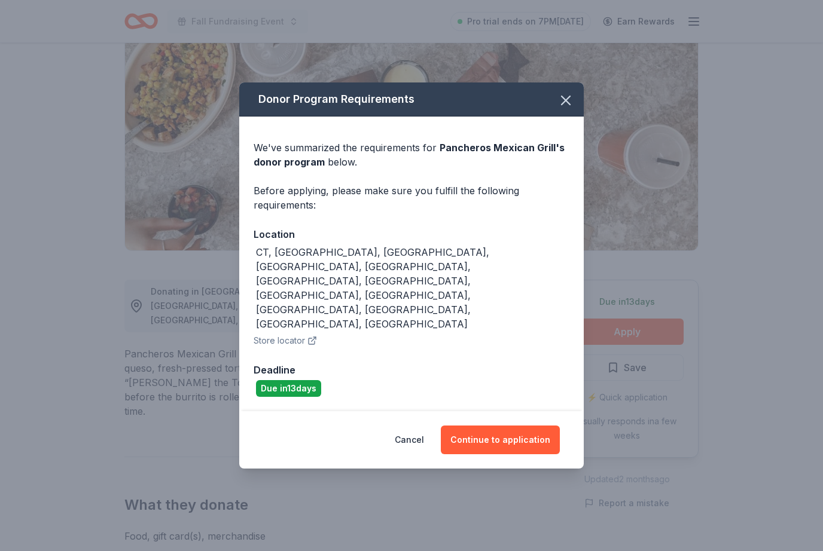
click at [539, 426] on button "Continue to application" at bounding box center [500, 440] width 119 height 29
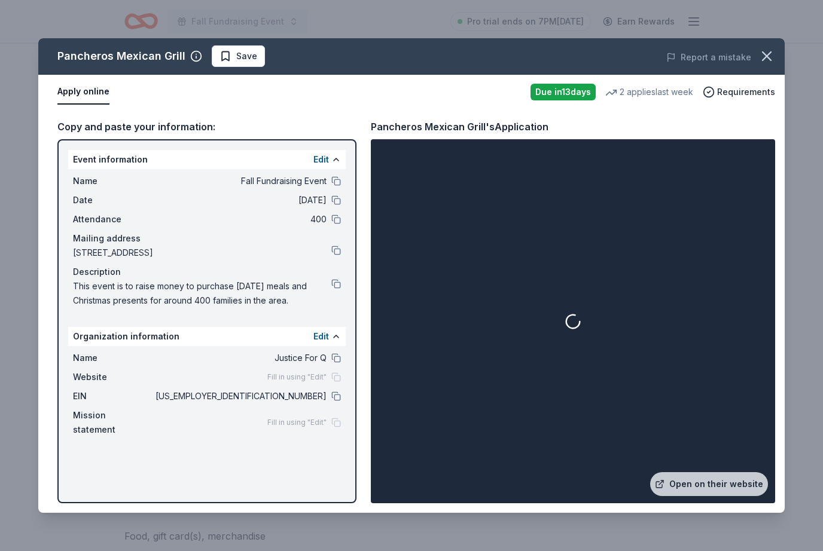
click at [723, 496] on link "Open on their website" at bounding box center [709, 484] width 118 height 24
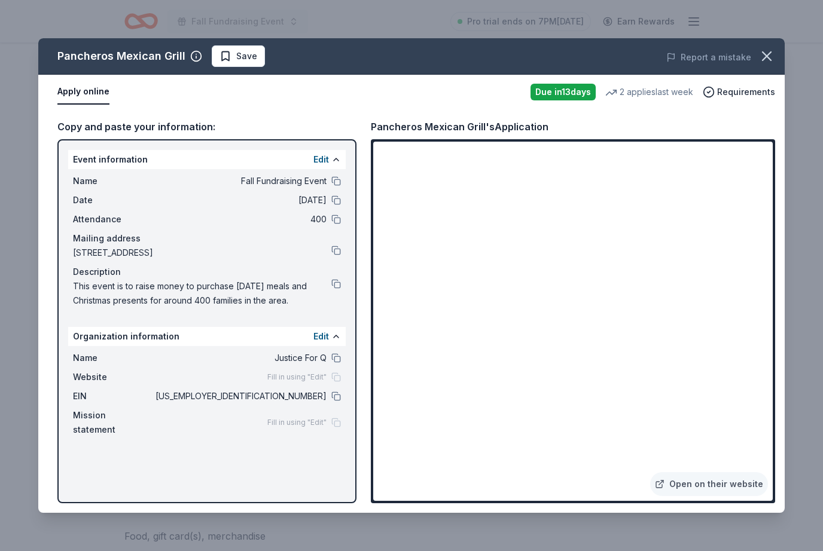
scroll to position [132, 0]
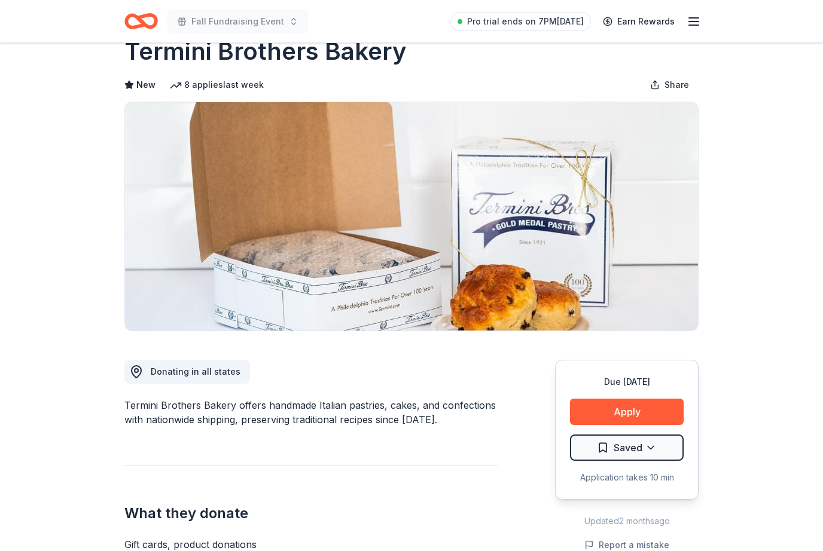
click at [642, 410] on button "Apply" at bounding box center [627, 412] width 114 height 26
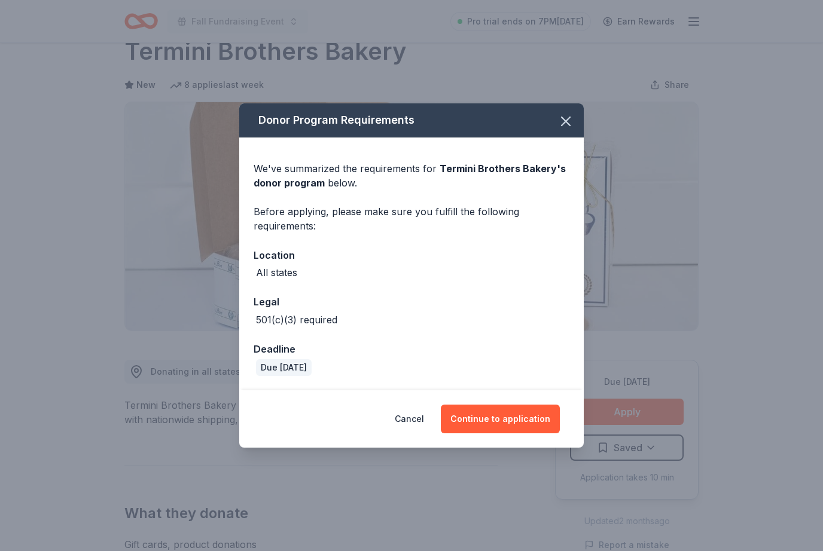
click at [522, 426] on button "Continue to application" at bounding box center [500, 419] width 119 height 29
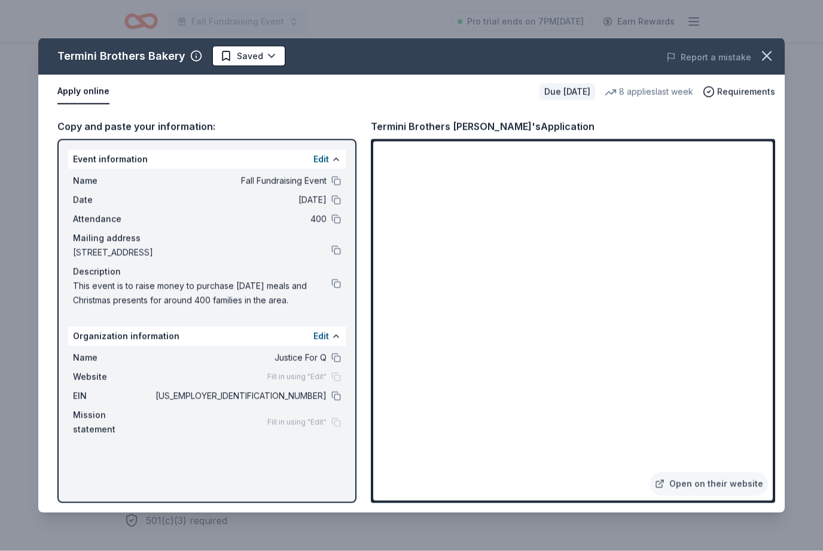
scroll to position [311, 0]
click at [765, 52] on icon "button" at bounding box center [766, 56] width 17 height 17
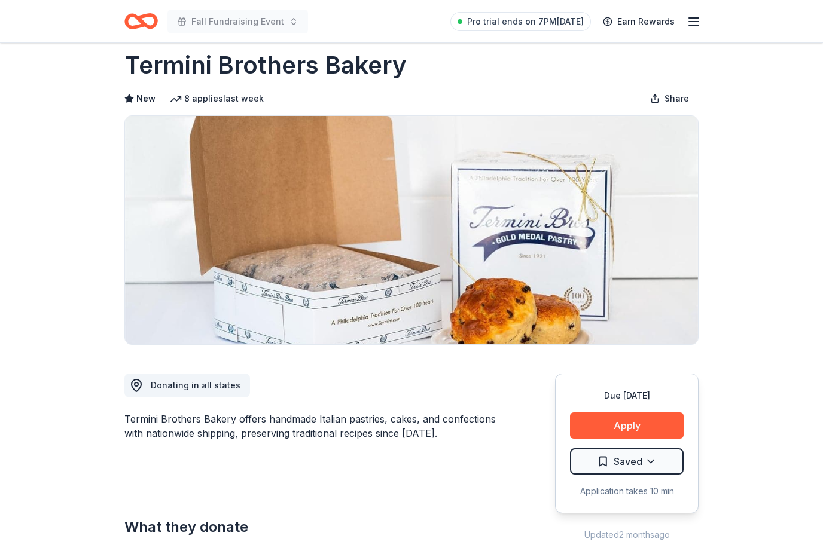
scroll to position [0, 0]
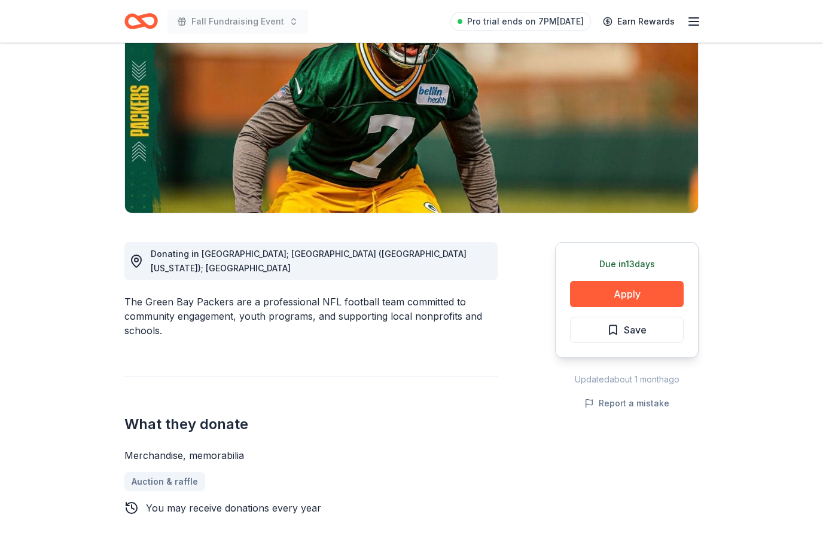
scroll to position [175, 0]
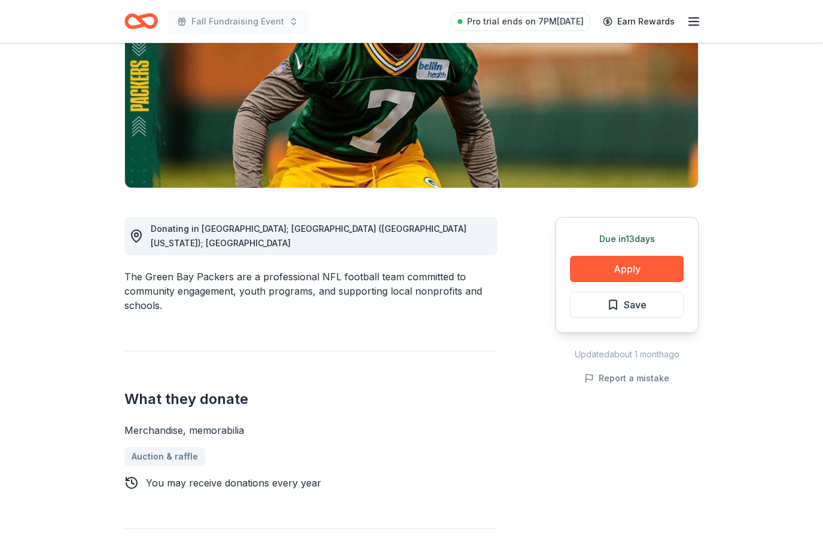
click at [661, 277] on button "Apply" at bounding box center [627, 269] width 114 height 26
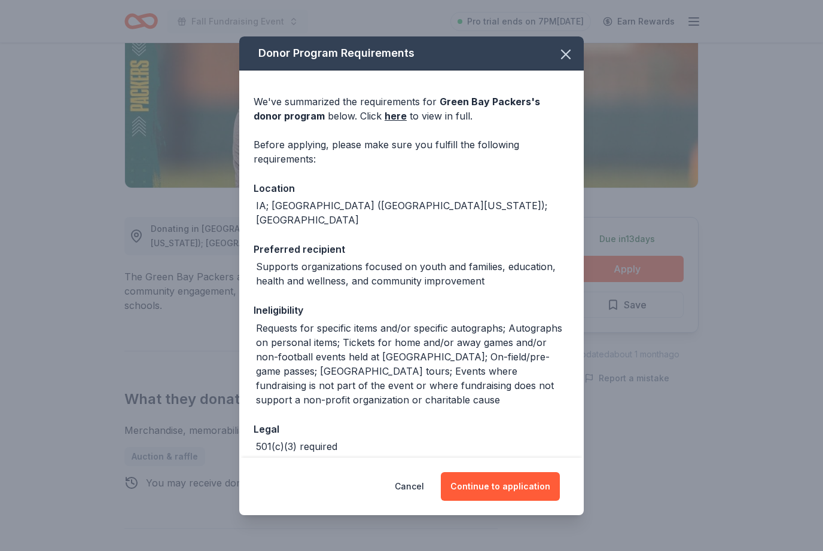
click at [522, 501] on button "Continue to application" at bounding box center [500, 486] width 119 height 29
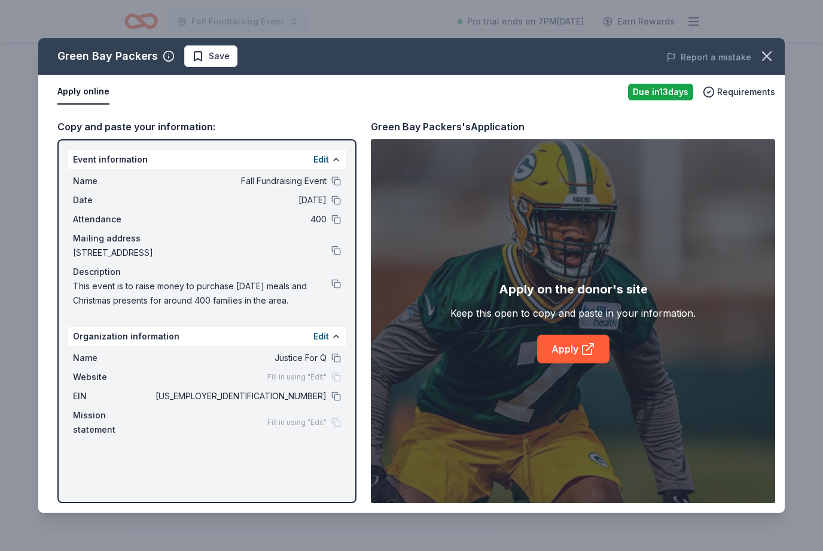
click at [587, 356] on icon at bounding box center [588, 349] width 14 height 14
click at [766, 47] on button "button" at bounding box center [766, 56] width 26 height 26
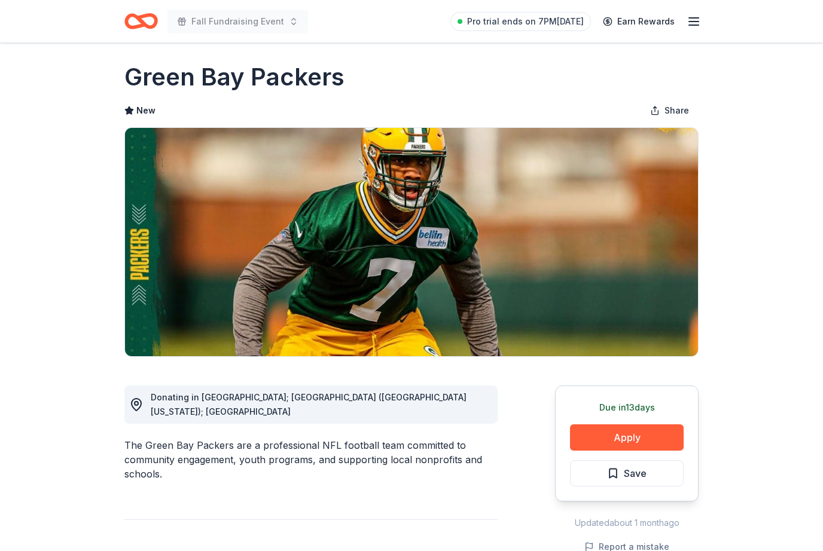
scroll to position [0, 0]
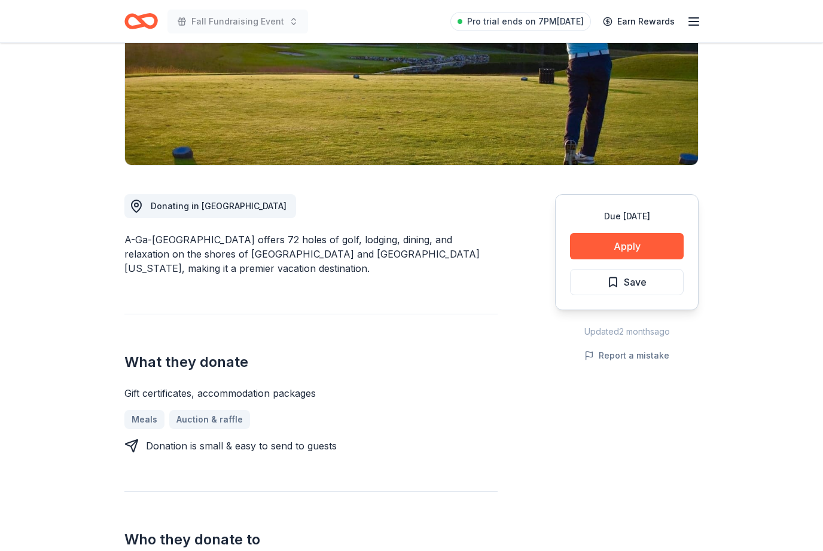
click at [661, 258] on button "Apply" at bounding box center [627, 247] width 114 height 26
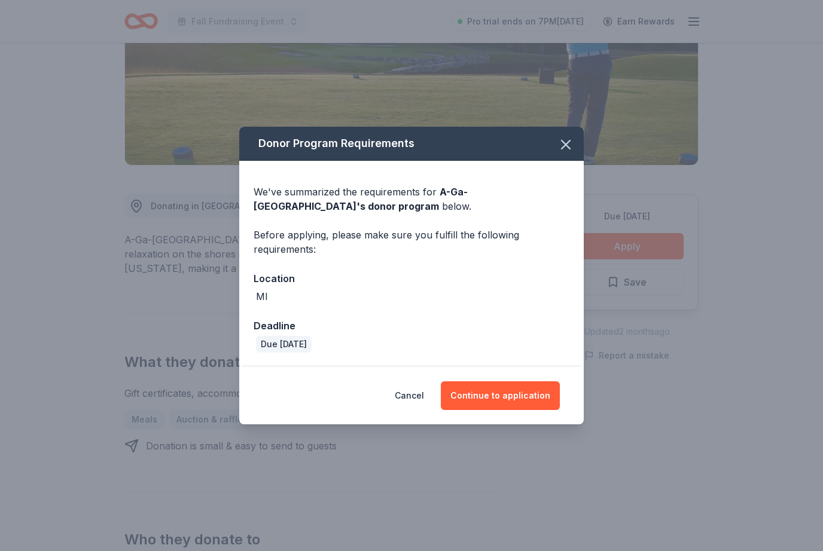
click at [530, 396] on div "Cancel Continue to application" at bounding box center [411, 395] width 344 height 57
click at [526, 410] on button "Continue to application" at bounding box center [500, 395] width 119 height 29
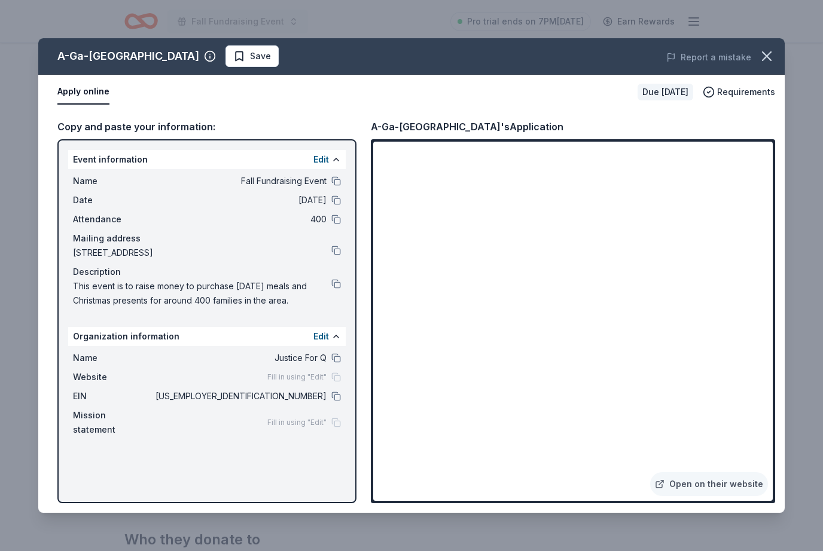
click at [727, 496] on link "Open on their website" at bounding box center [709, 484] width 118 height 24
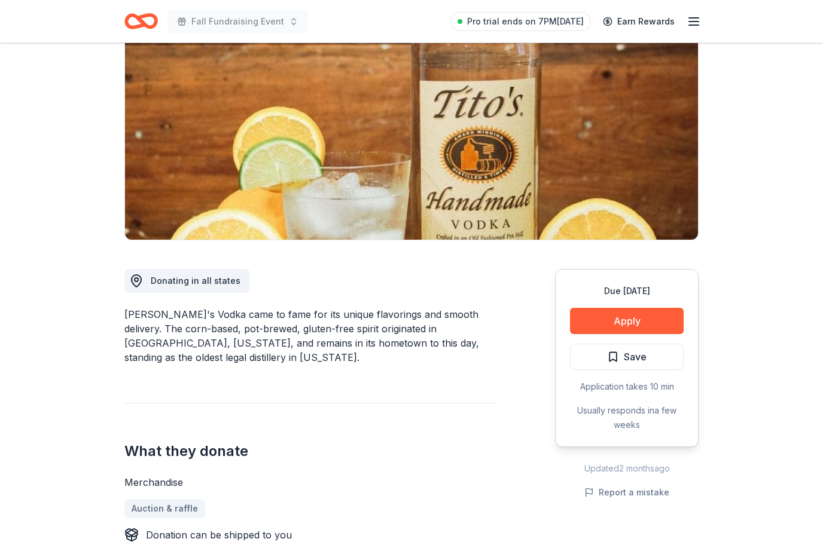
scroll to position [124, 0]
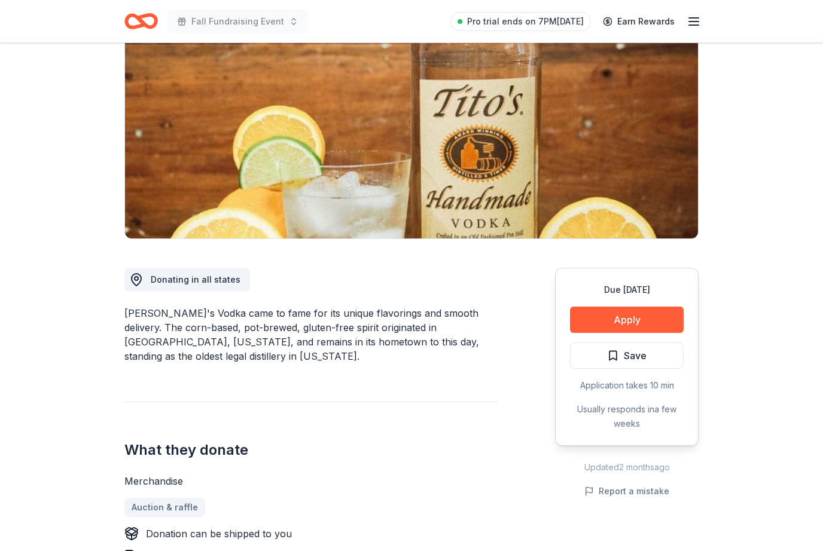
click at [655, 318] on button "Apply" at bounding box center [627, 320] width 114 height 26
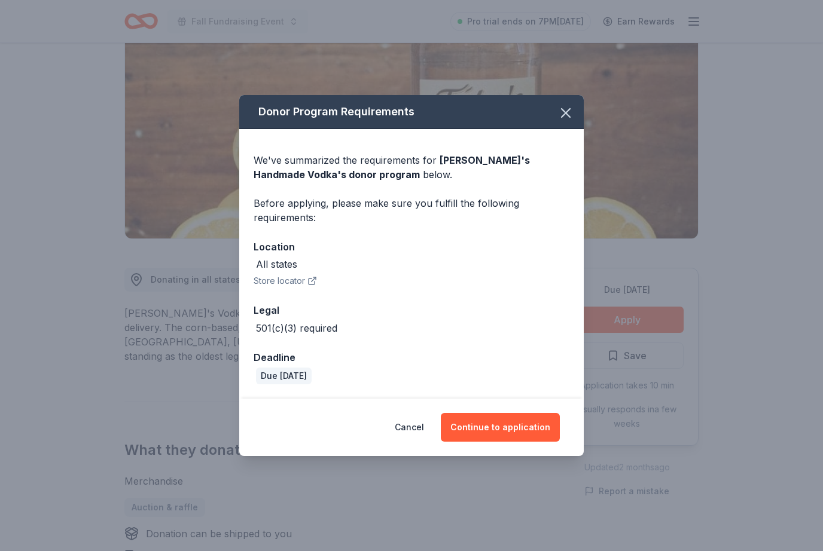
click at [524, 442] on button "Continue to application" at bounding box center [500, 427] width 119 height 29
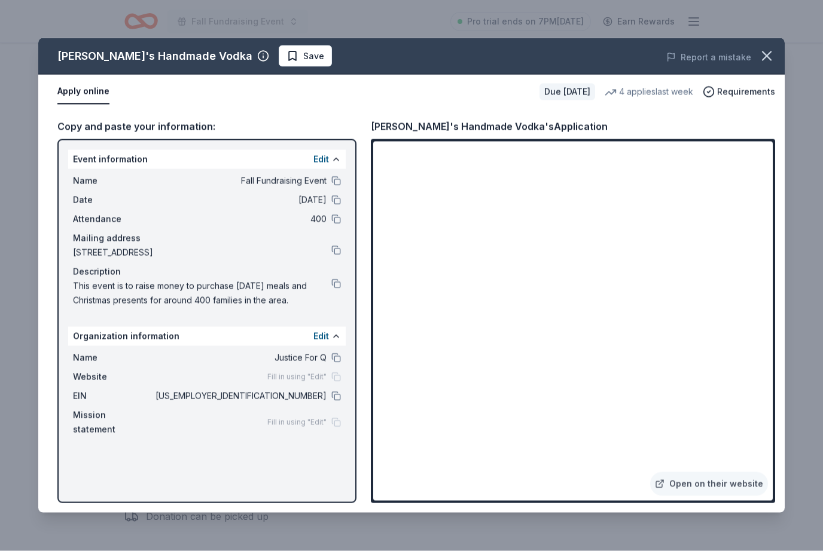
scroll to position [164, 0]
click at [779, 49] on span at bounding box center [766, 56] width 26 height 26
click at [771, 65] on button "button" at bounding box center [766, 56] width 26 height 26
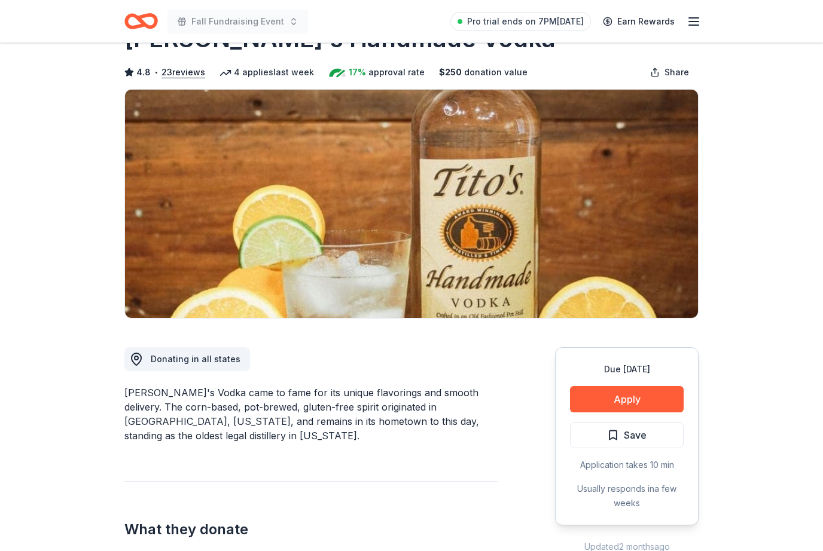
scroll to position [0, 0]
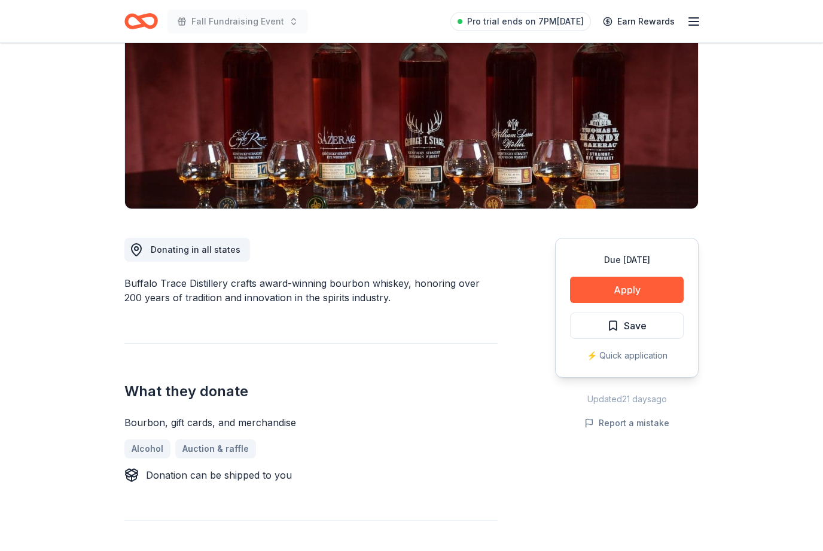
scroll to position [193, 0]
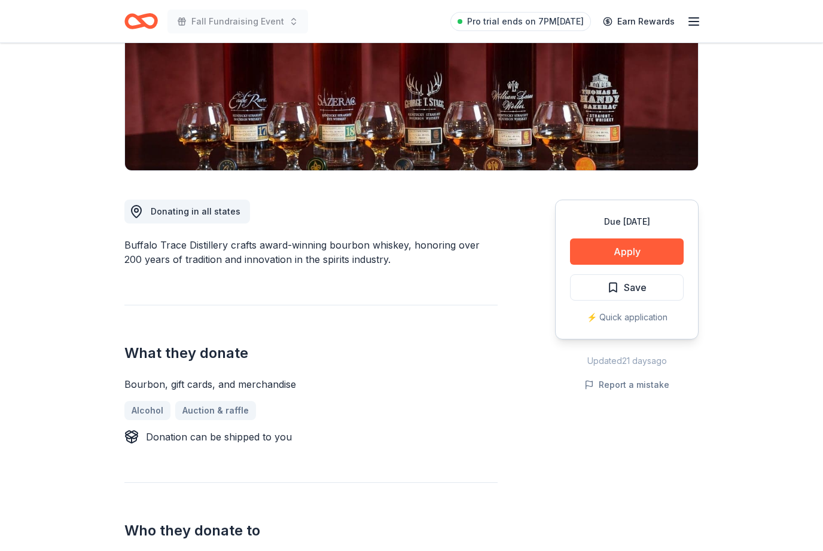
click at [670, 256] on button "Apply" at bounding box center [627, 252] width 114 height 26
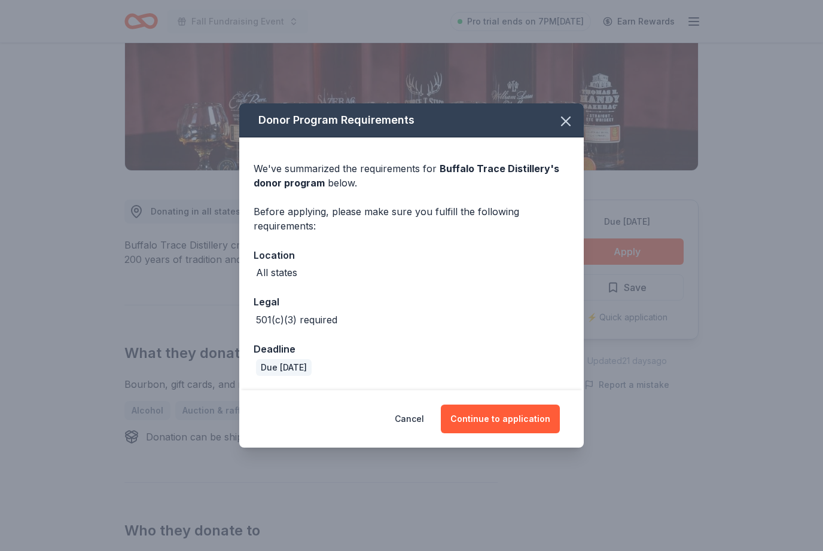
click at [519, 433] on button "Continue to application" at bounding box center [500, 419] width 119 height 29
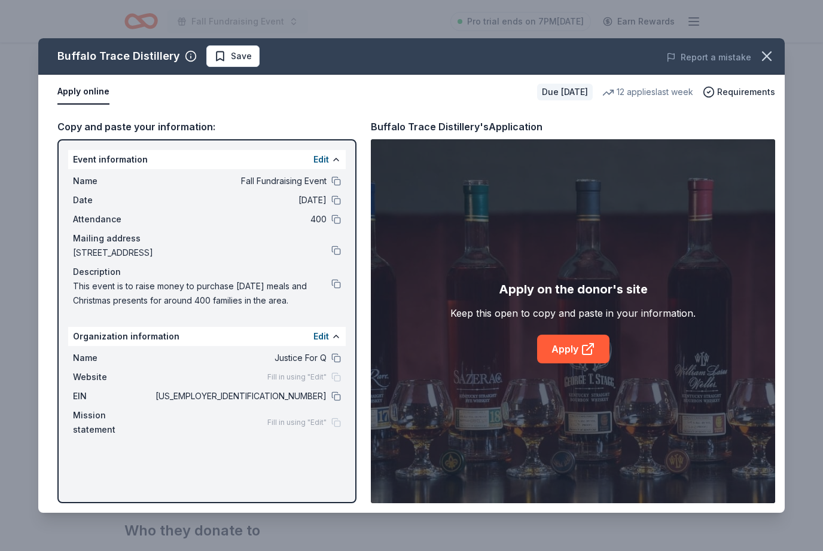
click at [585, 356] on icon at bounding box center [588, 349] width 14 height 14
click at [334, 397] on button at bounding box center [336, 397] width 10 height 10
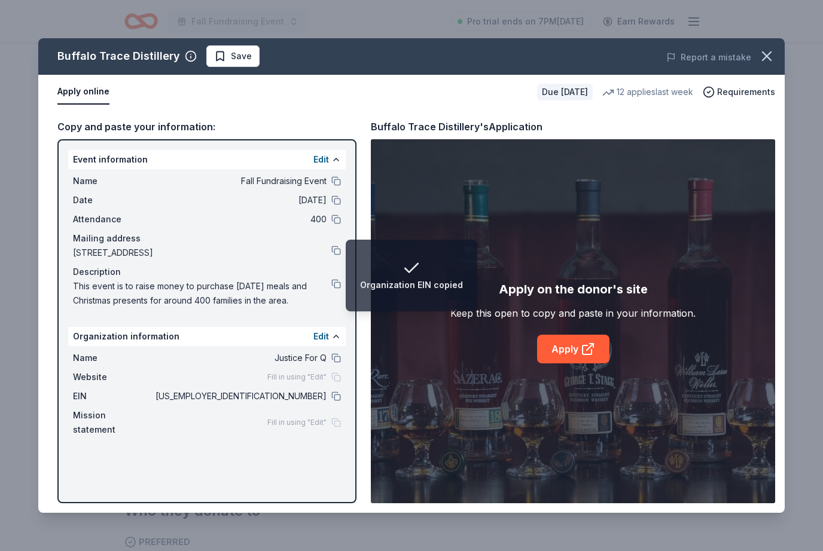
click at [767, 57] on icon "button" at bounding box center [766, 56] width 8 height 8
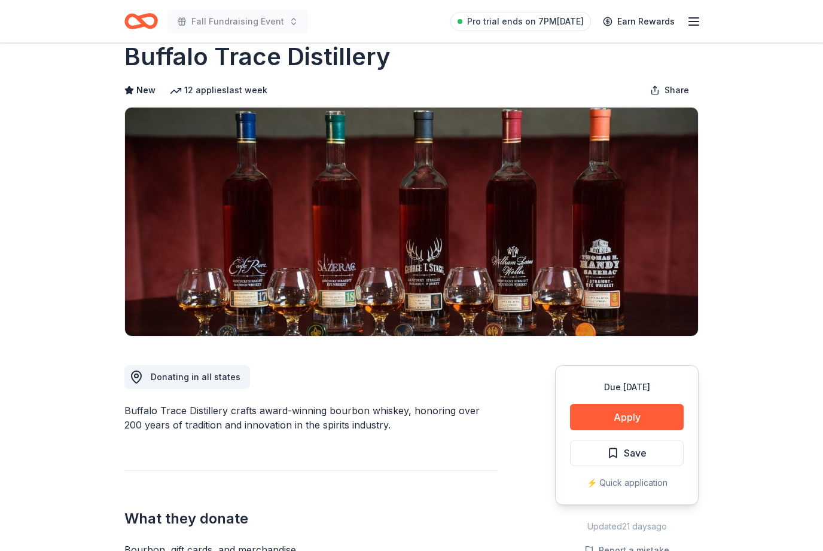
scroll to position [0, 0]
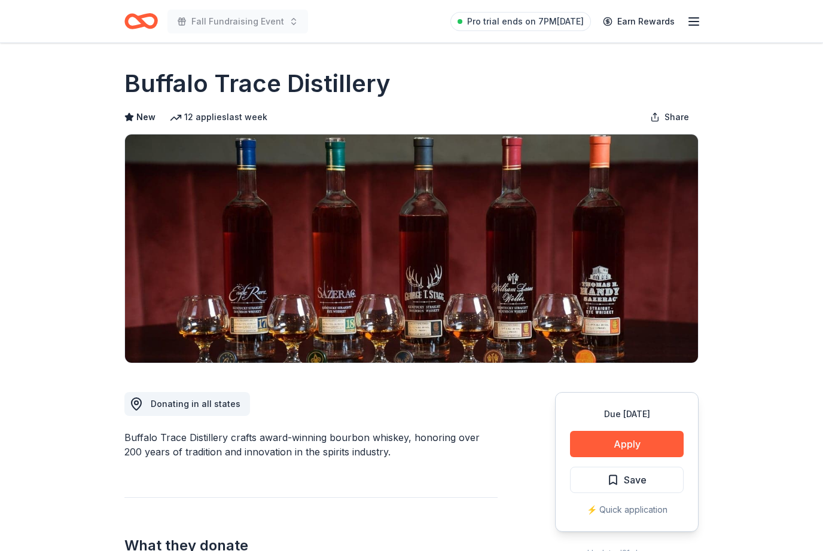
click at [645, 22] on link "Earn Rewards" at bounding box center [638, 22] width 86 height 22
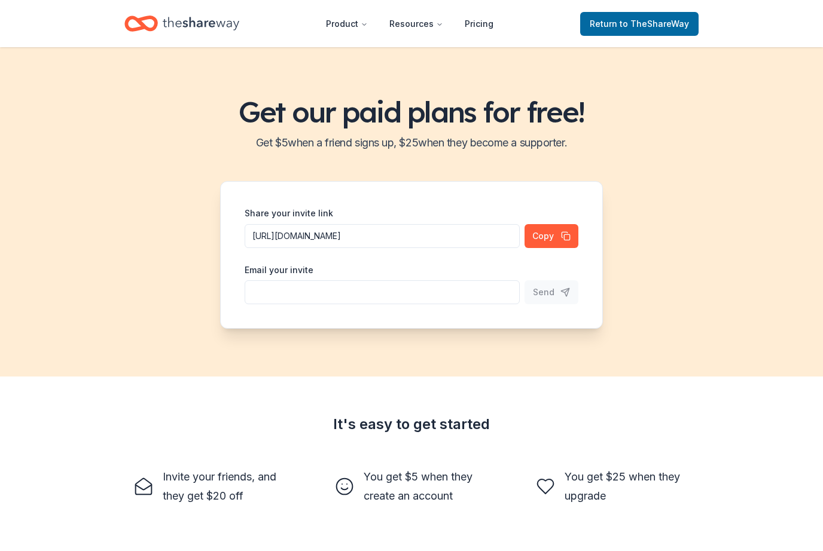
click at [661, 17] on span "Return to TheShareWay" at bounding box center [639, 24] width 99 height 14
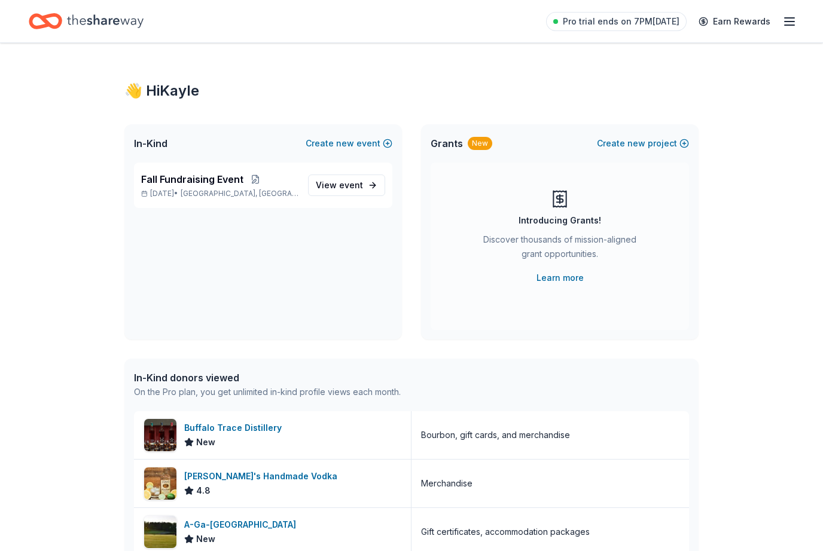
click at [377, 187] on link "View event" at bounding box center [346, 186] width 77 height 22
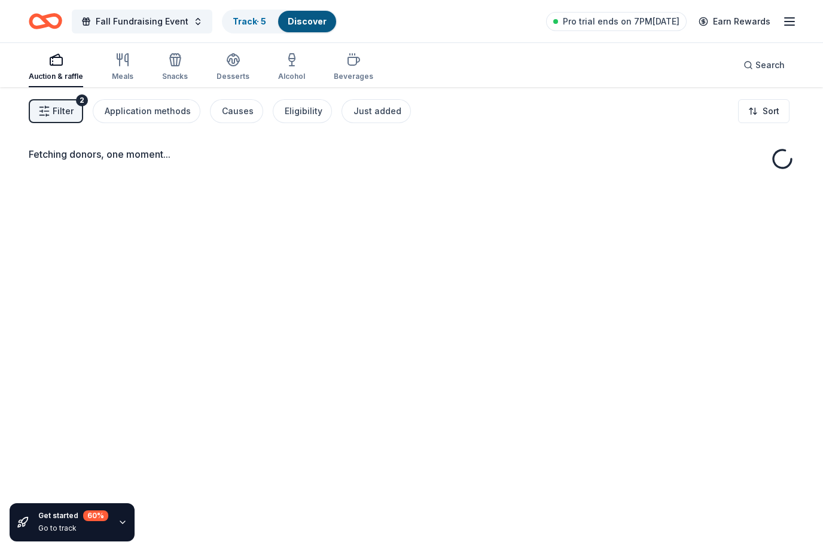
click at [261, 25] on link "Track · 5" at bounding box center [249, 21] width 33 height 10
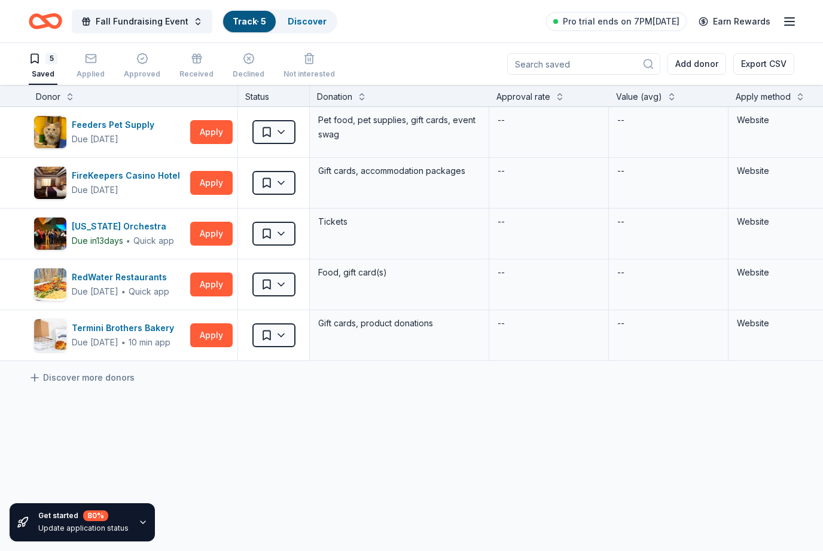
click at [147, 74] on div "Approved" at bounding box center [142, 74] width 36 height 10
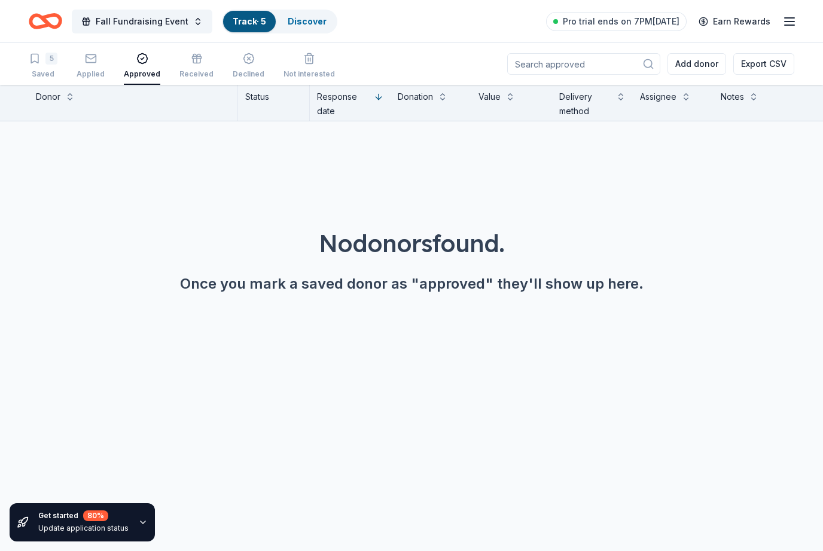
click at [111, 71] on div "5 Saved Applied Approved Received Declined Not interested" at bounding box center [182, 66] width 306 height 37
click at [88, 72] on div "Applied" at bounding box center [91, 74] width 28 height 10
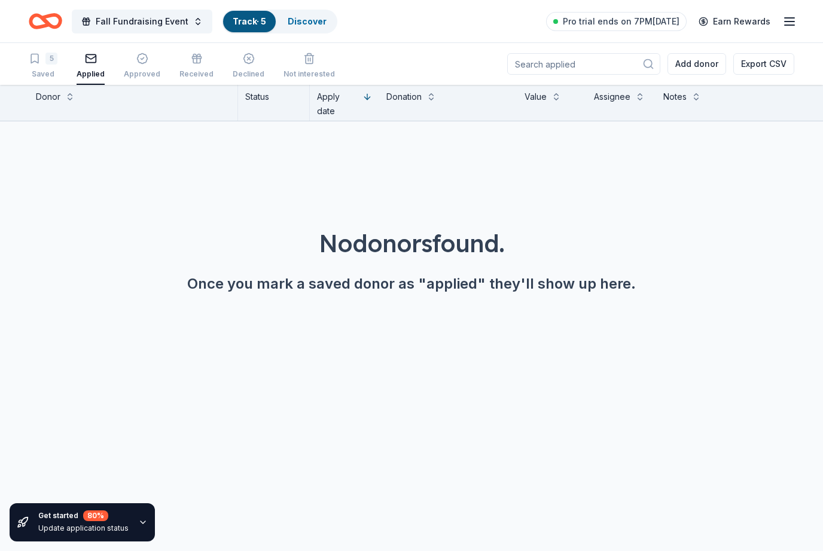
click at [245, 66] on div "Declined" at bounding box center [249, 66] width 32 height 26
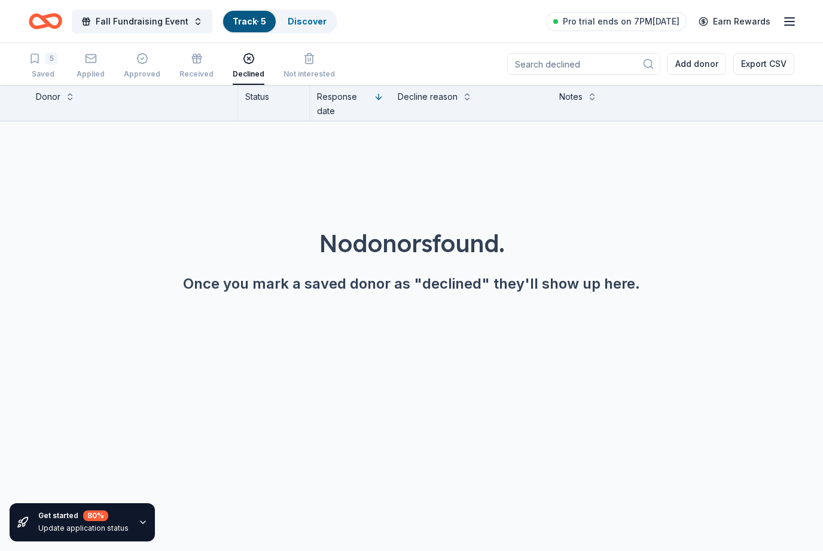
click at [206, 70] on div "Received" at bounding box center [196, 74] width 34 height 10
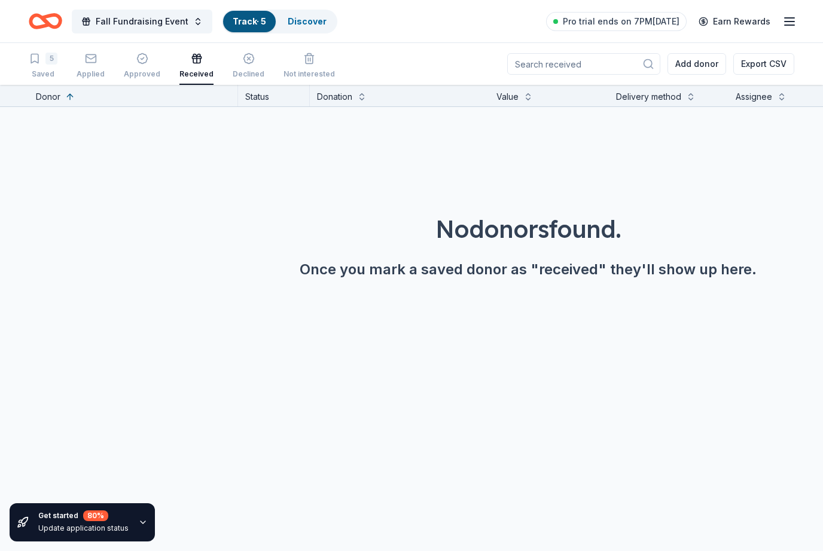
click at [136, 78] on div "Approved" at bounding box center [142, 74] width 36 height 10
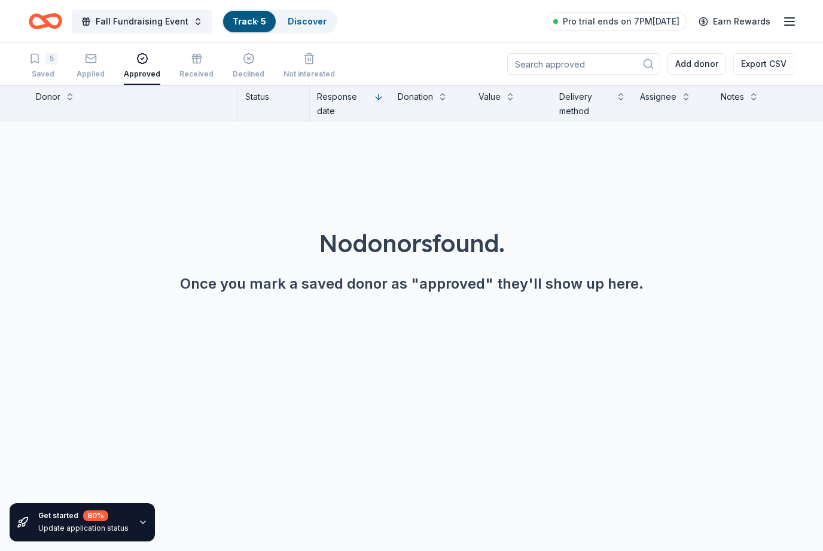
click at [83, 75] on div "Applied" at bounding box center [91, 74] width 28 height 10
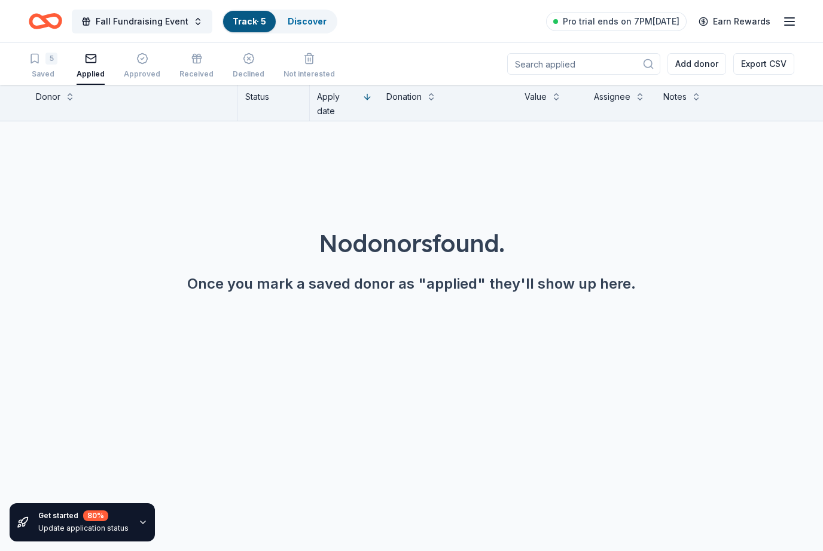
click at [42, 65] on div "5 Saved" at bounding box center [43, 66] width 29 height 26
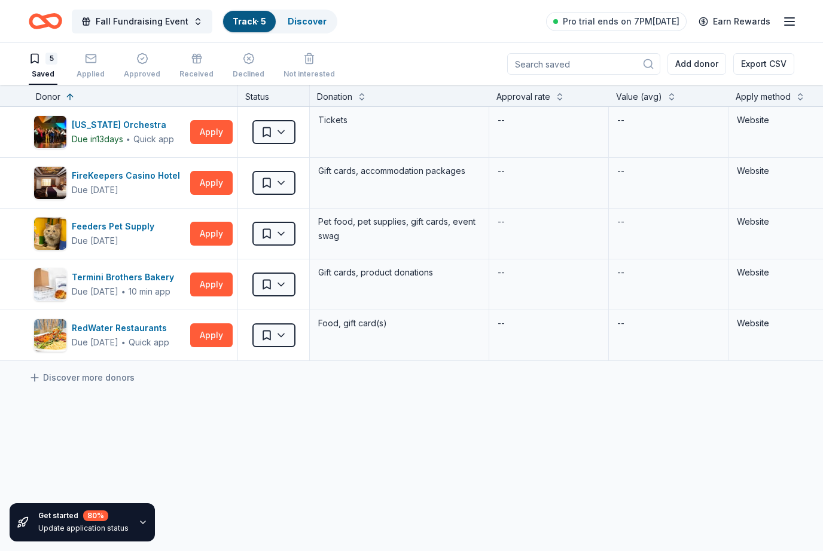
click at [791, 26] on icon "button" at bounding box center [789, 21] width 14 height 14
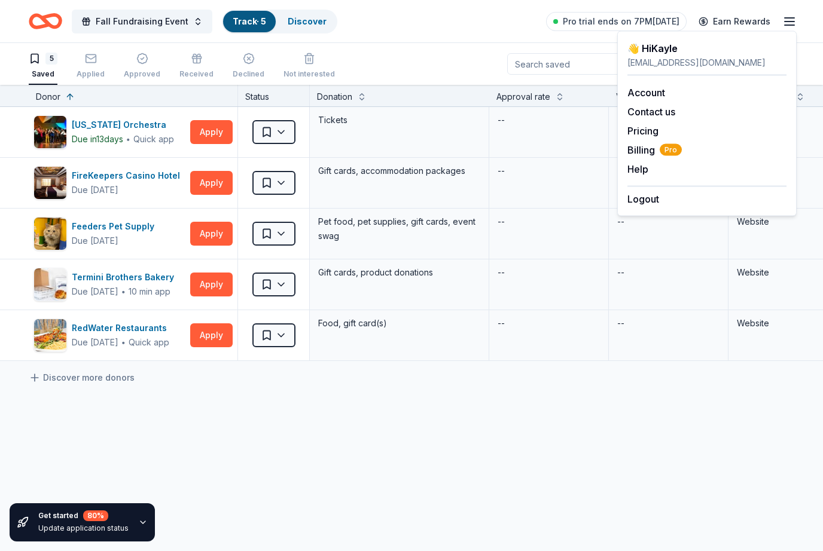
click at [795, 15] on icon "button" at bounding box center [789, 21] width 14 height 14
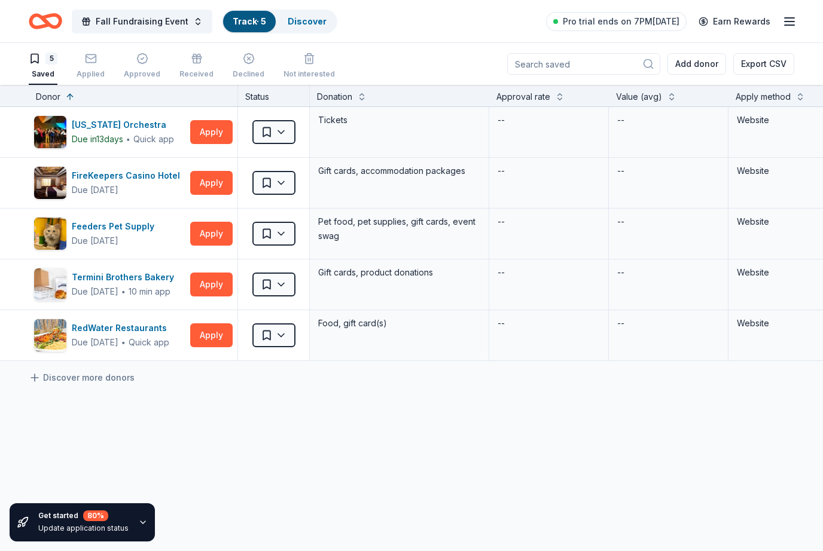
click at [94, 66] on div "Applied" at bounding box center [91, 66] width 28 height 26
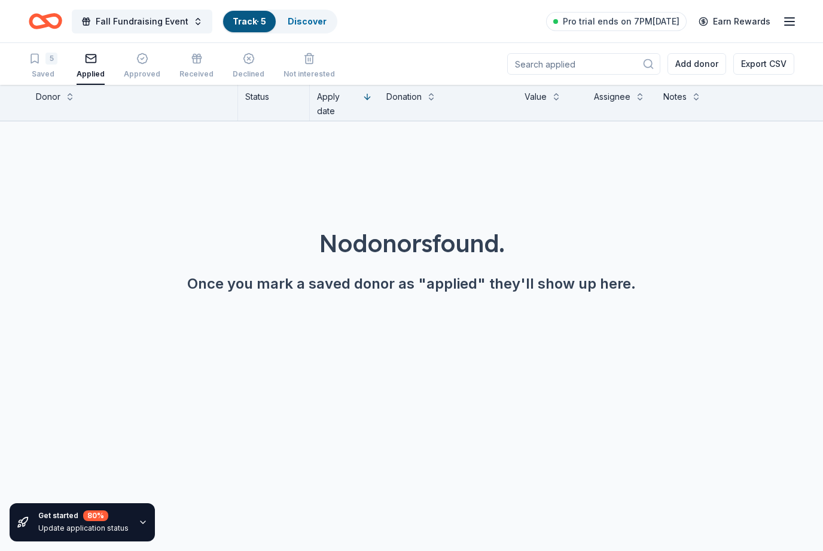
click at [43, 68] on div "5 Saved" at bounding box center [43, 66] width 29 height 26
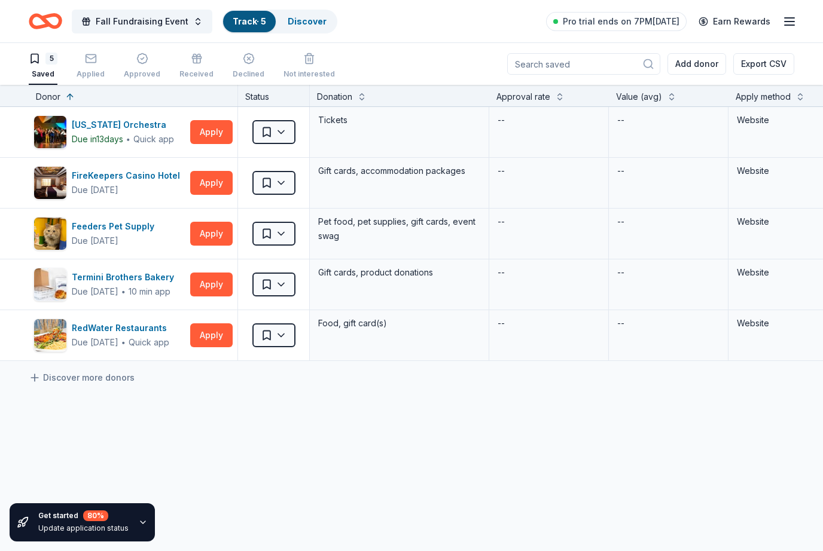
click at [148, 514] on div "Get started 80 % Update application status" at bounding box center [82, 522] width 145 height 38
click at [138, 521] on icon "button" at bounding box center [143, 523] width 10 height 10
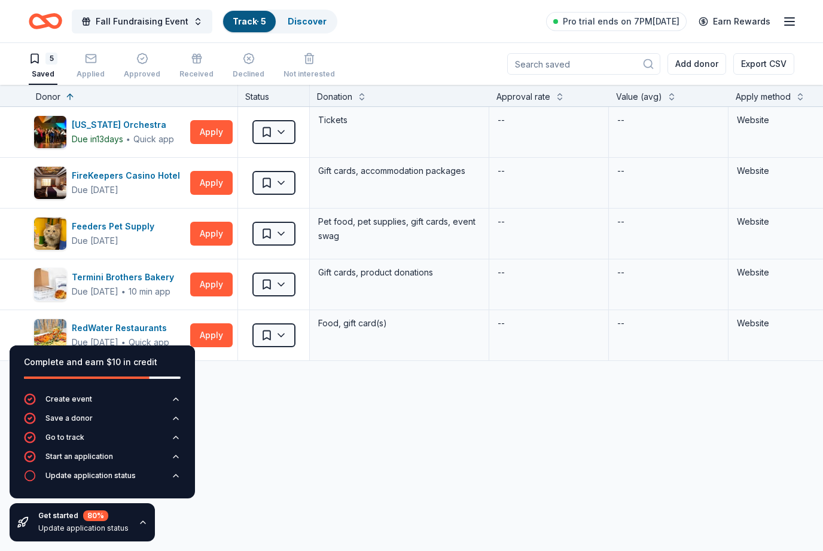
click at [107, 478] on div "Update application status" at bounding box center [90, 476] width 90 height 10
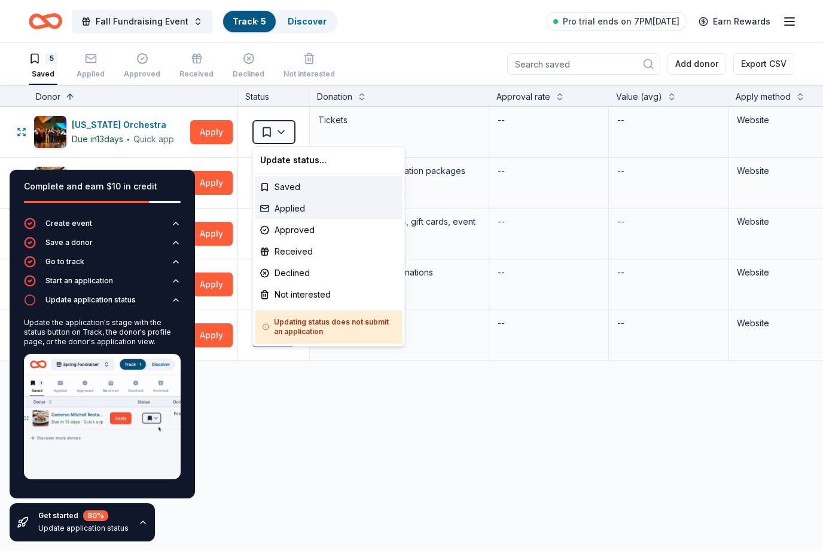
click at [294, 210] on div "Applied" at bounding box center [328, 209] width 147 height 22
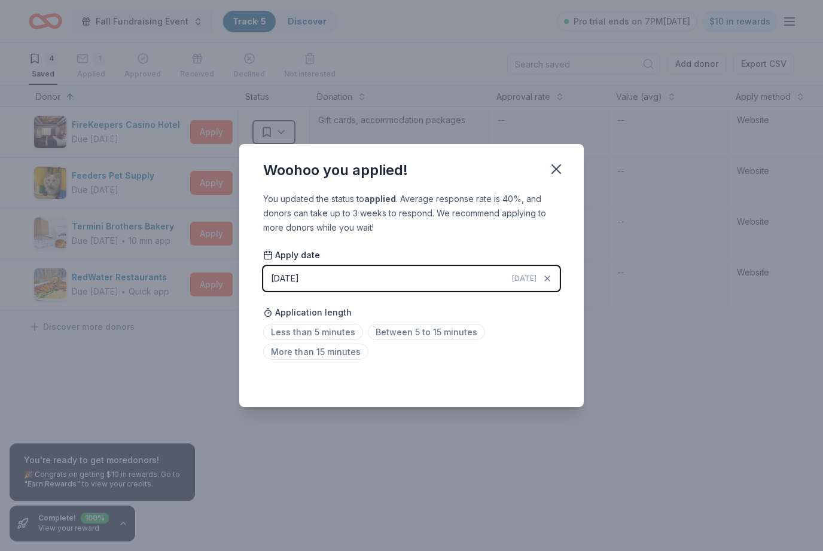
click at [429, 331] on span "Between 5 to 15 minutes" at bounding box center [426, 332] width 117 height 16
click at [448, 328] on span "Between 5 to 15 minutes" at bounding box center [426, 332] width 117 height 16
click at [569, 159] on div "Woohoo you applied!" at bounding box center [411, 168] width 344 height 48
click at [561, 167] on icon "button" at bounding box center [556, 169] width 17 height 17
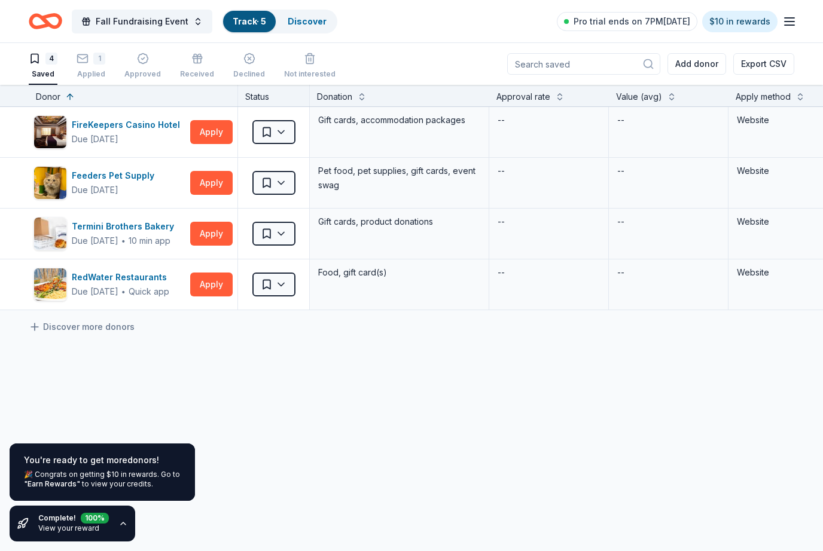
click at [131, 469] on div "You're ready to get more donors ! 🎉 Congrats on getting $10 in rewards. Go to "…" at bounding box center [102, 472] width 185 height 57
click at [746, 20] on link "$10 in rewards" at bounding box center [739, 22] width 75 height 22
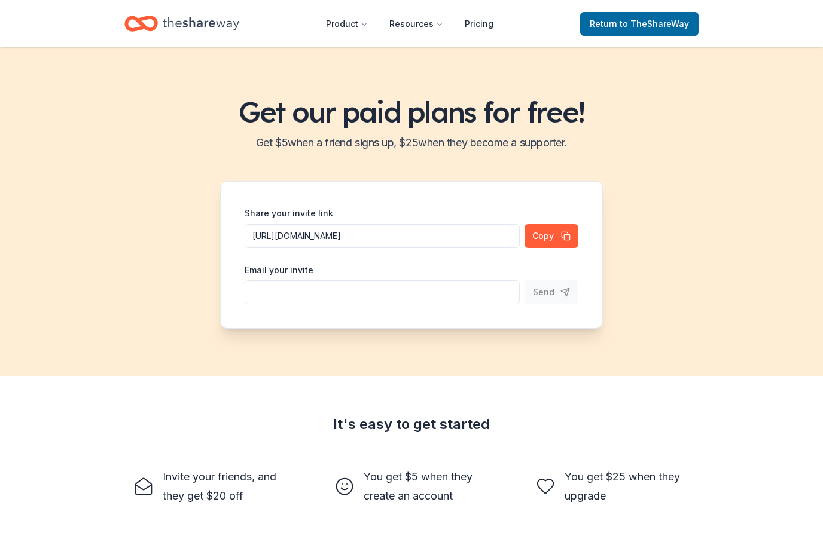
click at [360, 28] on button "Product" at bounding box center [346, 24] width 61 height 24
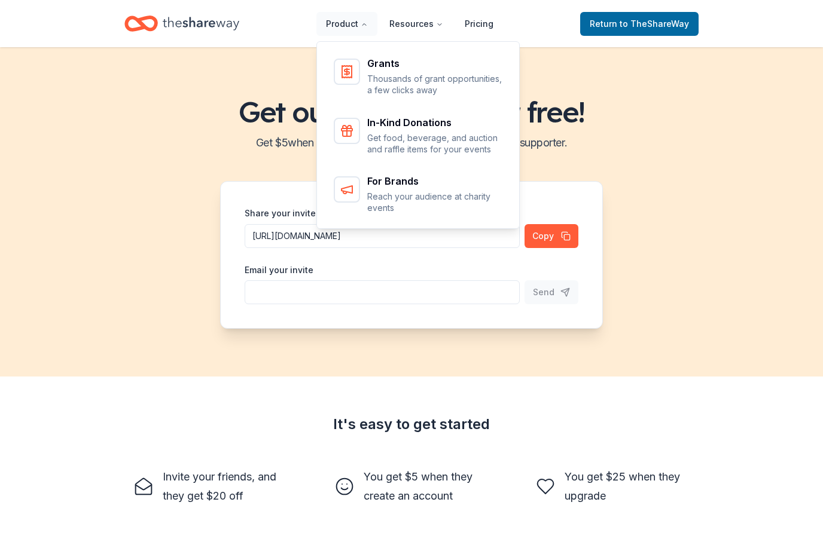
click at [445, 133] on p "Get food, beverage, and auction and raffle items for your events" at bounding box center [435, 143] width 136 height 23
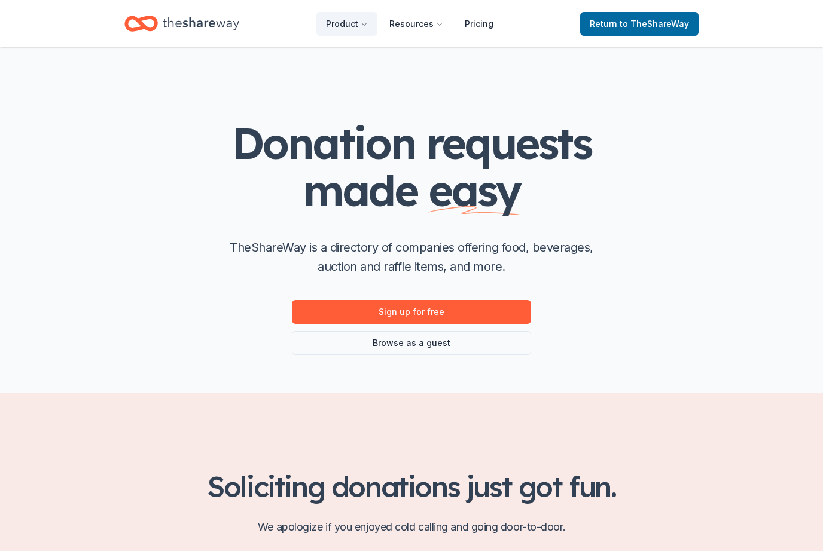
scroll to position [4, 0]
click at [487, 345] on link "Browse as a guest" at bounding box center [411, 343] width 239 height 24
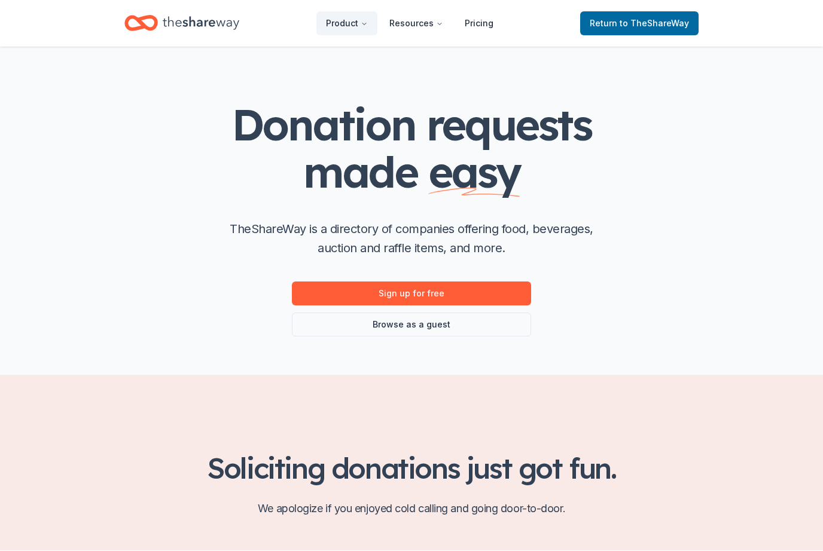
scroll to position [23, 0]
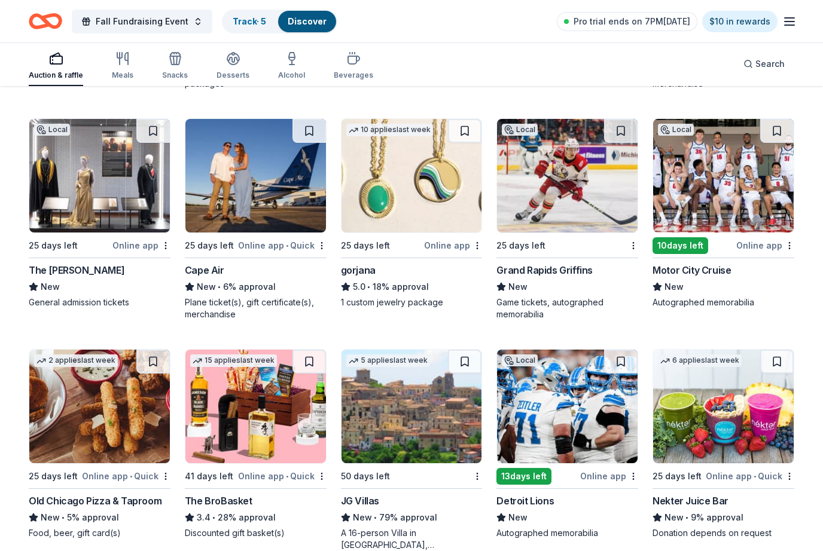
scroll to position [1948, 0]
click at [74, 264] on div "The Henry Ford" at bounding box center [77, 270] width 96 height 14
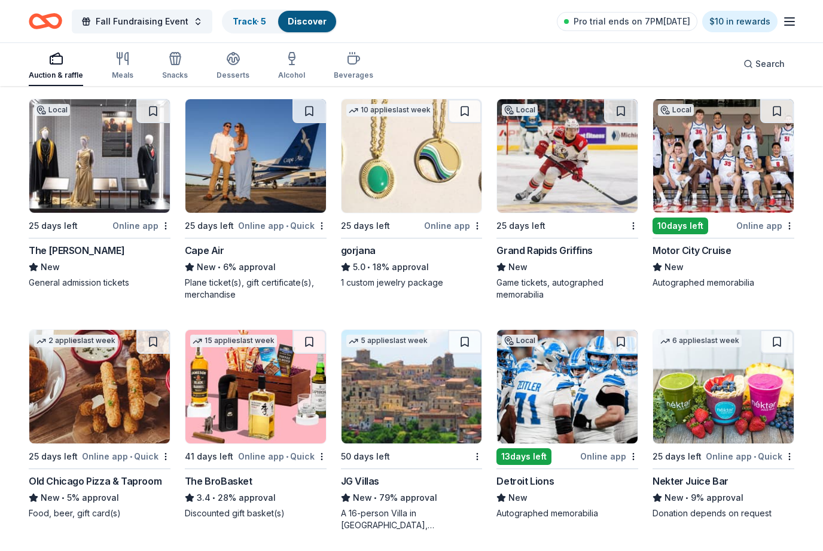
click at [267, 233] on div "25 days left Online app • Quick Cape Air New • 6% approval Plane ticket(s), gif…" at bounding box center [256, 200] width 142 height 202
click at [377, 211] on img at bounding box center [411, 156] width 141 height 114
click at [585, 212] on img at bounding box center [567, 156] width 141 height 114
click at [766, 209] on img at bounding box center [723, 156] width 141 height 114
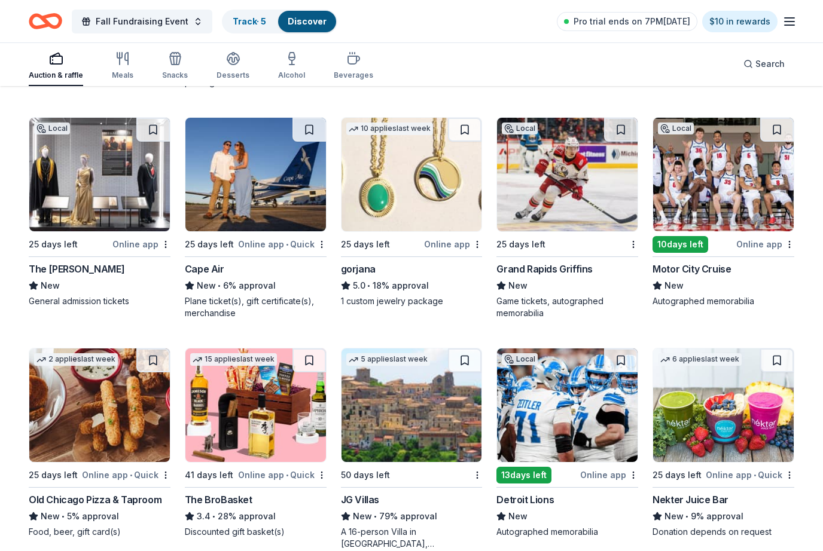
scroll to position [1950, 0]
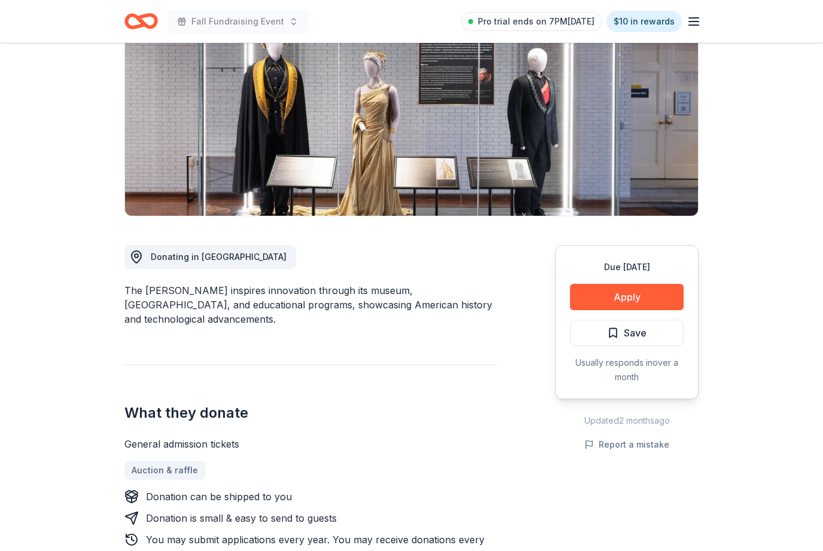
scroll to position [147, 0]
click at [658, 298] on button "Apply" at bounding box center [627, 297] width 114 height 26
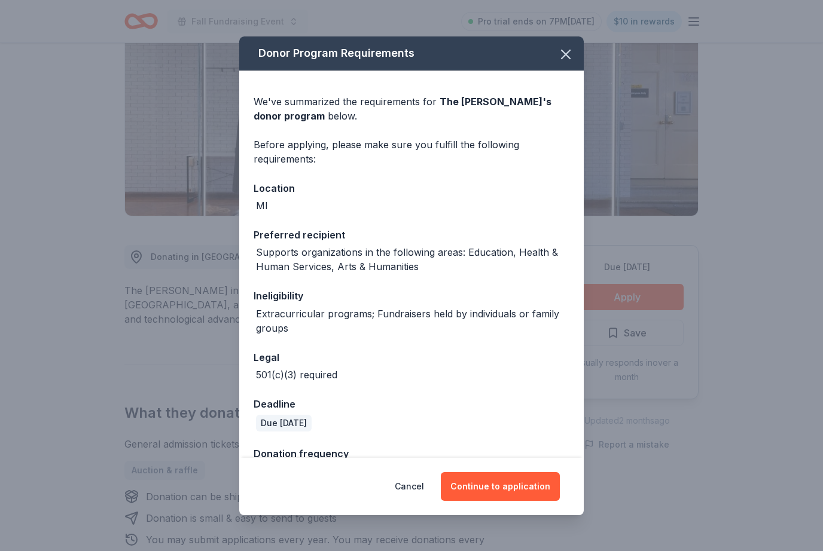
click at [511, 501] on button "Continue to application" at bounding box center [500, 486] width 119 height 29
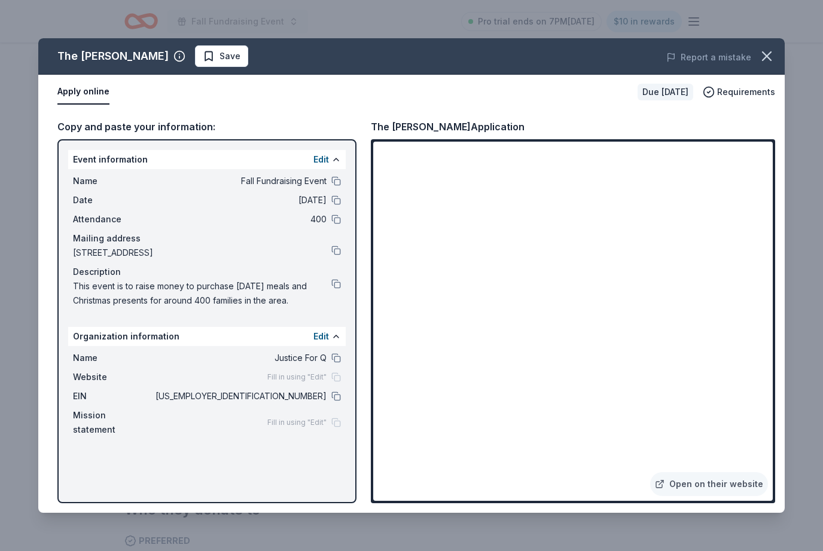
scroll to position [325, 0]
click at [338, 398] on button at bounding box center [336, 397] width 10 height 10
click at [768, 61] on icon "button" at bounding box center [766, 56] width 17 height 17
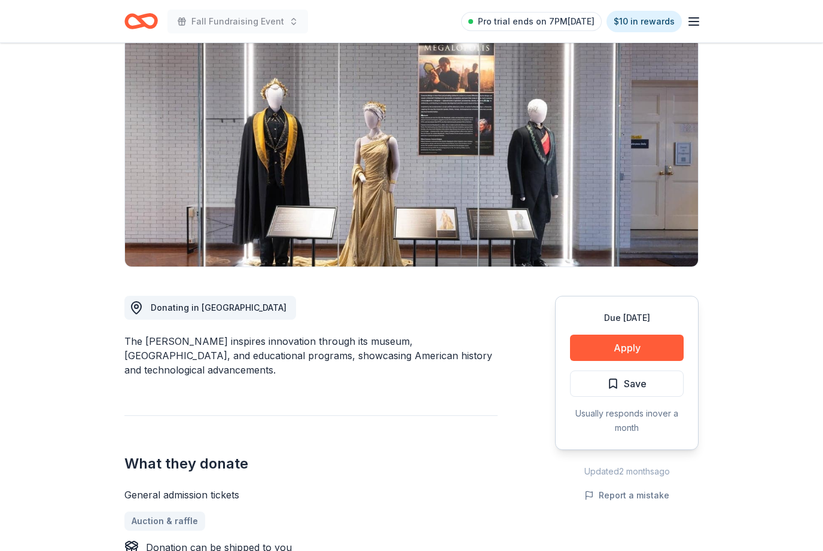
scroll to position [0, 0]
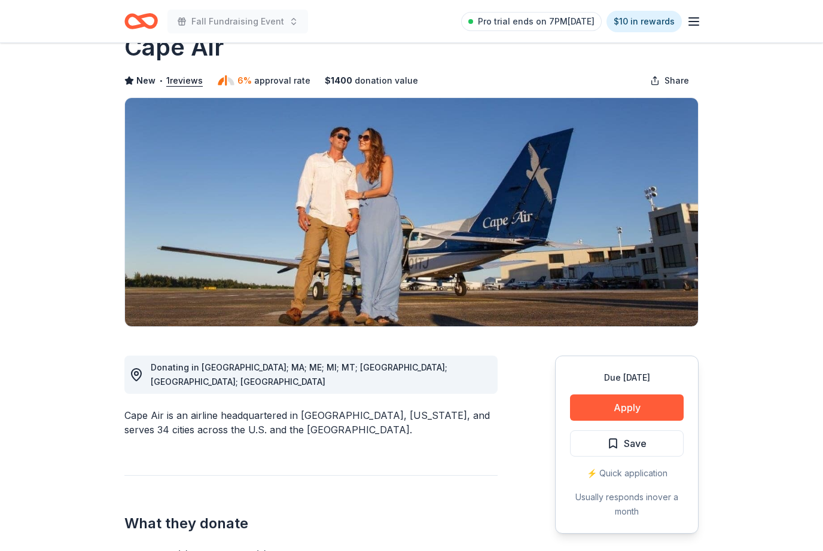
click at [655, 404] on button "Apply" at bounding box center [627, 408] width 114 height 26
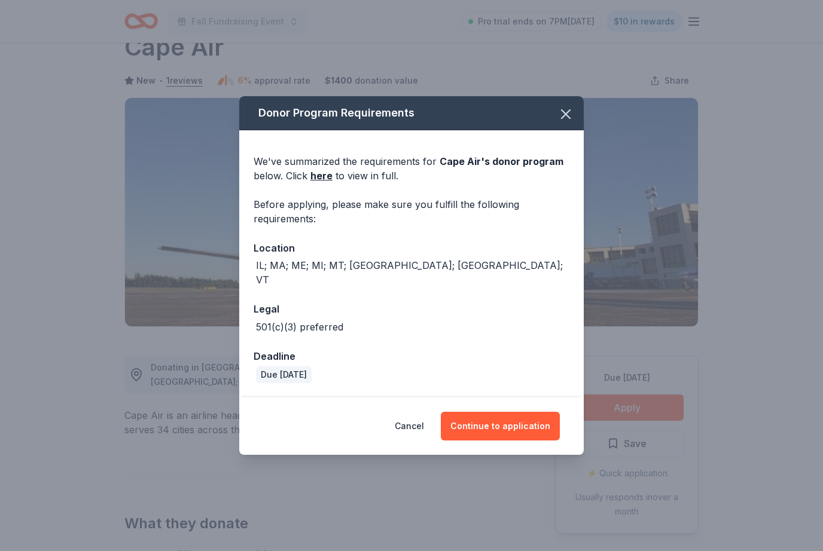
click at [512, 438] on button "Continue to application" at bounding box center [500, 426] width 119 height 29
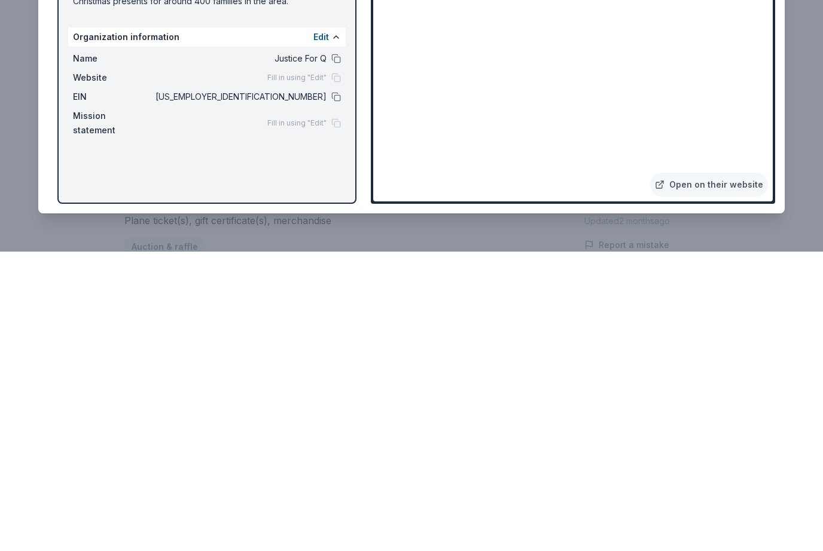
scroll to position [110, 0]
click at [365, 109] on div "Copy and paste your information: Event information Edit Name Fall Fundraising E…" at bounding box center [411, 311] width 746 height 404
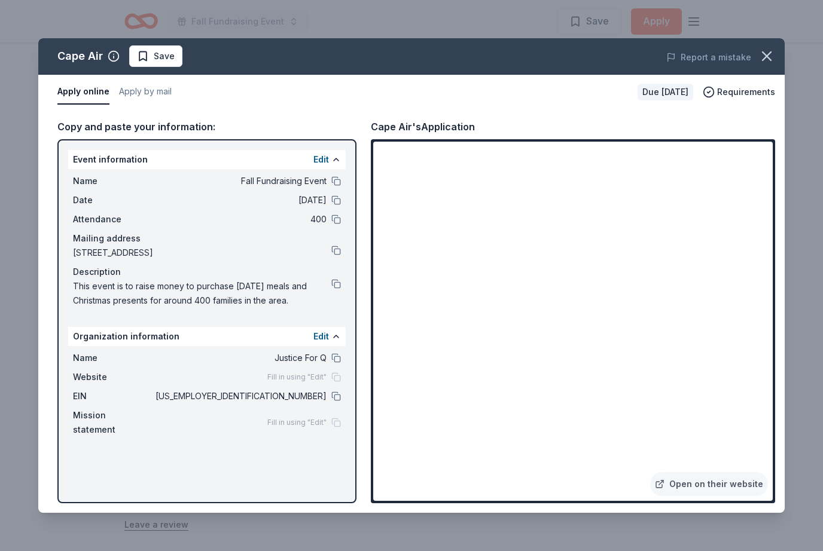
click at [773, 47] on button "button" at bounding box center [766, 56] width 26 height 26
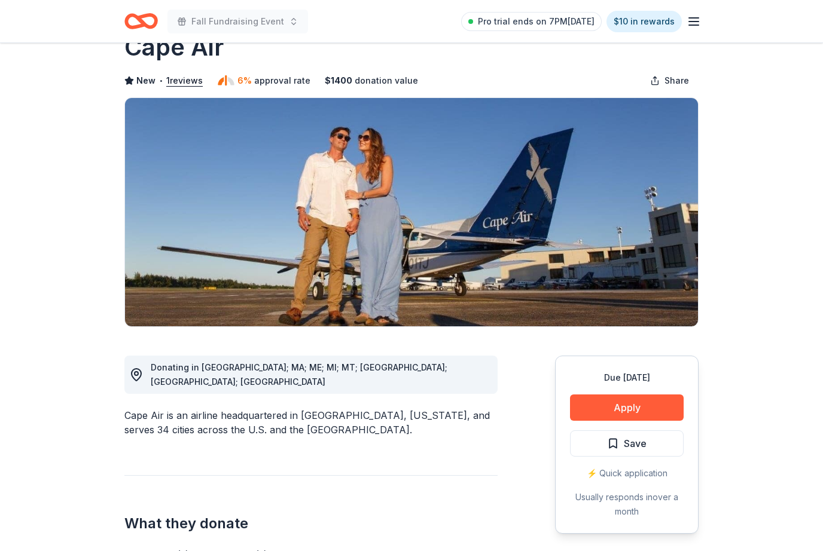
scroll to position [0, 0]
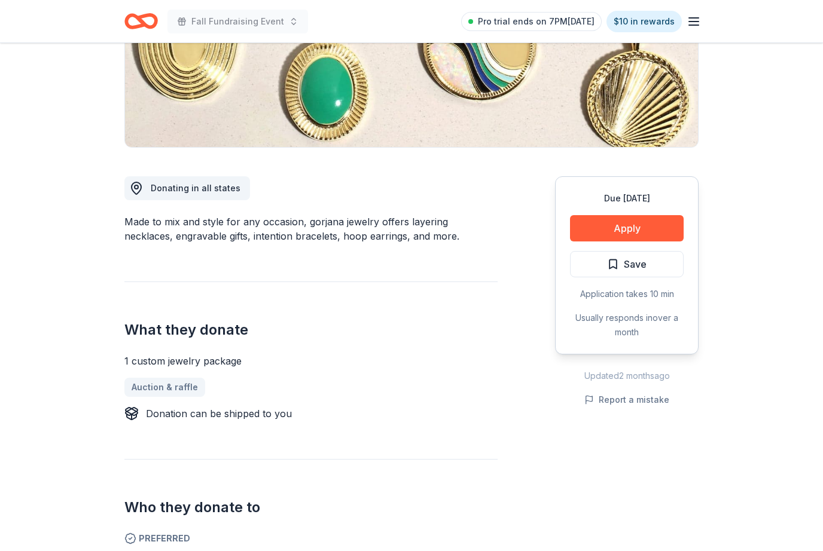
scroll to position [215, 0]
click at [661, 230] on button "Apply" at bounding box center [627, 229] width 114 height 26
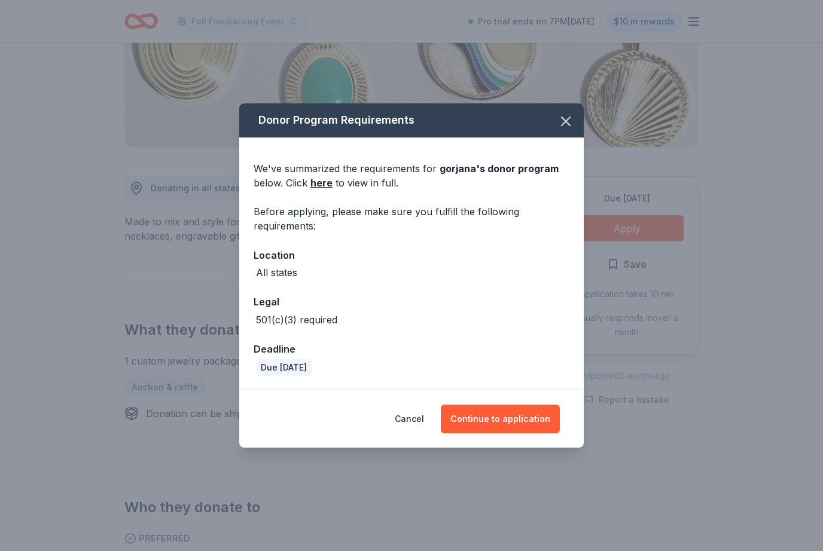
click at [539, 431] on button "Continue to application" at bounding box center [500, 419] width 119 height 29
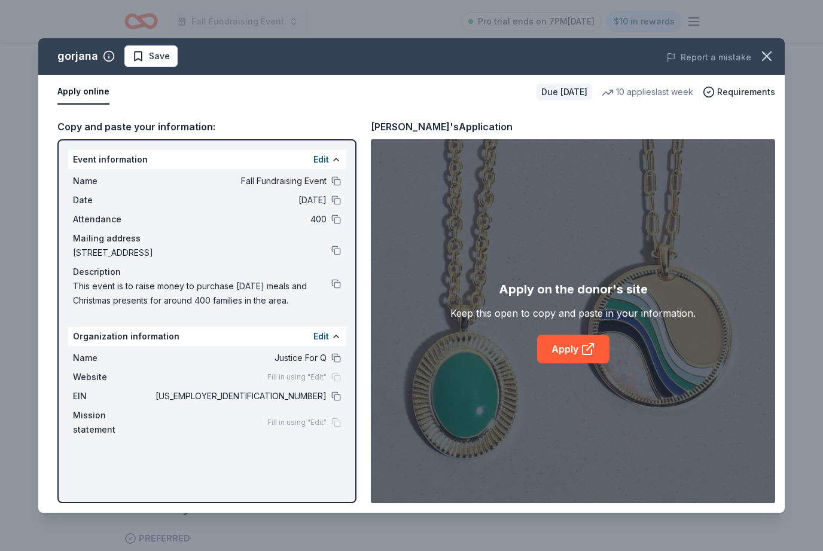
click at [578, 364] on link "Apply" at bounding box center [573, 349] width 72 height 29
click at [337, 393] on button at bounding box center [336, 397] width 10 height 10
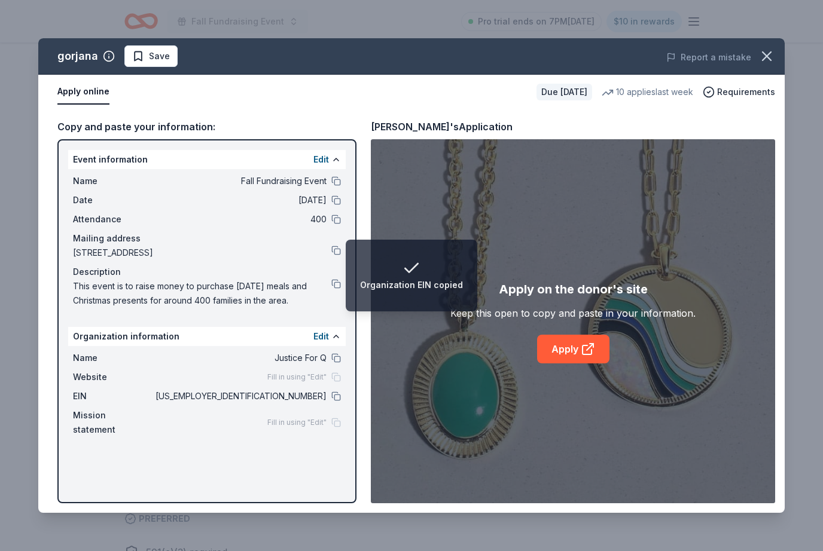
click at [768, 53] on icon "button" at bounding box center [766, 56] width 17 height 17
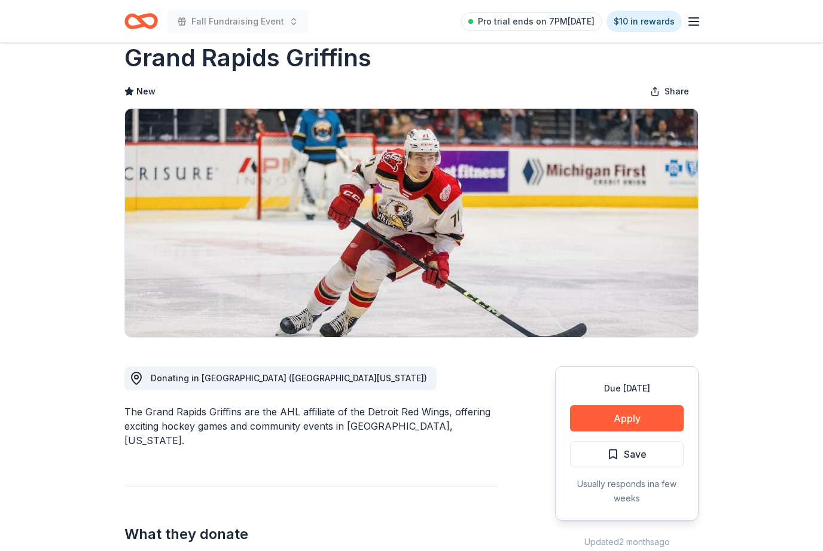
scroll to position [35, 0]
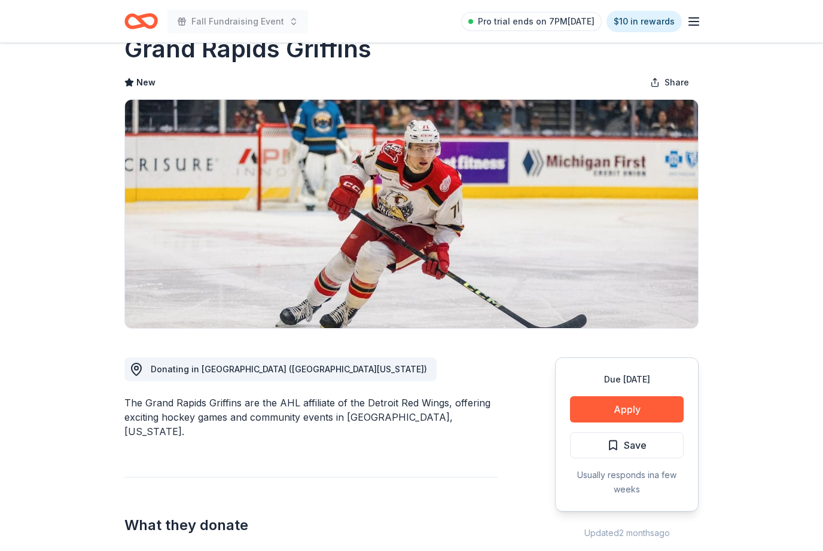
click at [639, 416] on button "Apply" at bounding box center [627, 409] width 114 height 26
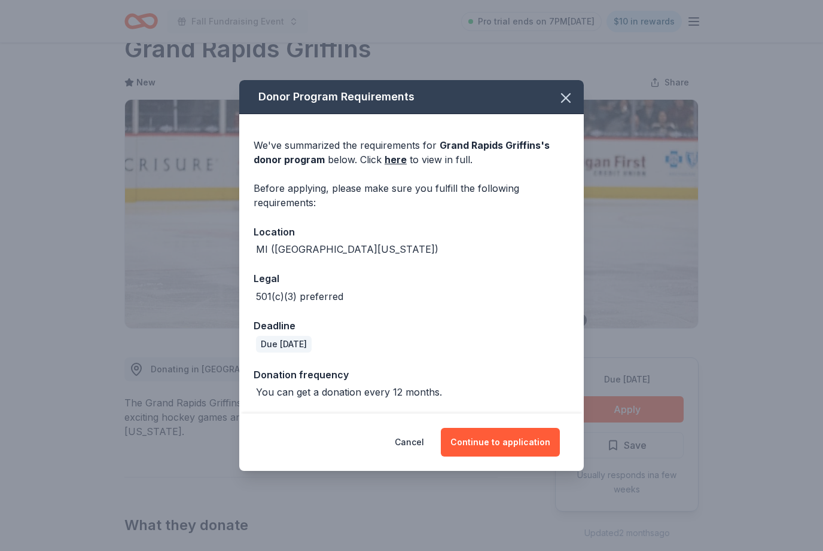
click at [514, 457] on button "Continue to application" at bounding box center [500, 442] width 119 height 29
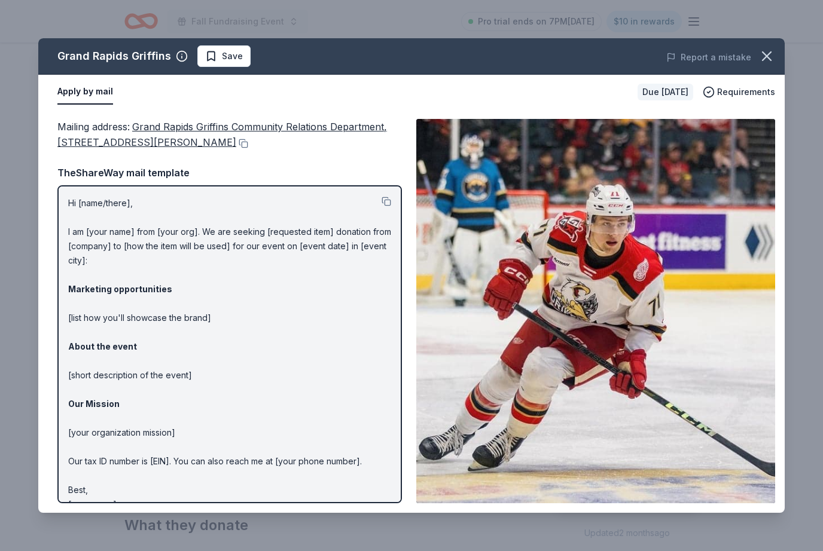
click at [97, 231] on p "Hi [name/there], I am [your name] from [your org]. We are seeking [requested it…" at bounding box center [229, 354] width 323 height 316
click at [90, 232] on p "Hi [name/there], I am [your name] from [your org]. We are seeking [requested it…" at bounding box center [229, 354] width 323 height 316
click at [90, 307] on p "Hi [name/there], I am [your name] from [your org]. We are seeking [requested it…" at bounding box center [229, 354] width 323 height 316
click at [83, 315] on p "Hi [name/there], I am [your name] from [your org]. We are seeking [requested it…" at bounding box center [229, 354] width 323 height 316
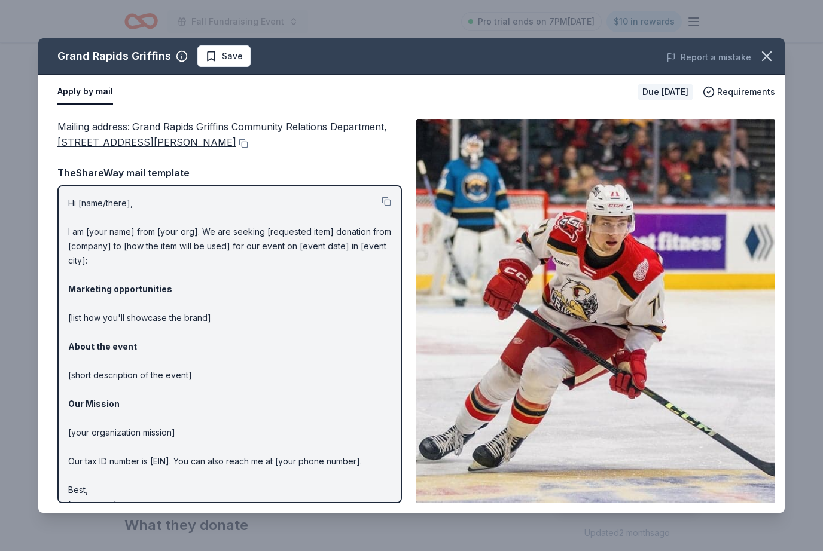
click at [389, 205] on button at bounding box center [386, 202] width 10 height 10
click at [68, 197] on div "Hi [name/there], I am [your name] from [your org]. We are seeking [requested it…" at bounding box center [229, 344] width 344 height 318
click at [65, 203] on div "Hi [name/there], I am [your name] from [your org]. We are seeking [requested it…" at bounding box center [229, 344] width 344 height 318
click at [70, 200] on p "Hi [name/there], I am [your name] from [your org]. We are seeking [requested it…" at bounding box center [229, 354] width 323 height 316
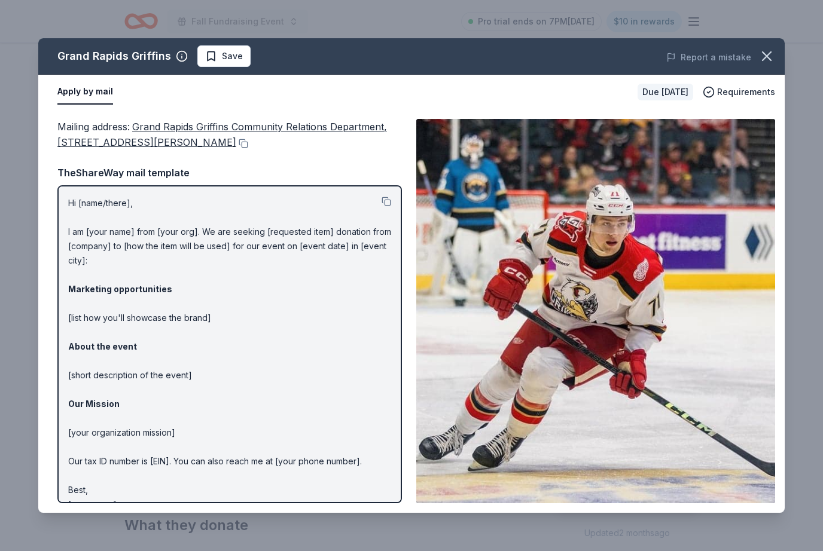
scroll to position [74, 0]
click at [766, 54] on icon "button" at bounding box center [766, 56] width 17 height 17
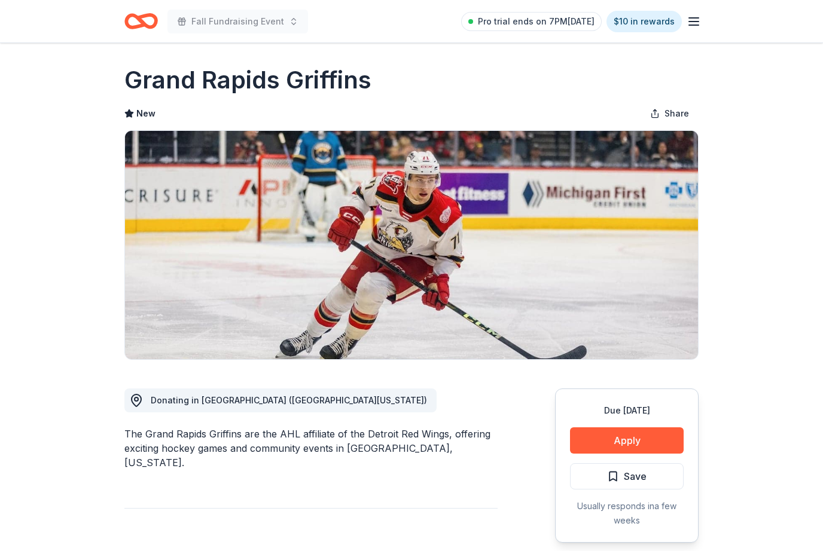
scroll to position [0, 0]
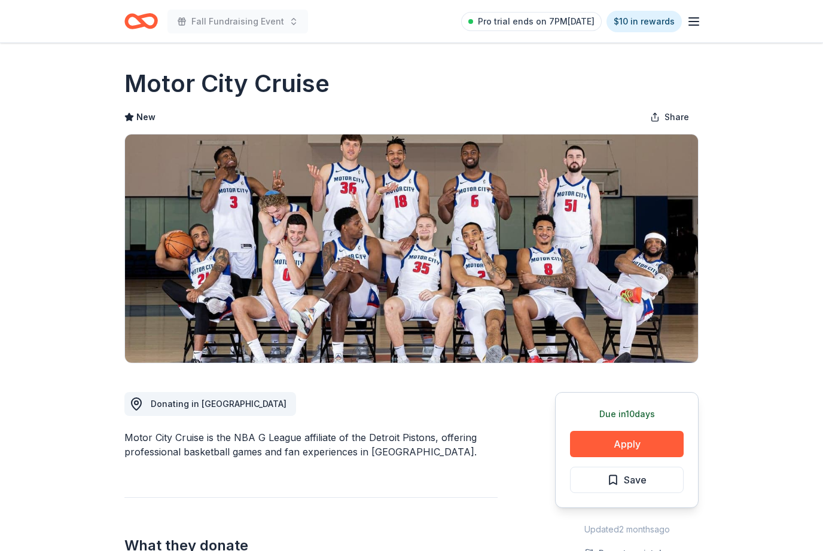
click at [654, 445] on button "Apply" at bounding box center [627, 444] width 114 height 26
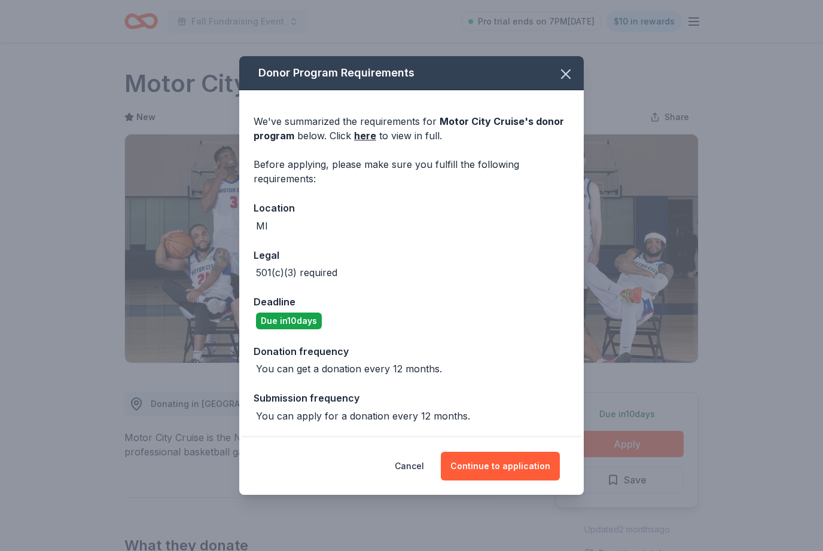
click at [523, 465] on button "Continue to application" at bounding box center [500, 466] width 119 height 29
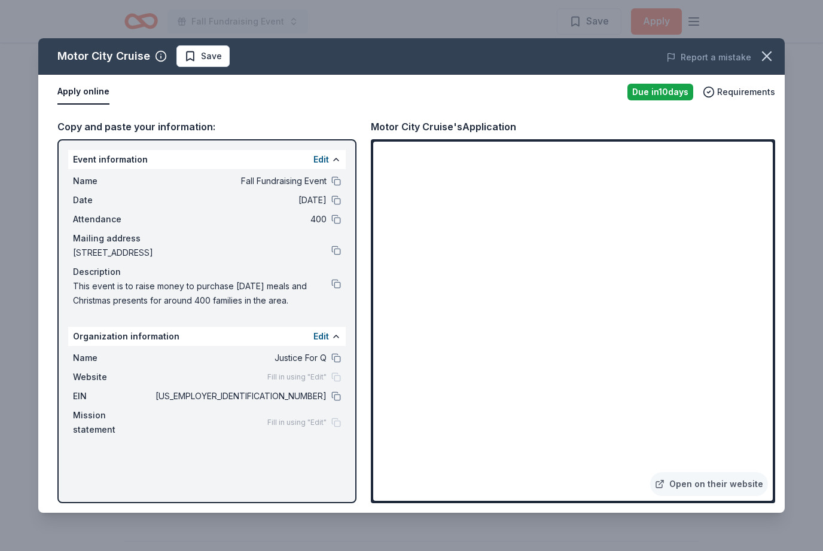
scroll to position [474, 0]
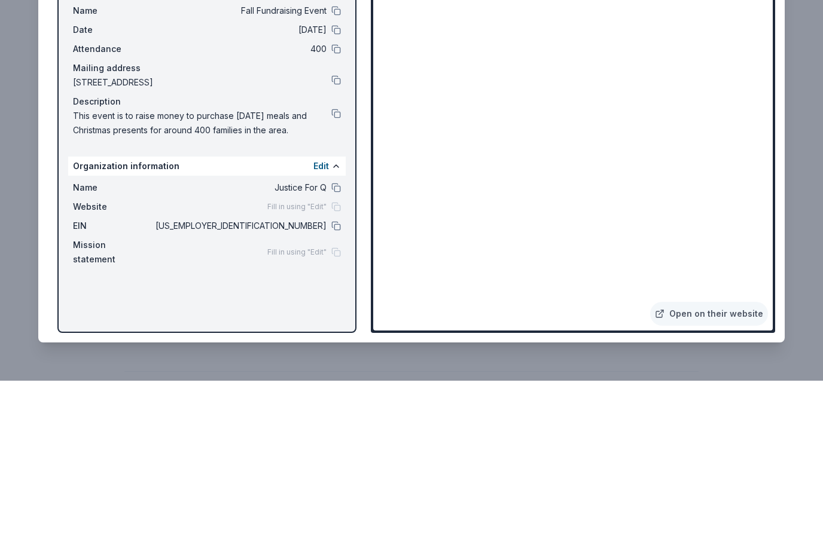
click at [337, 392] on button at bounding box center [336, 397] width 10 height 10
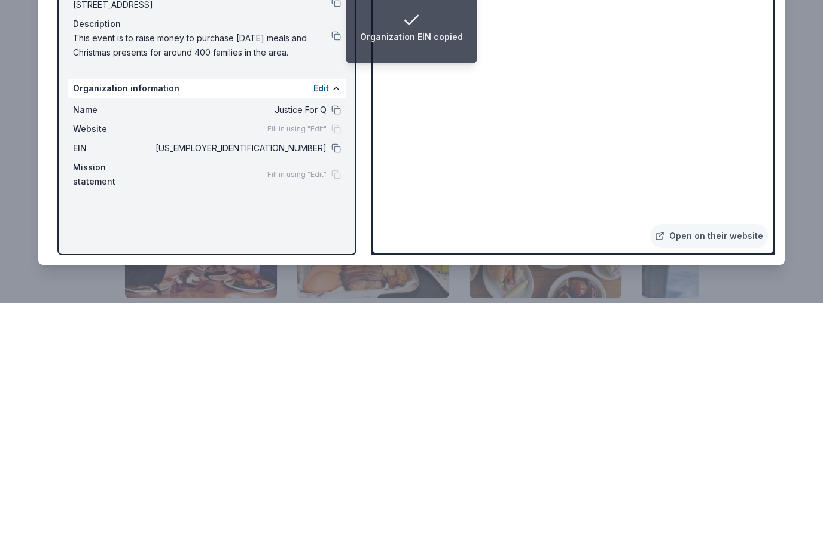
scroll to position [1060, 0]
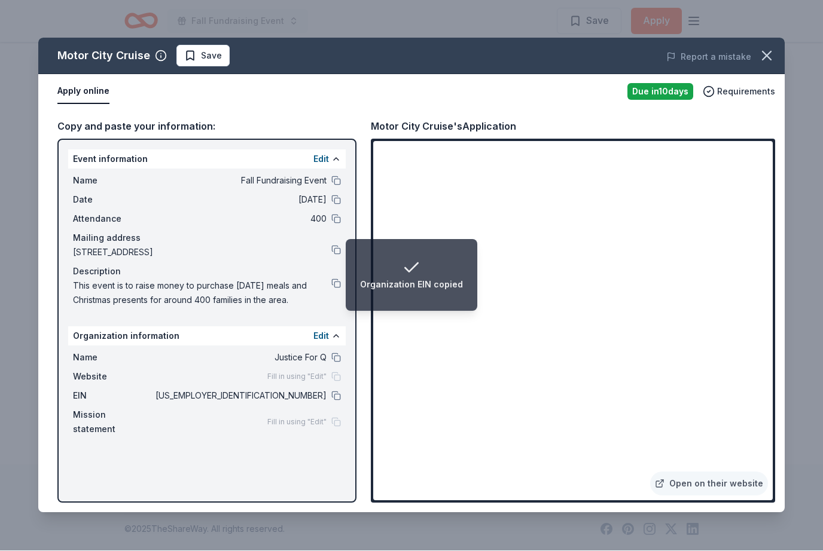
click at [771, 56] on icon "button" at bounding box center [766, 56] width 17 height 17
